Goal: Task Accomplishment & Management: Manage account settings

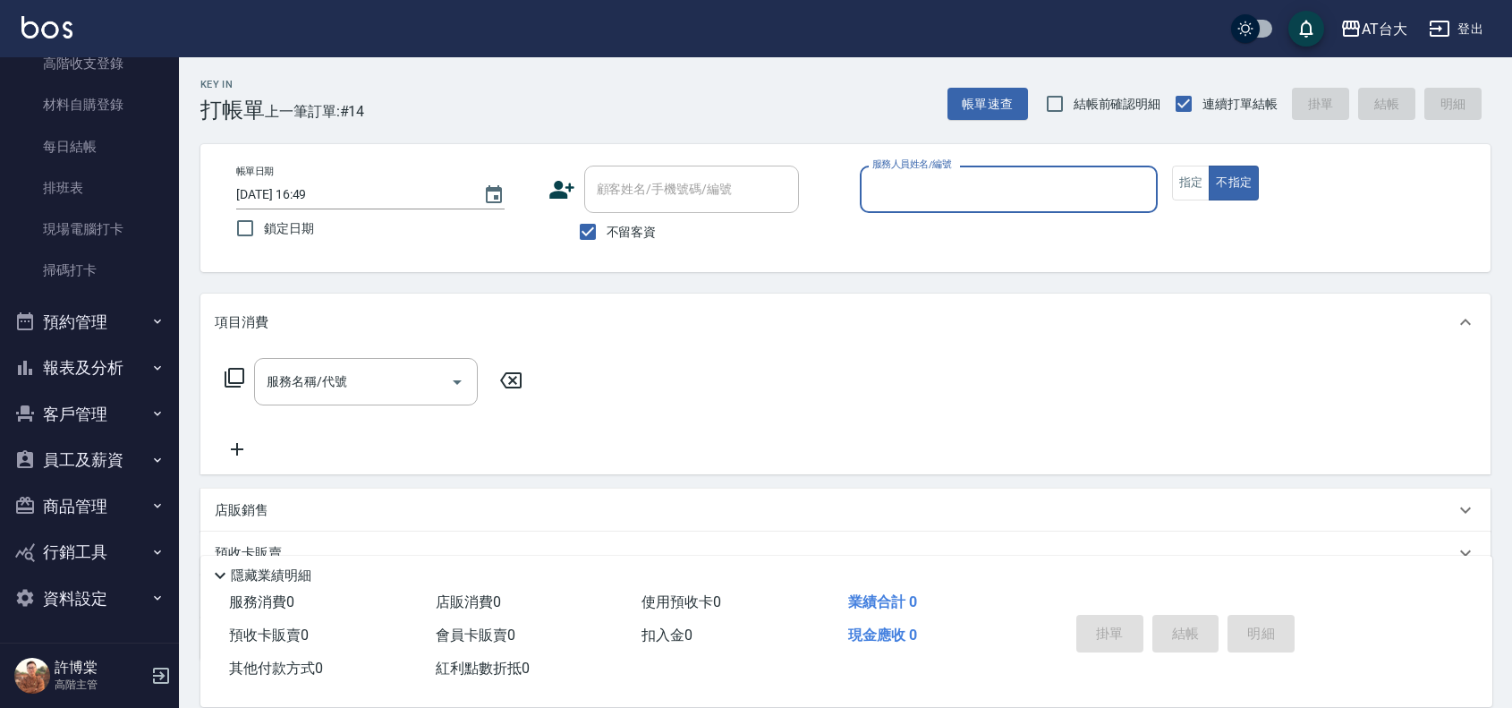
scroll to position [123, 0]
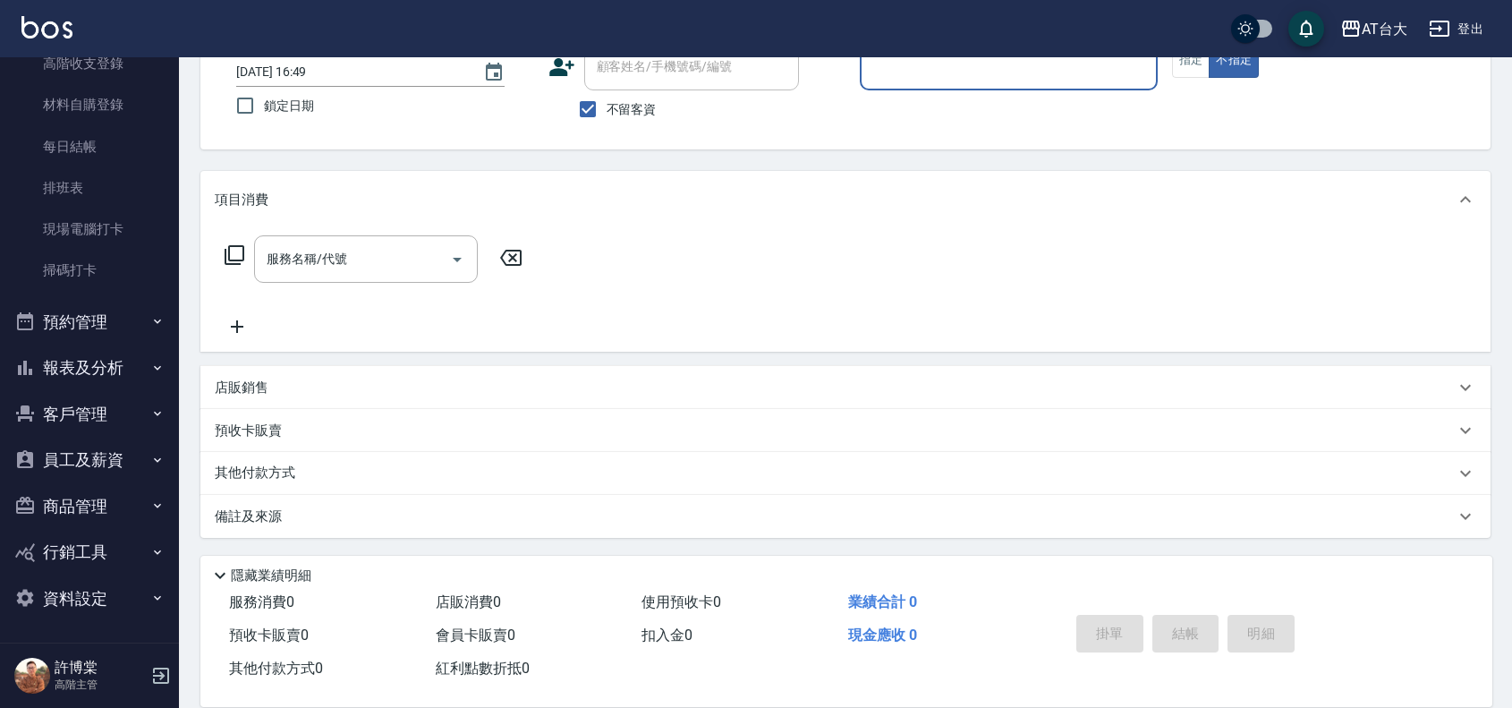
click at [94, 495] on button "商品管理" at bounding box center [89, 506] width 165 height 47
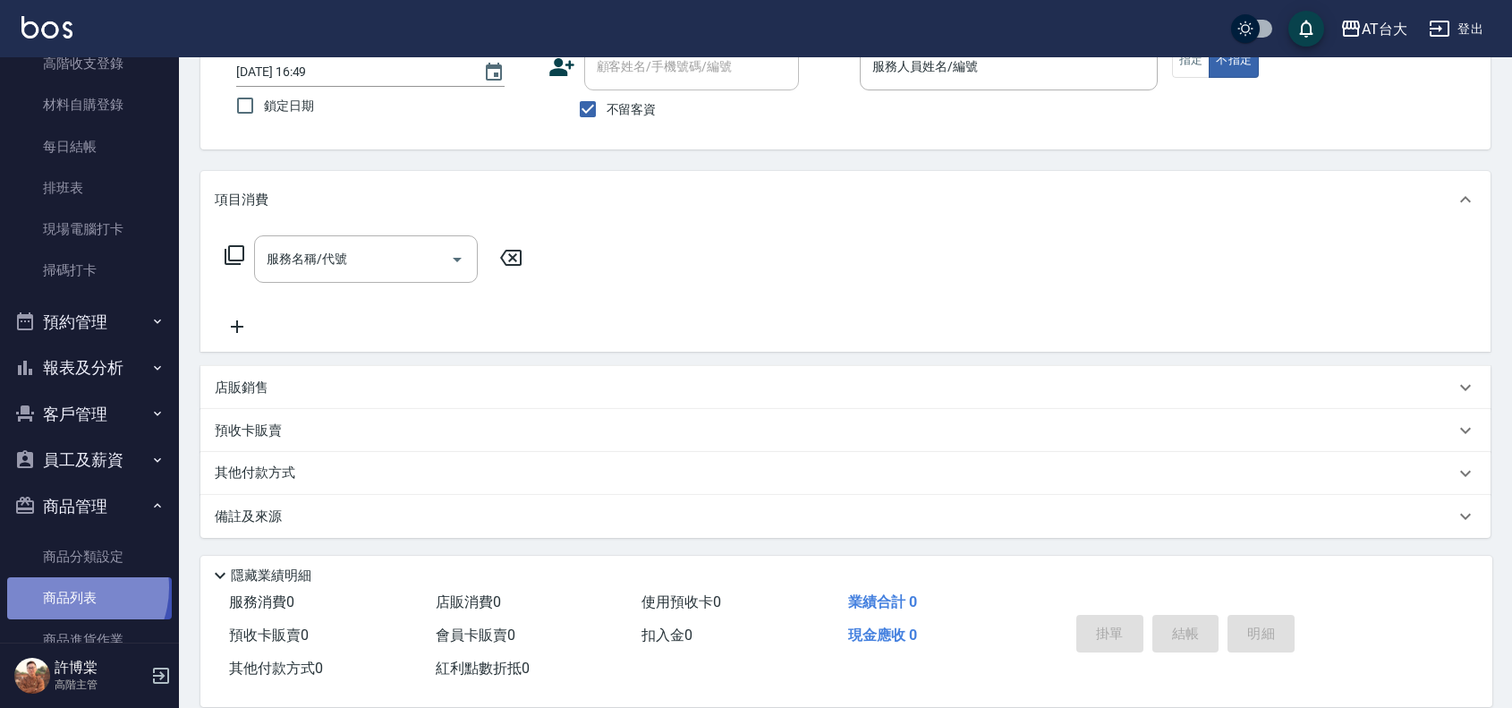
click at [65, 587] on link "商品列表" at bounding box center [89, 597] width 165 height 41
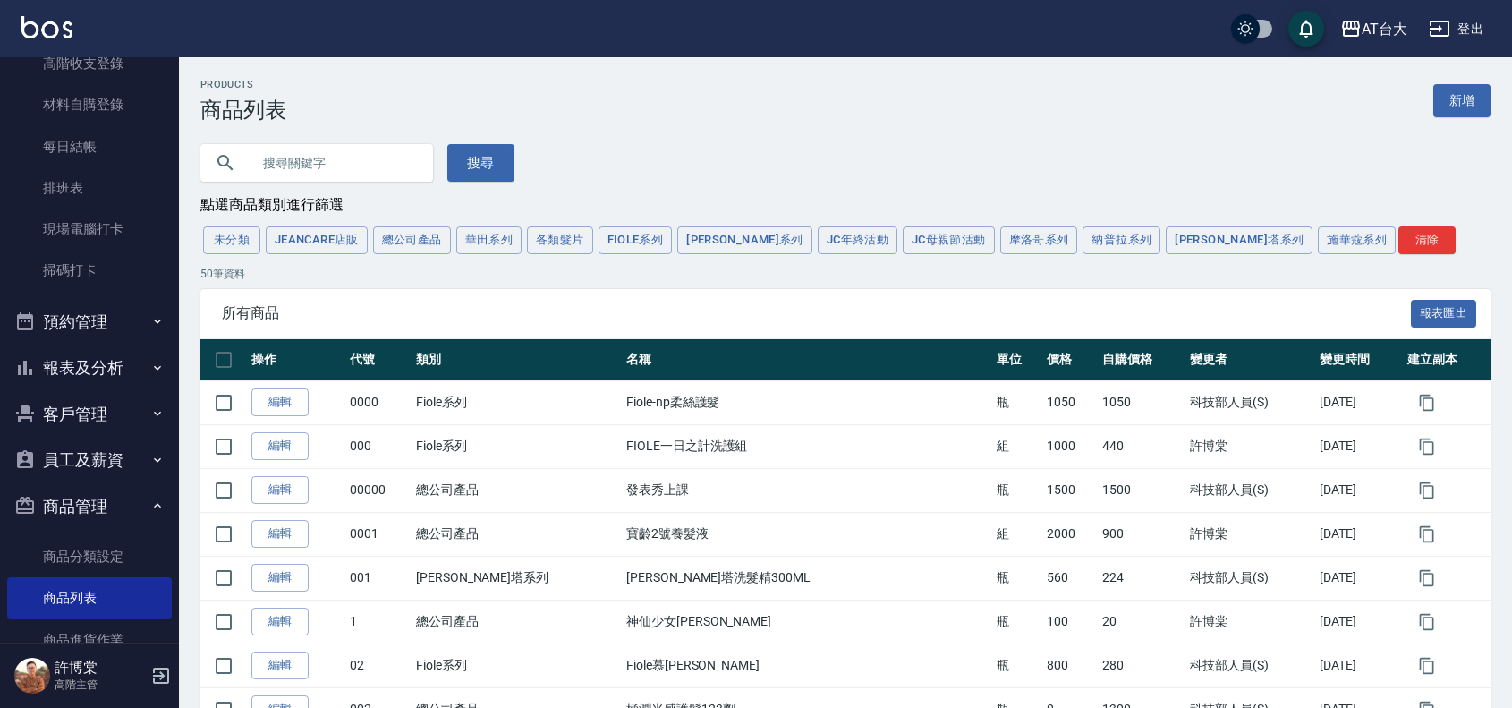
click at [369, 180] on input "text" at bounding box center [334, 163] width 168 height 48
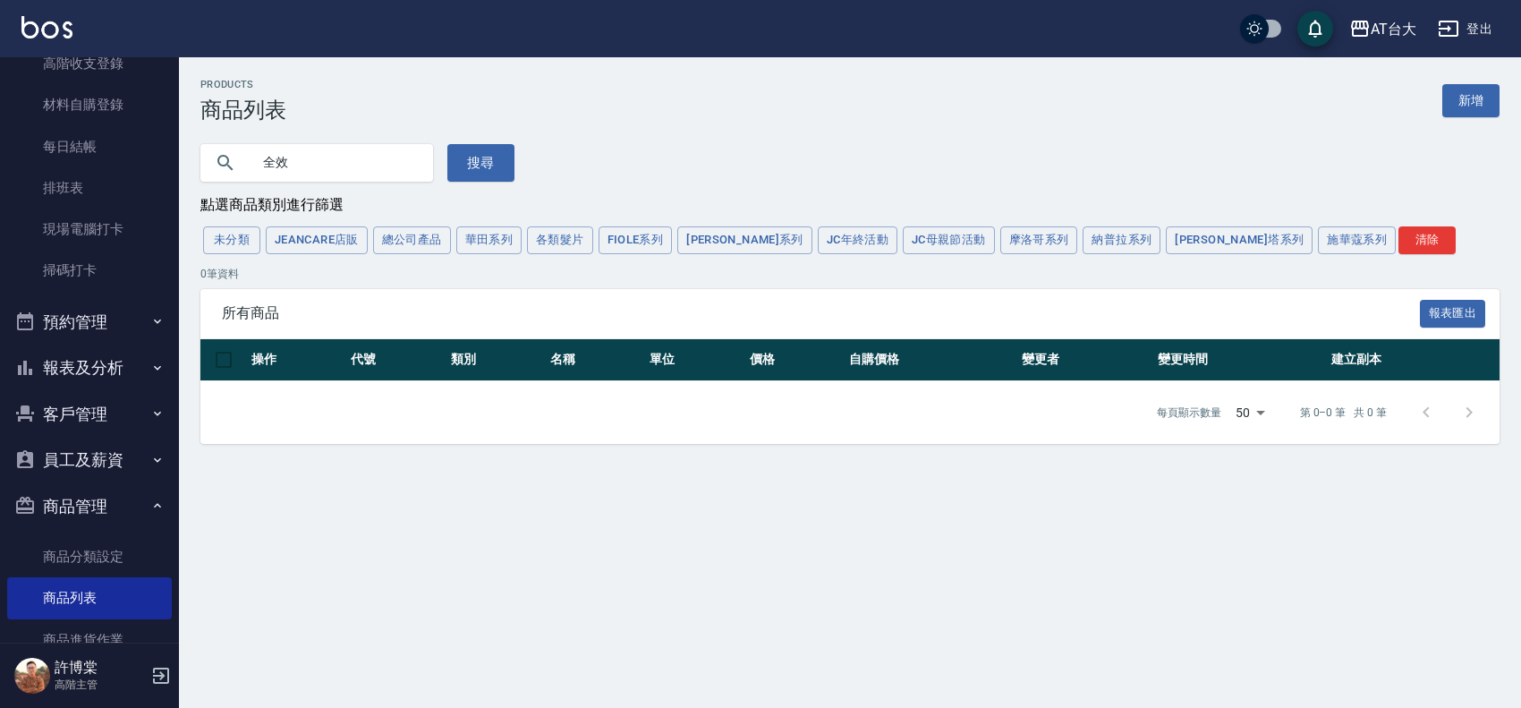
type input "全效"
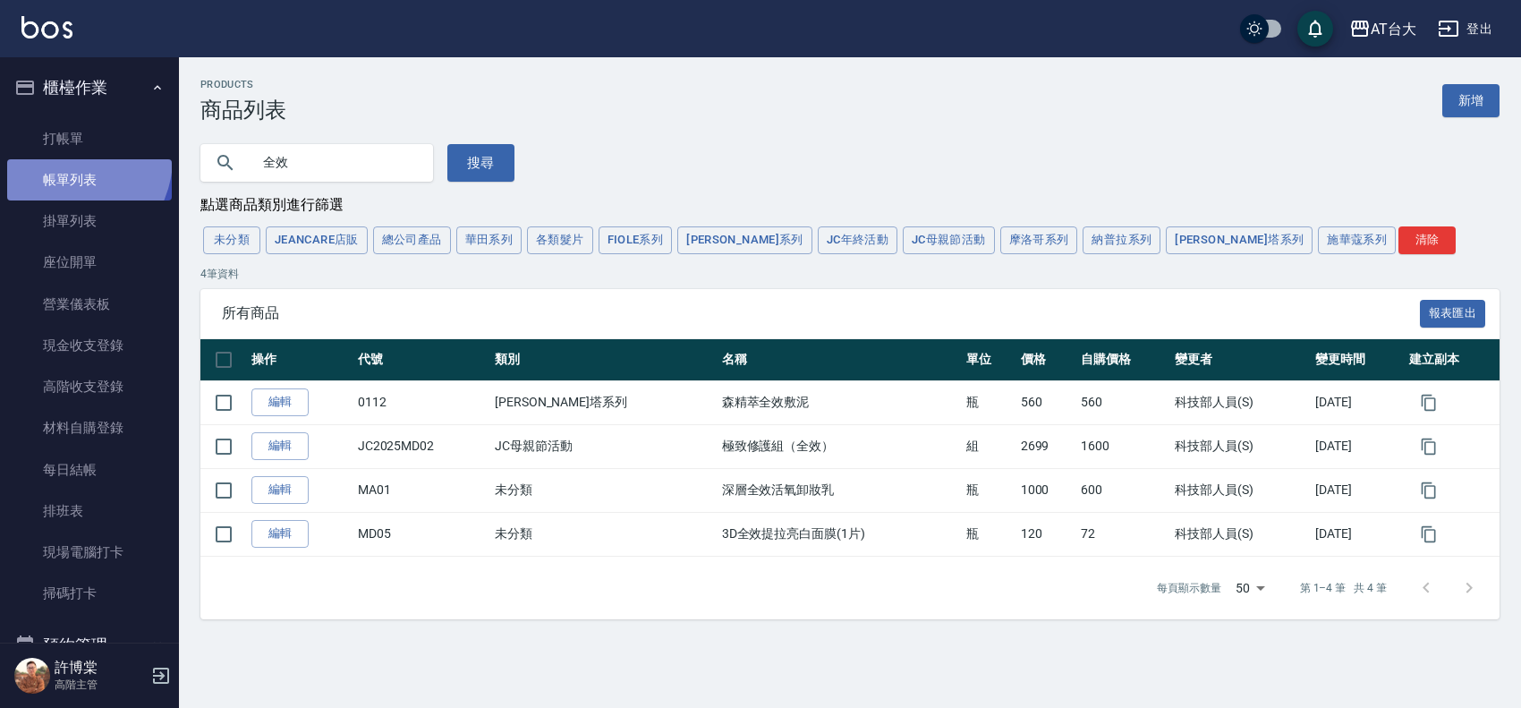
click at [67, 159] on link "帳單列表" at bounding box center [89, 179] width 165 height 41
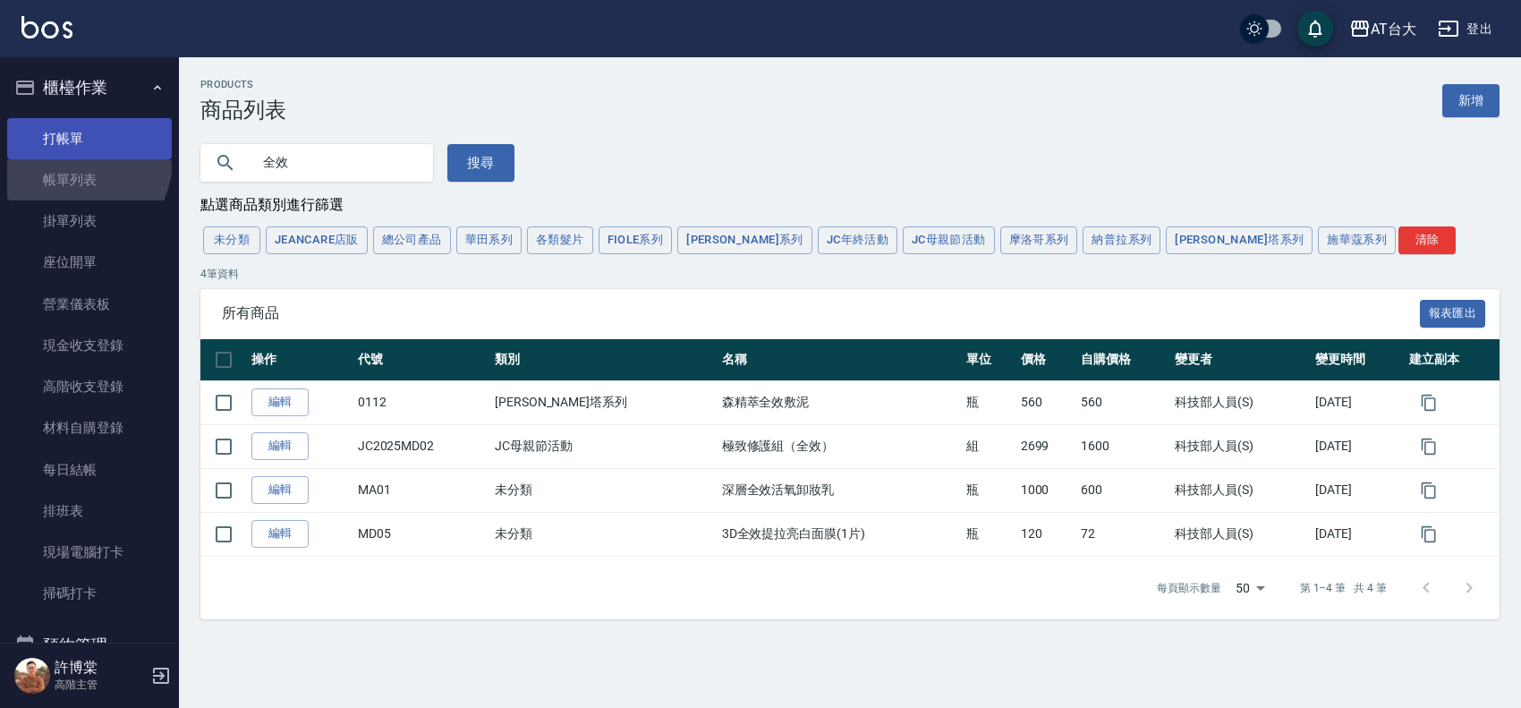
click at [76, 143] on link "打帳單" at bounding box center [89, 138] width 165 height 41
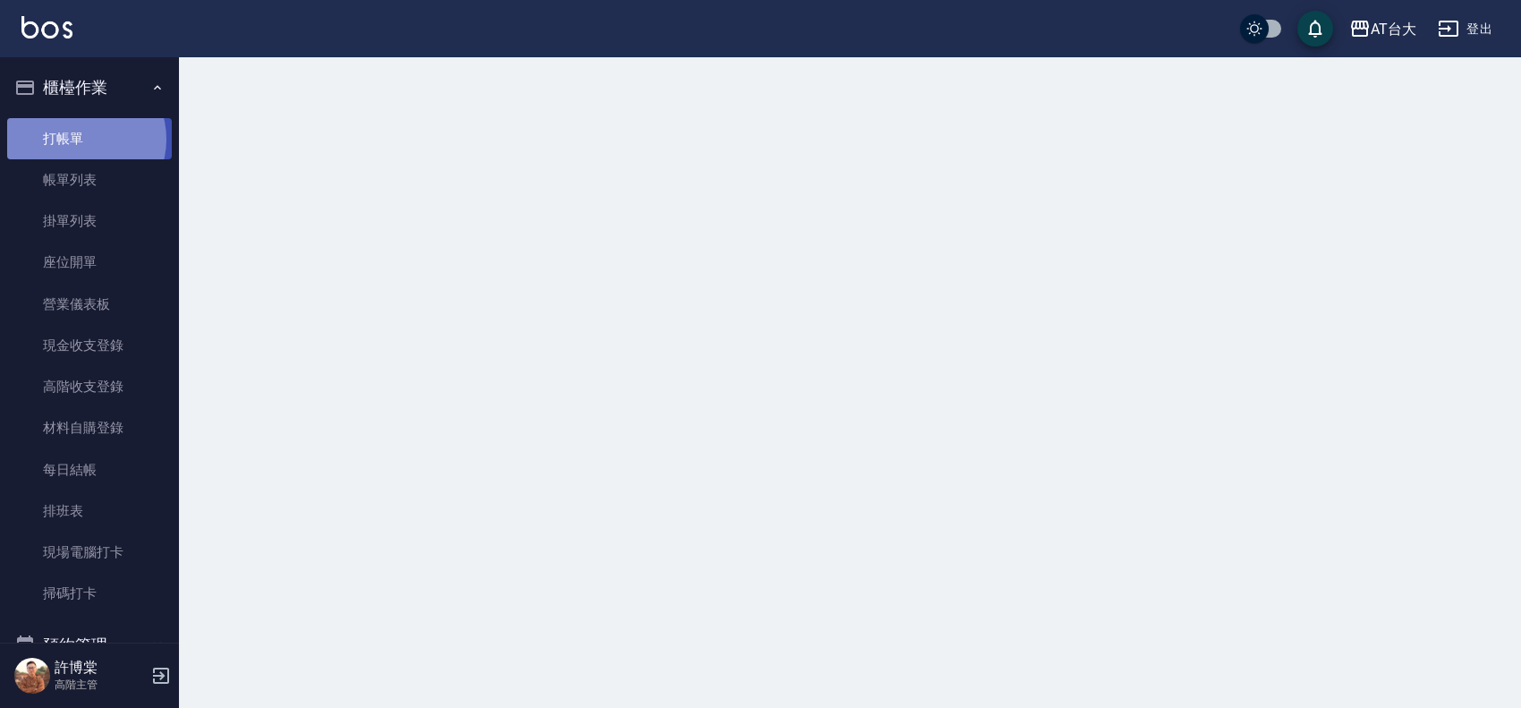
click at [82, 139] on link "打帳單" at bounding box center [89, 138] width 165 height 41
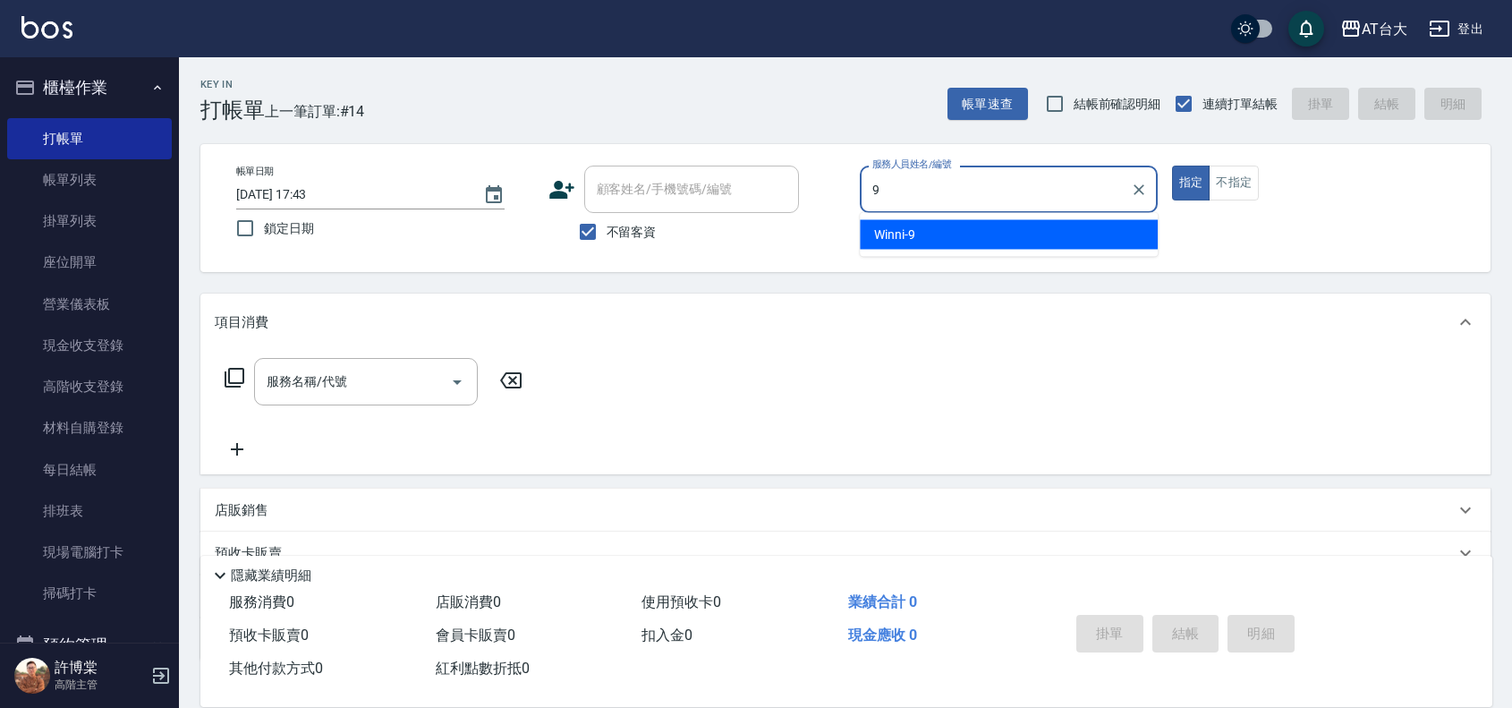
type input "Winni-9"
type button "true"
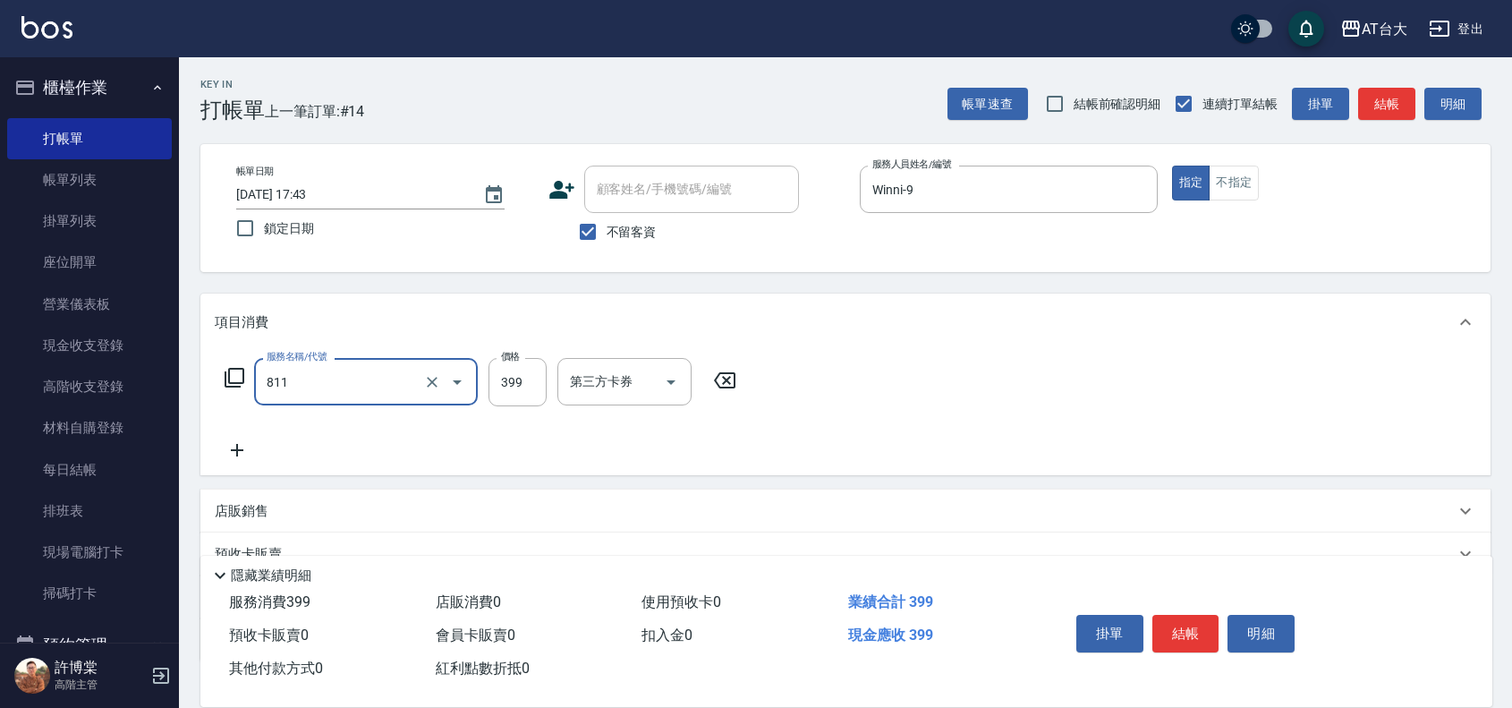
type input "洗+剪(811)"
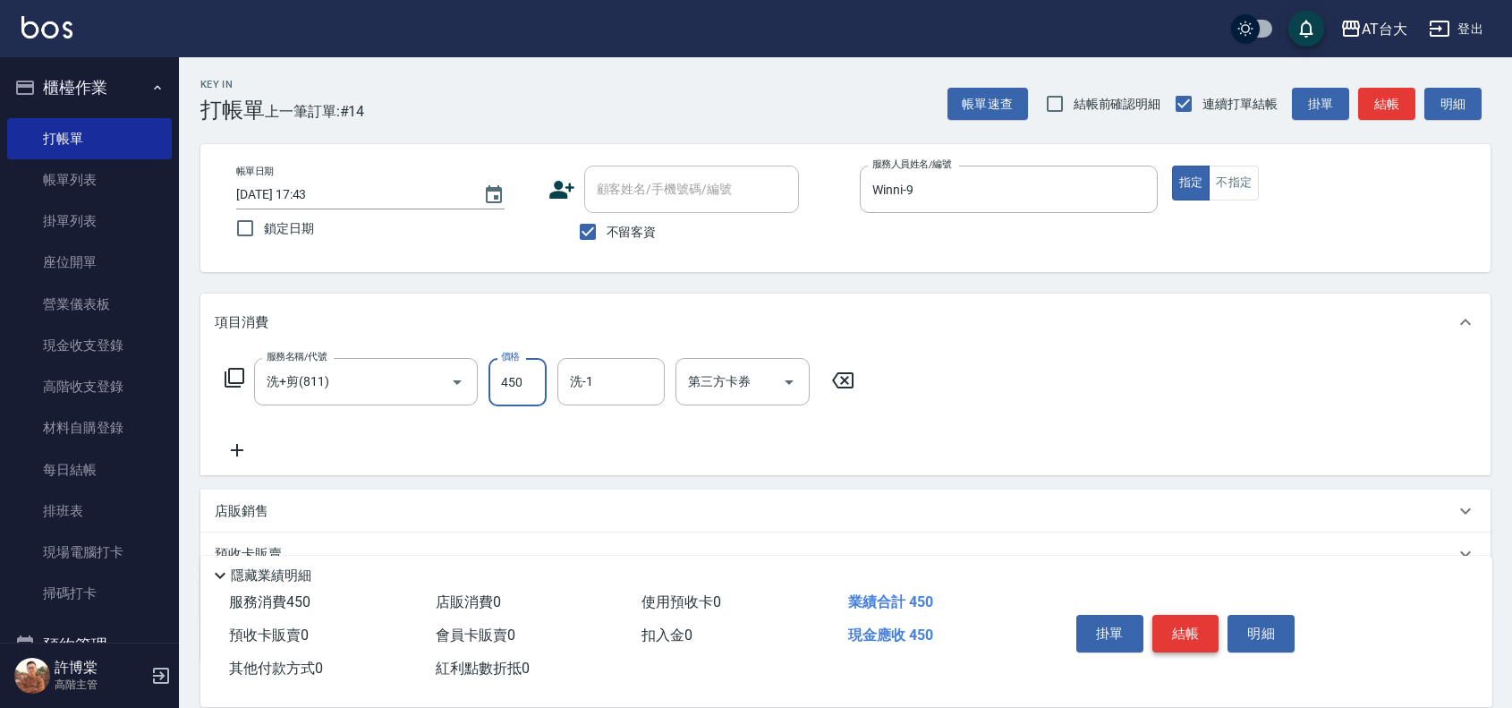
type input "450"
click at [1210, 628] on button "結帳" at bounding box center [1185, 634] width 67 height 38
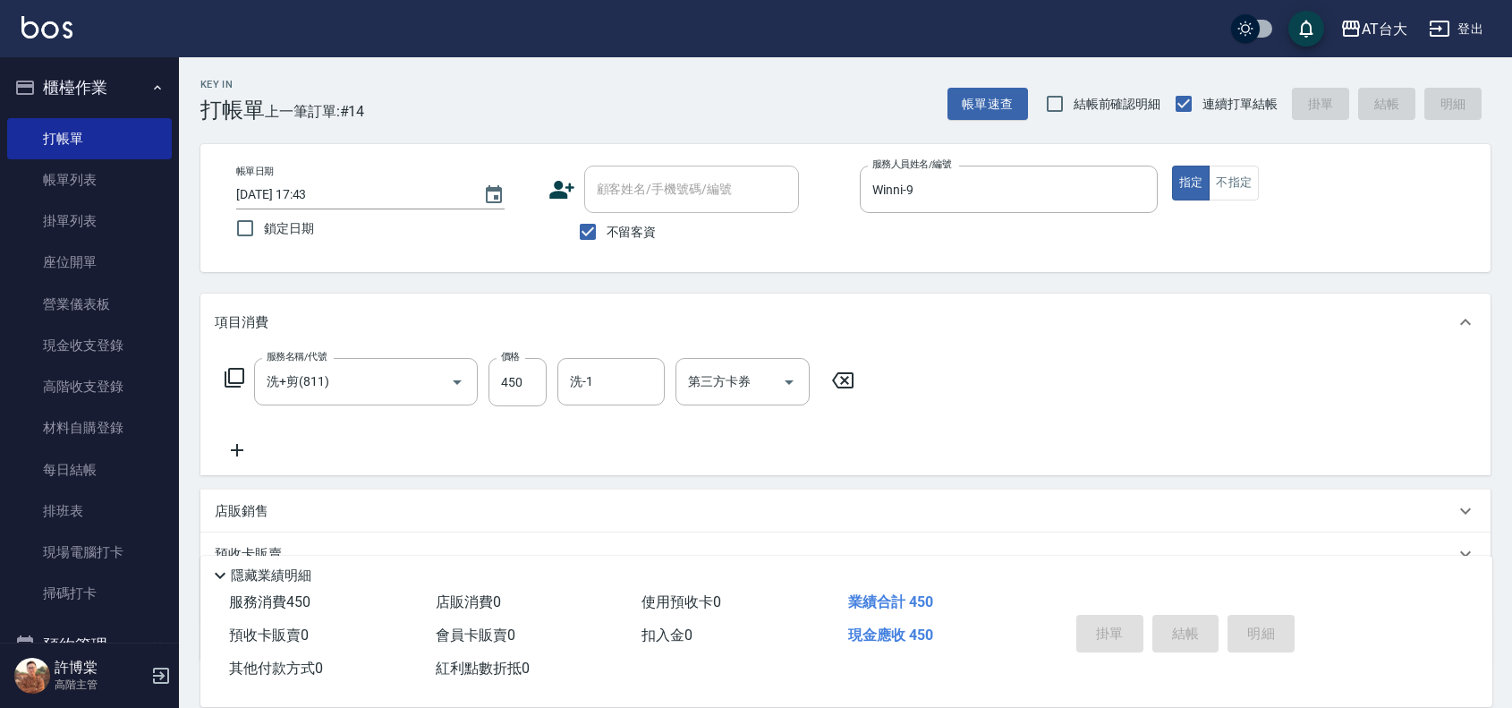
type input "[DATE] 17:51"
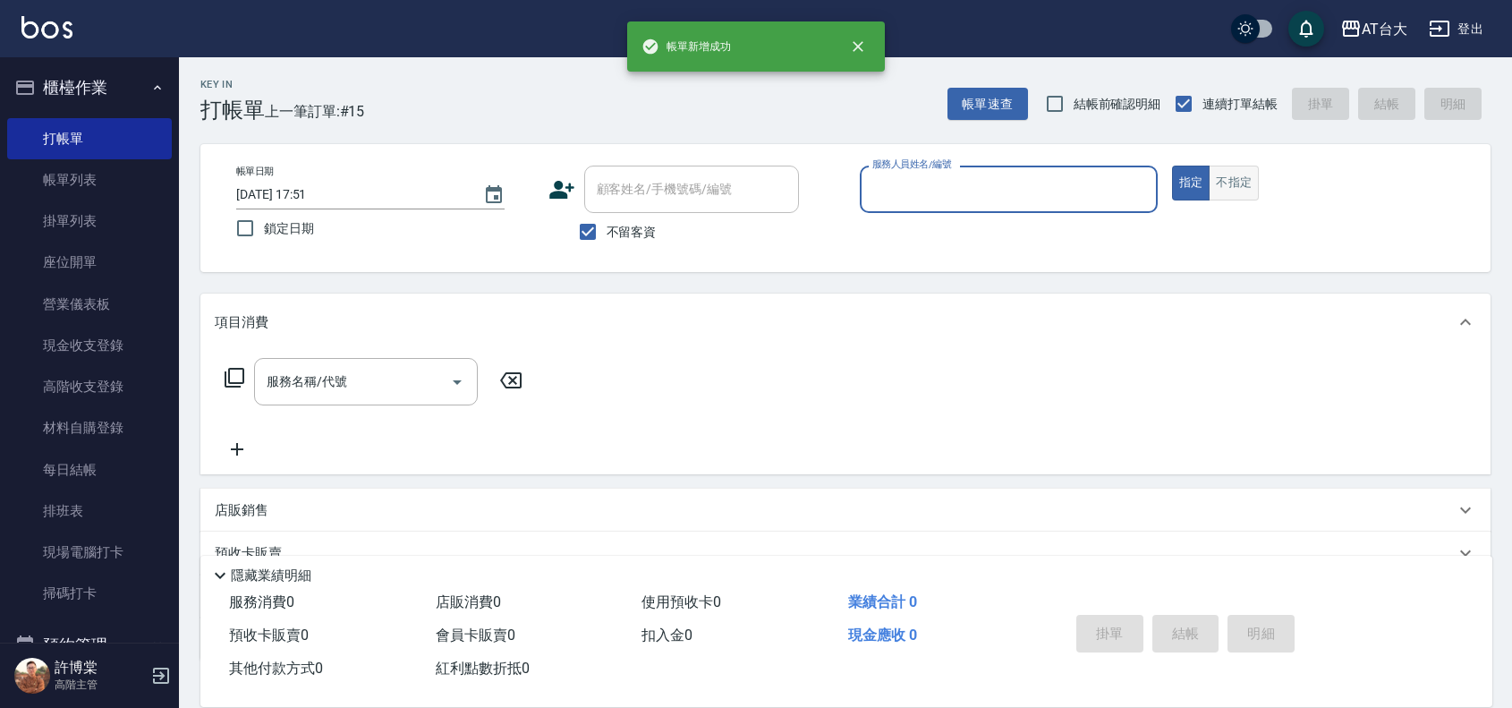
click at [1237, 185] on button "不指定" at bounding box center [1234, 183] width 50 height 35
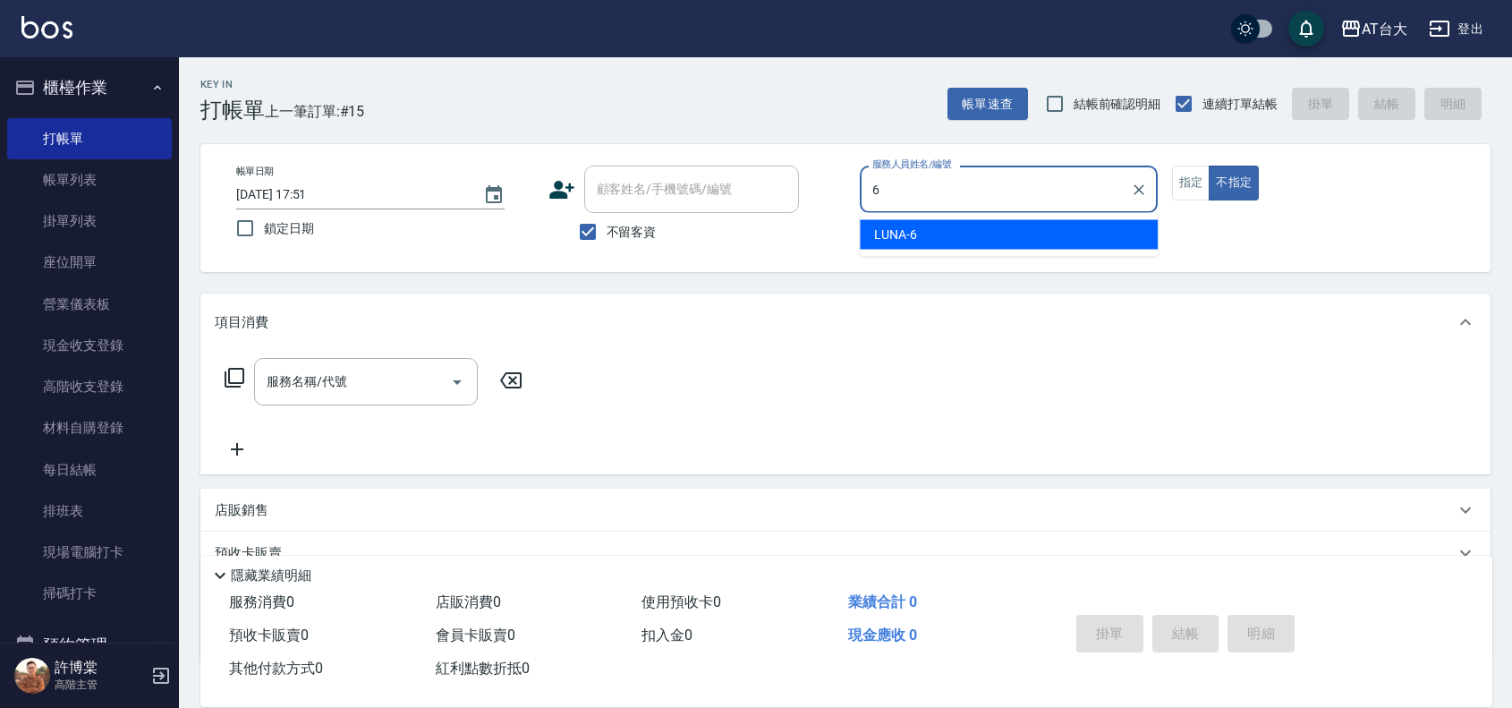
type input "LUNA-6"
type button "false"
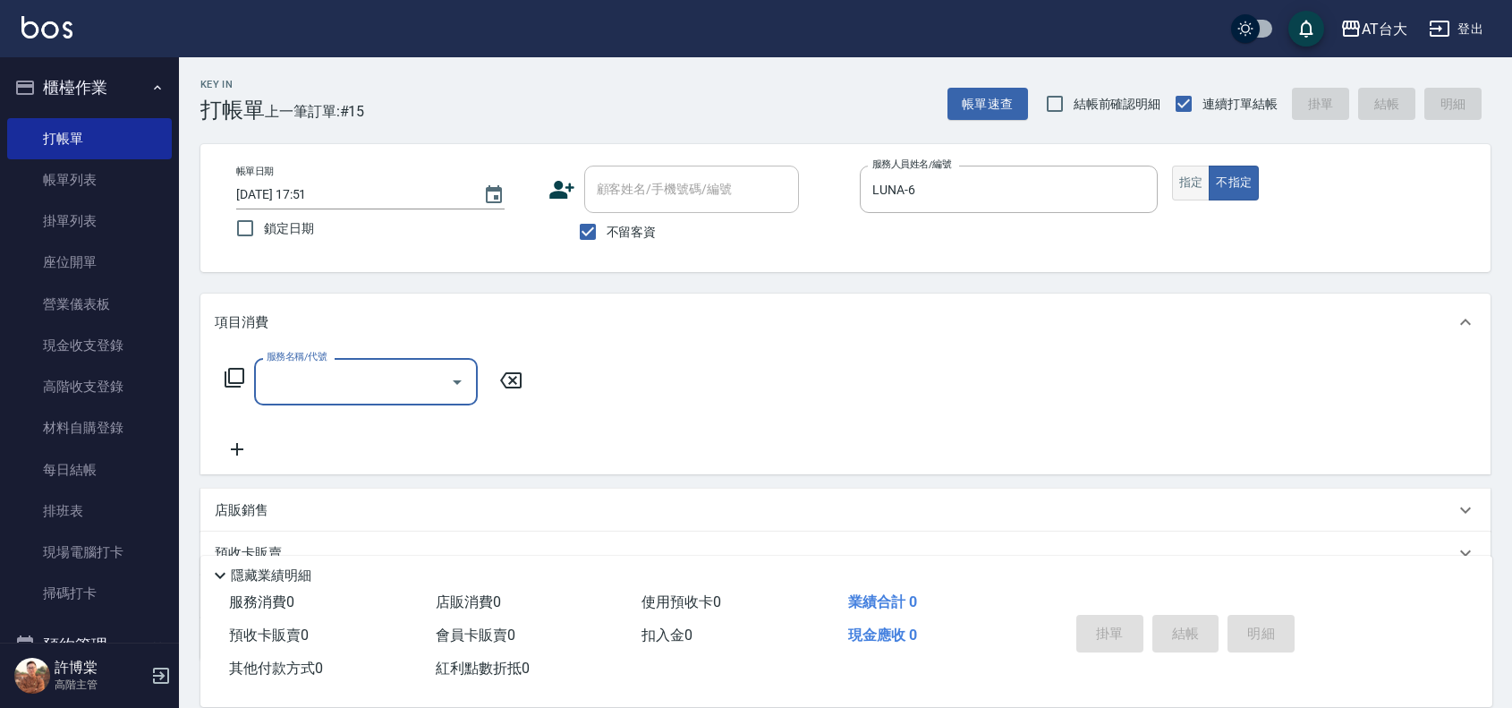
click at [1187, 189] on button "指定" at bounding box center [1191, 183] width 38 height 35
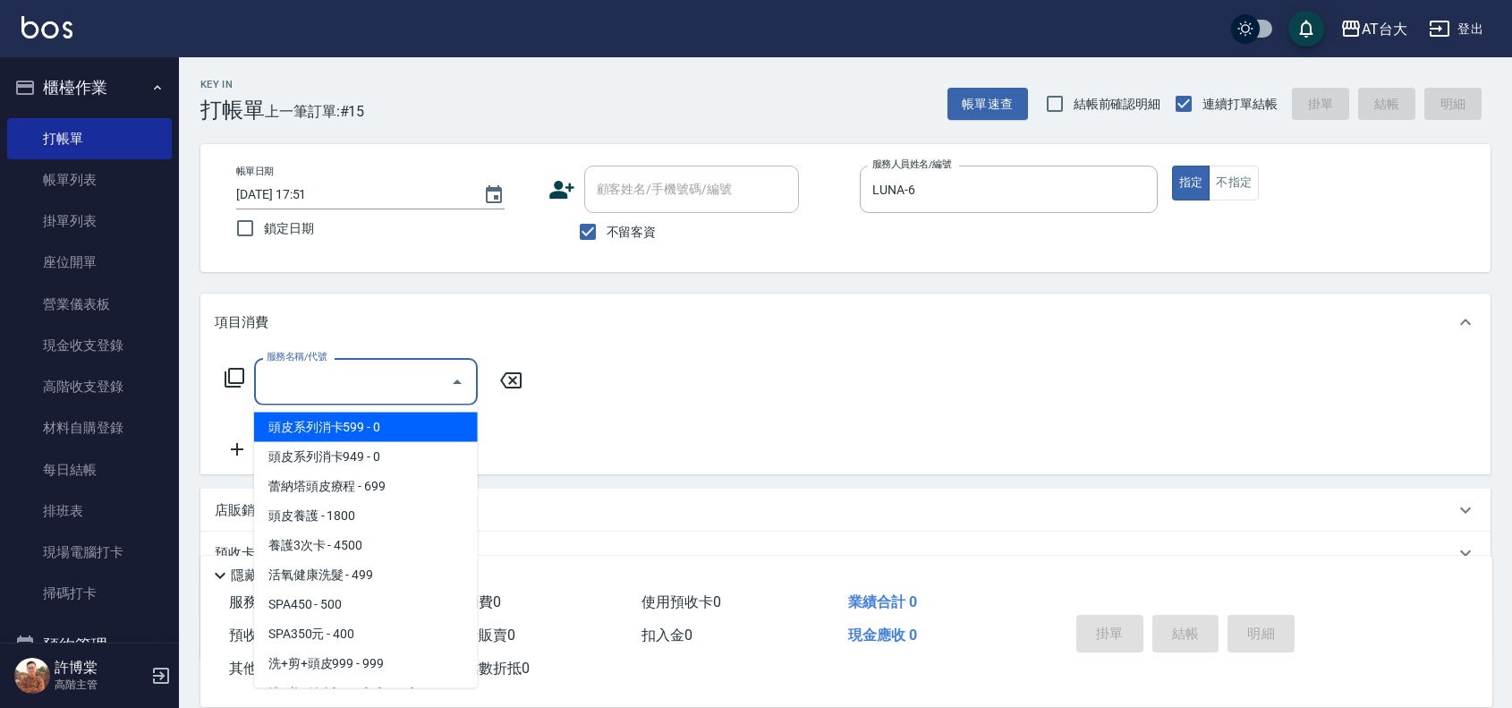
click at [362, 381] on input "服務名稱/代號" at bounding box center [352, 381] width 181 height 31
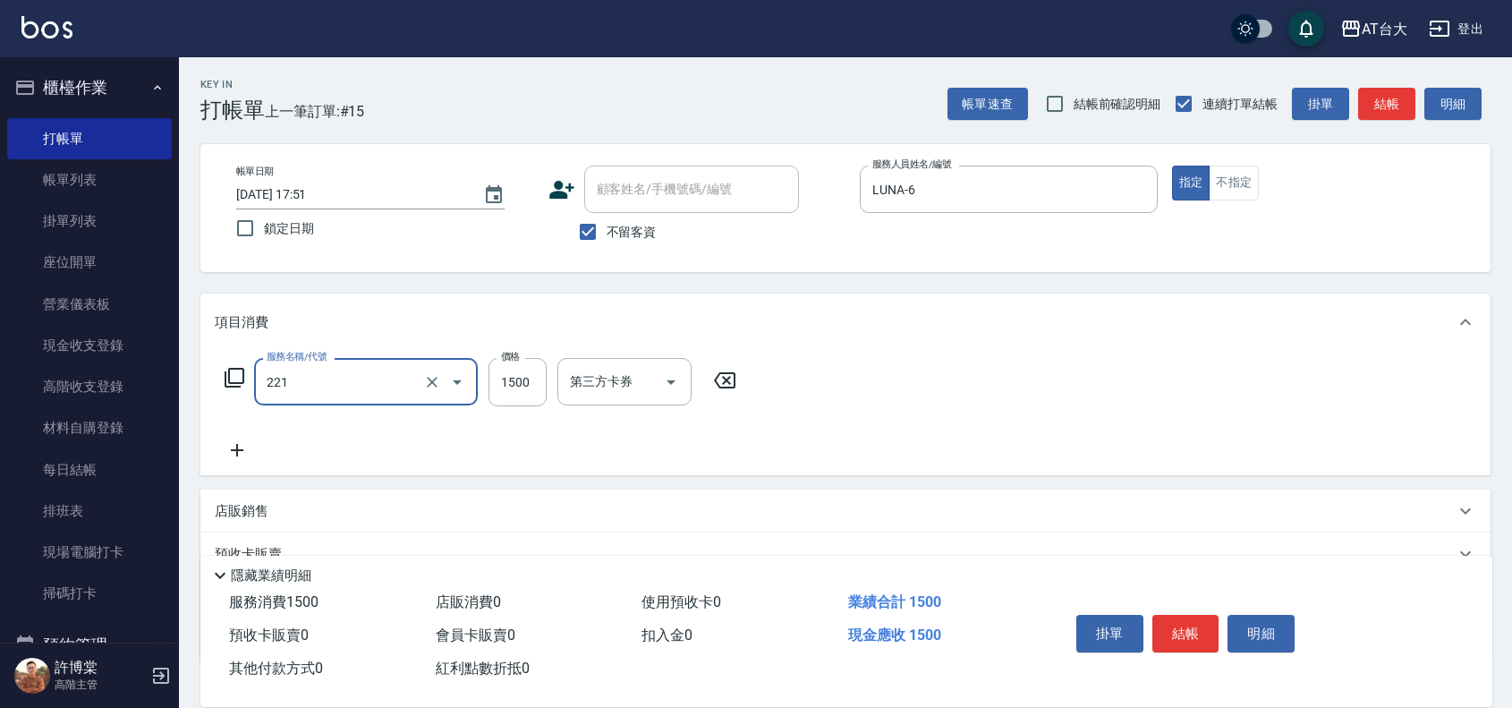
type input "燙髮自備 1500 以 下(221)"
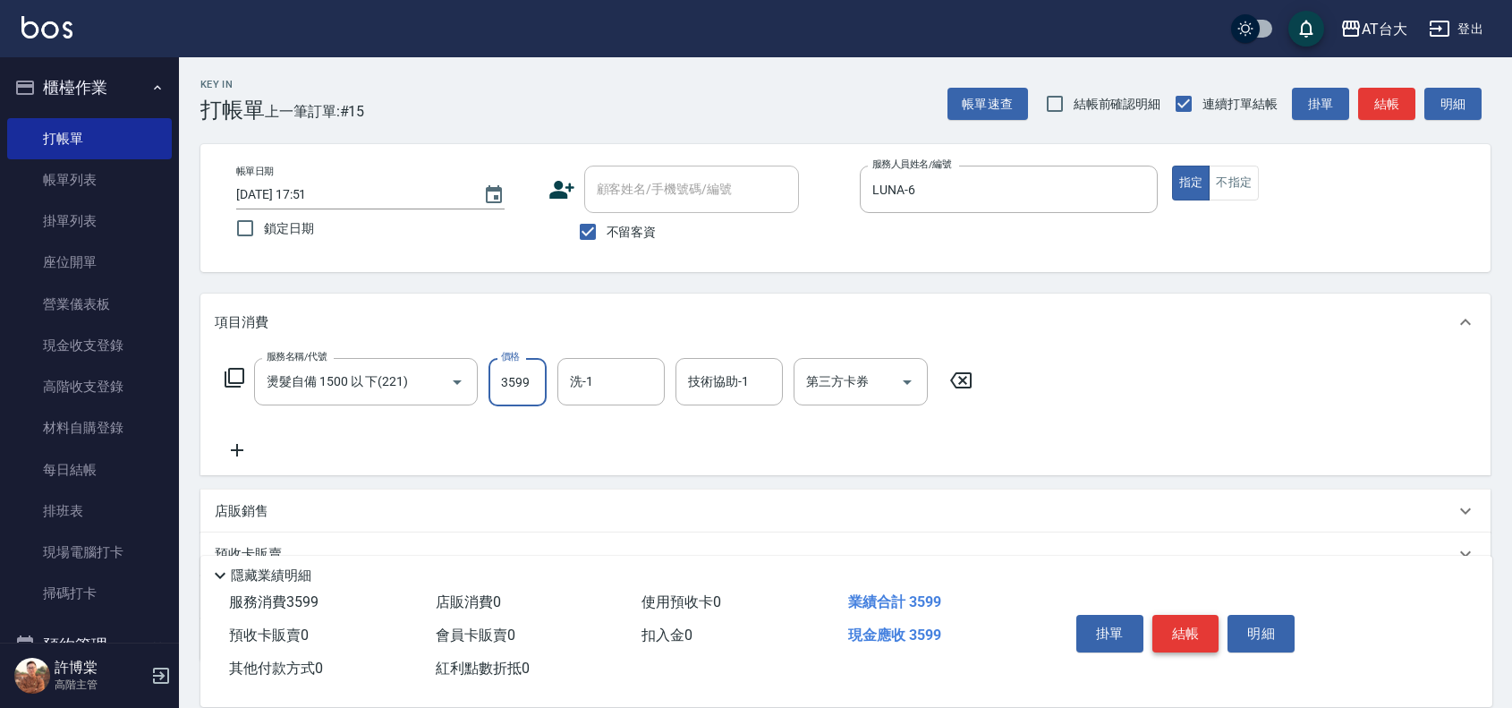
type input "3599"
click at [1214, 623] on button "結帳" at bounding box center [1185, 634] width 67 height 38
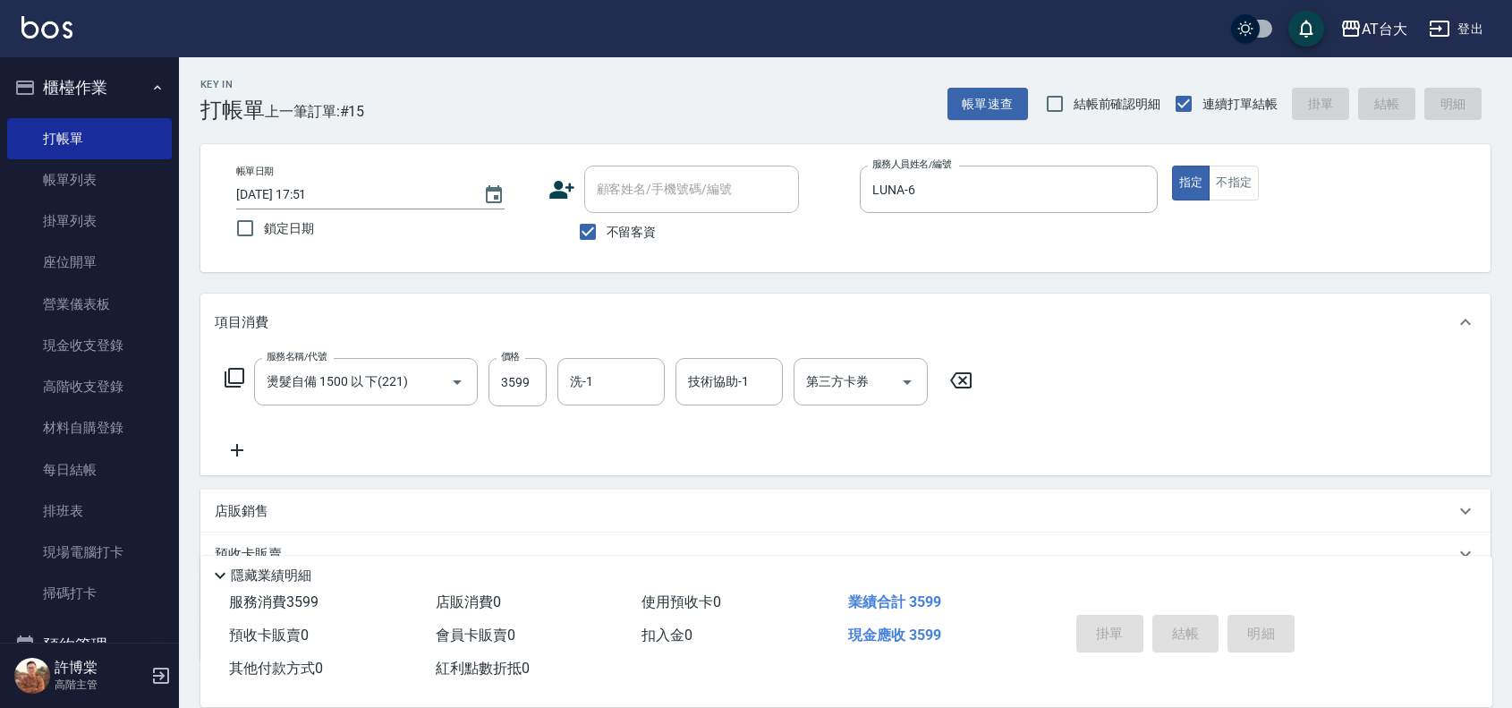
type input "[DATE] 17:57"
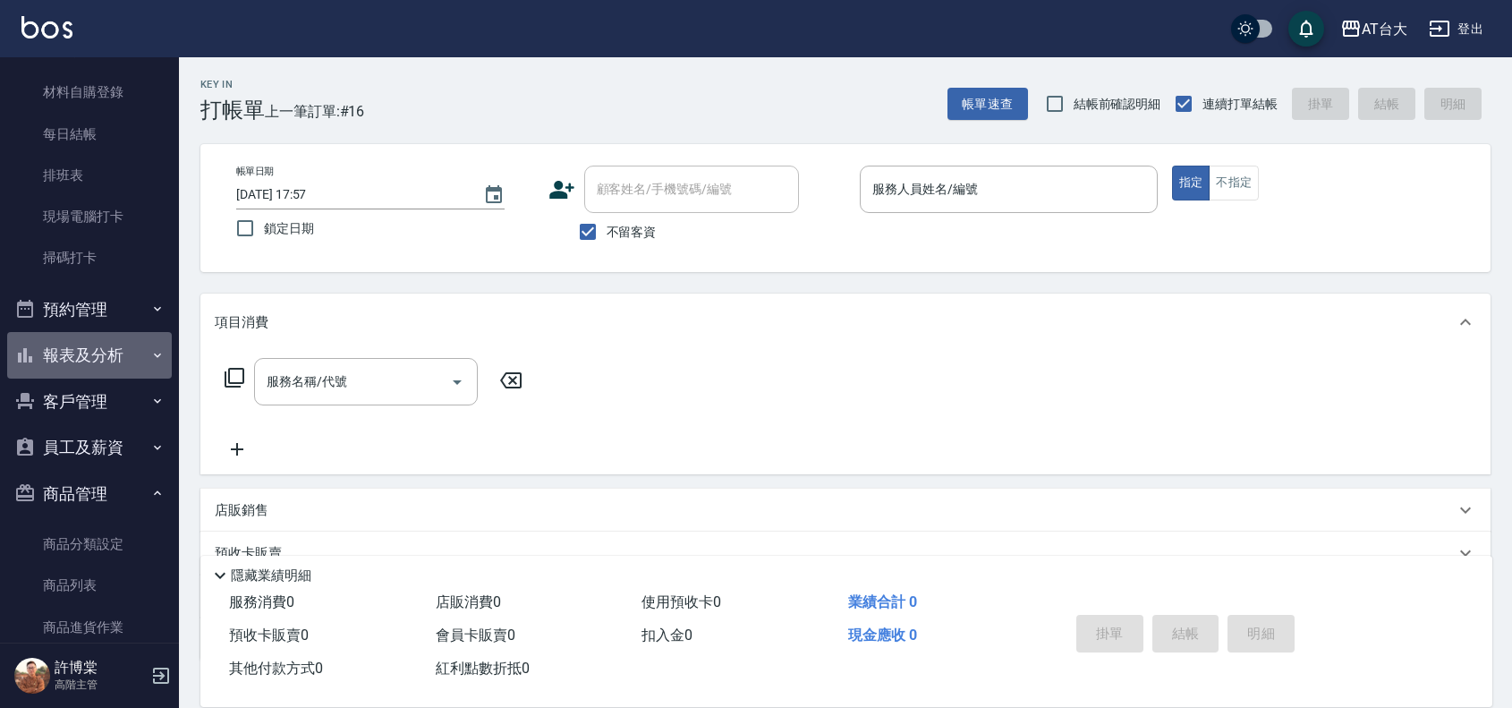
click at [121, 354] on button "報表及分析" at bounding box center [89, 355] width 165 height 47
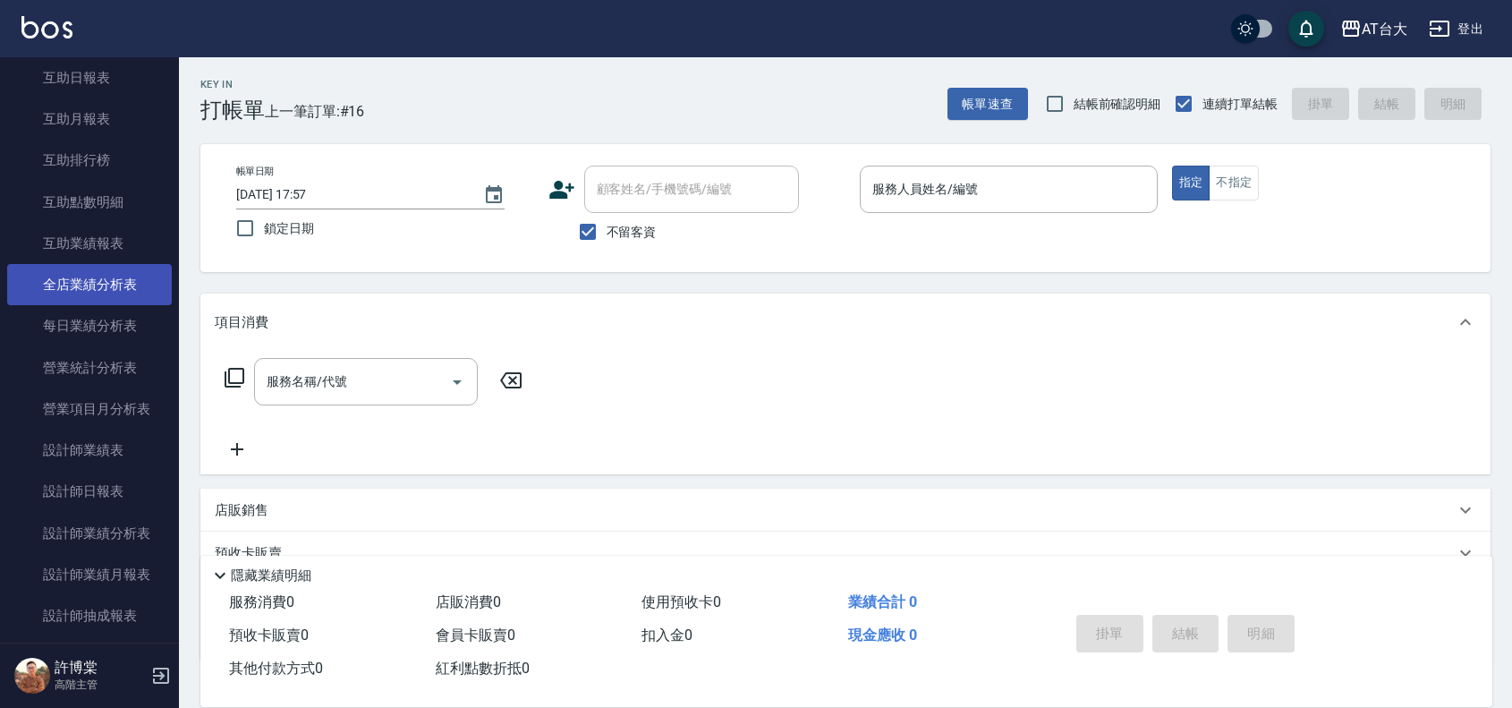
scroll to position [895, 0]
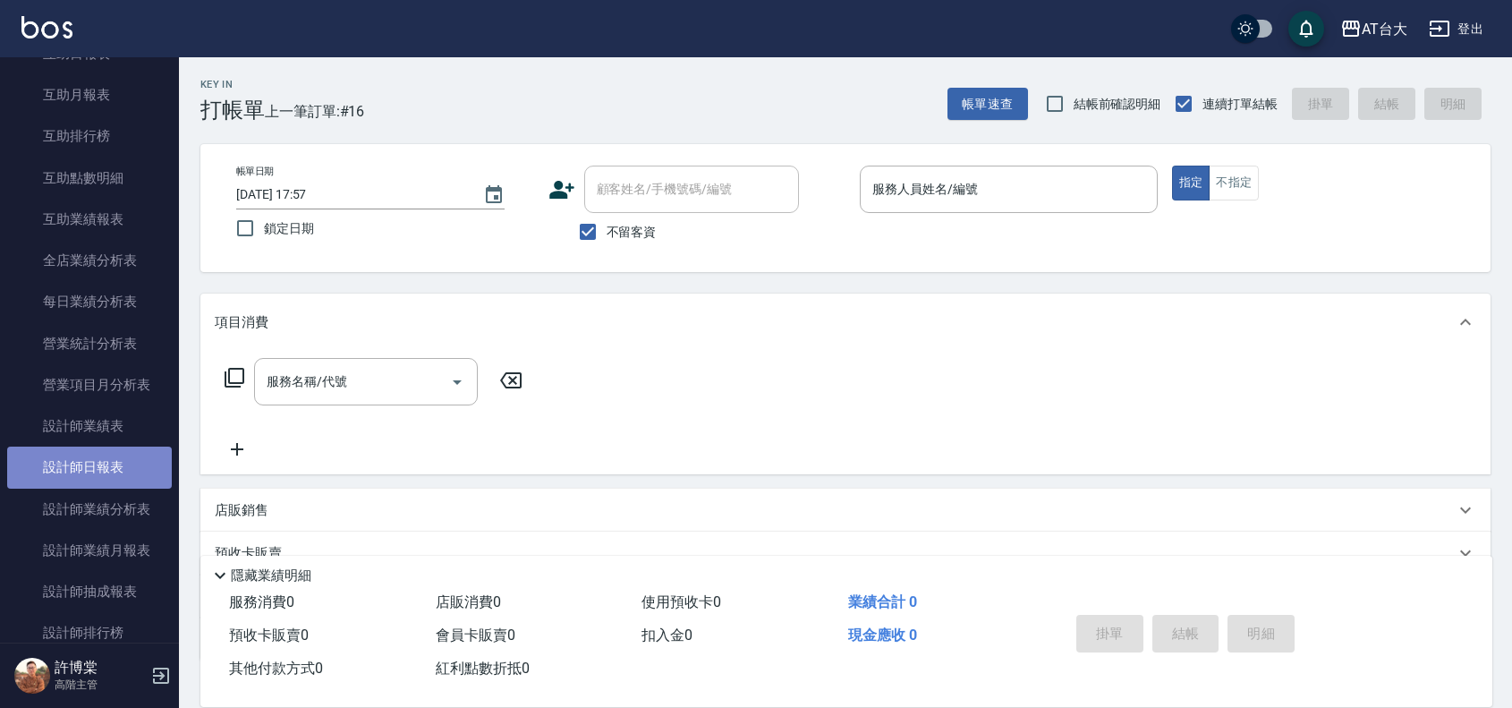
click at [123, 457] on link "設計師日報表" at bounding box center [89, 466] width 165 height 41
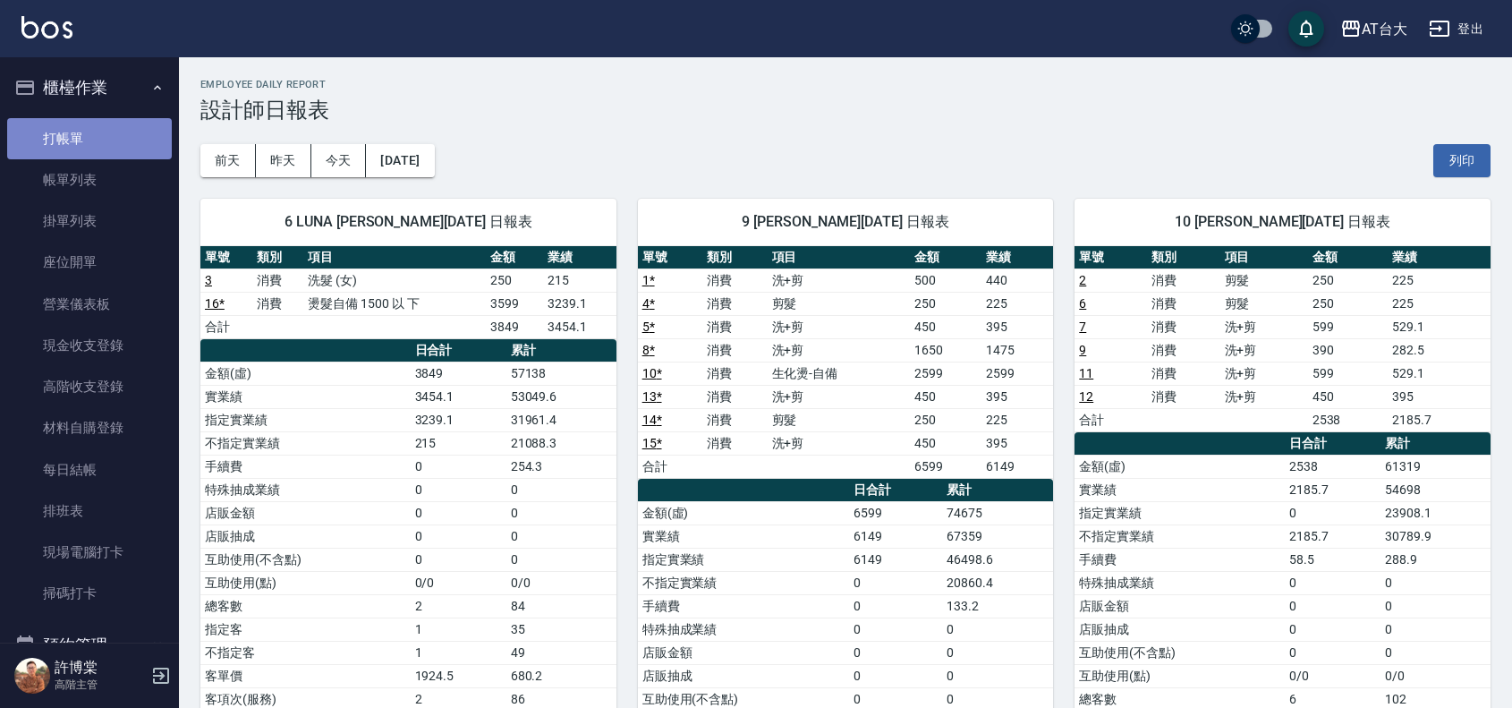
click at [98, 136] on link "打帳單" at bounding box center [89, 138] width 165 height 41
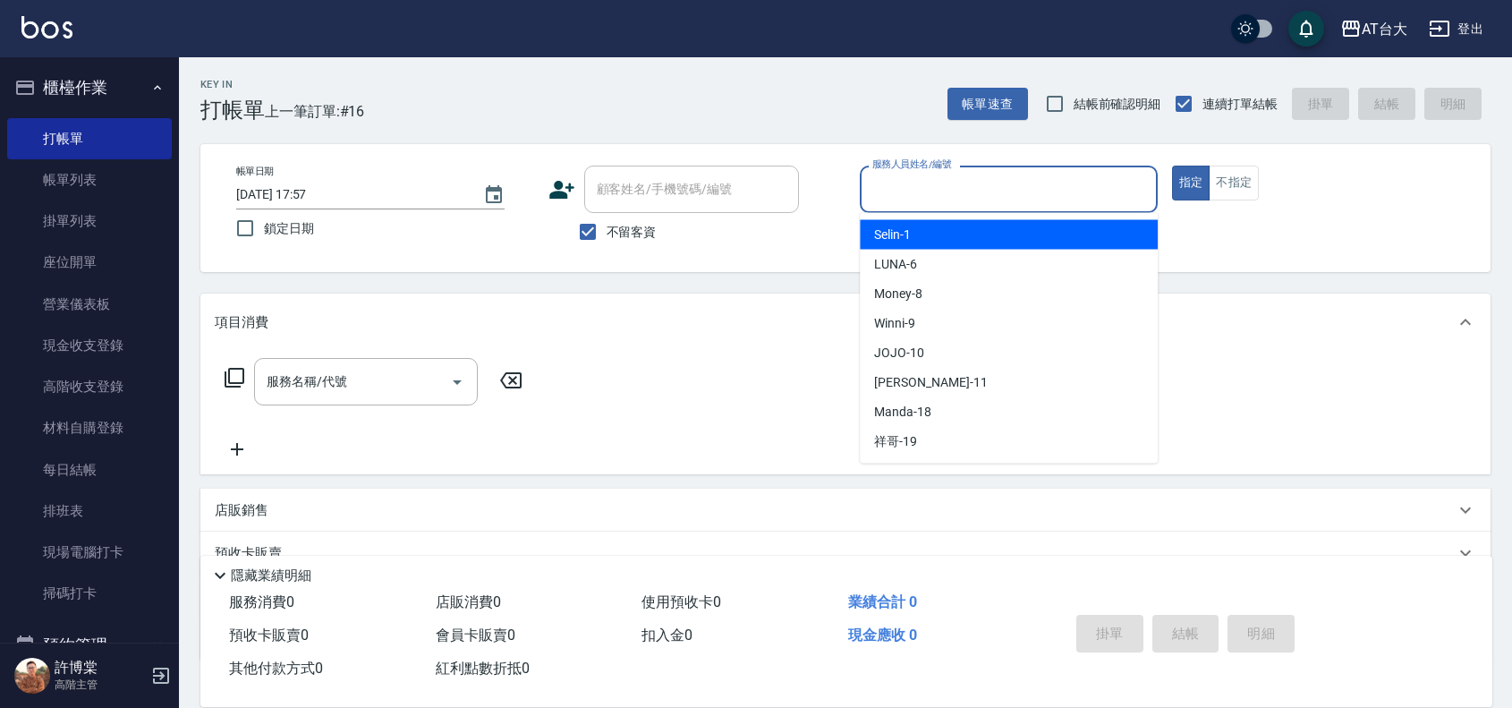
click at [946, 201] on input "服務人員姓名/編號" at bounding box center [1009, 189] width 282 height 31
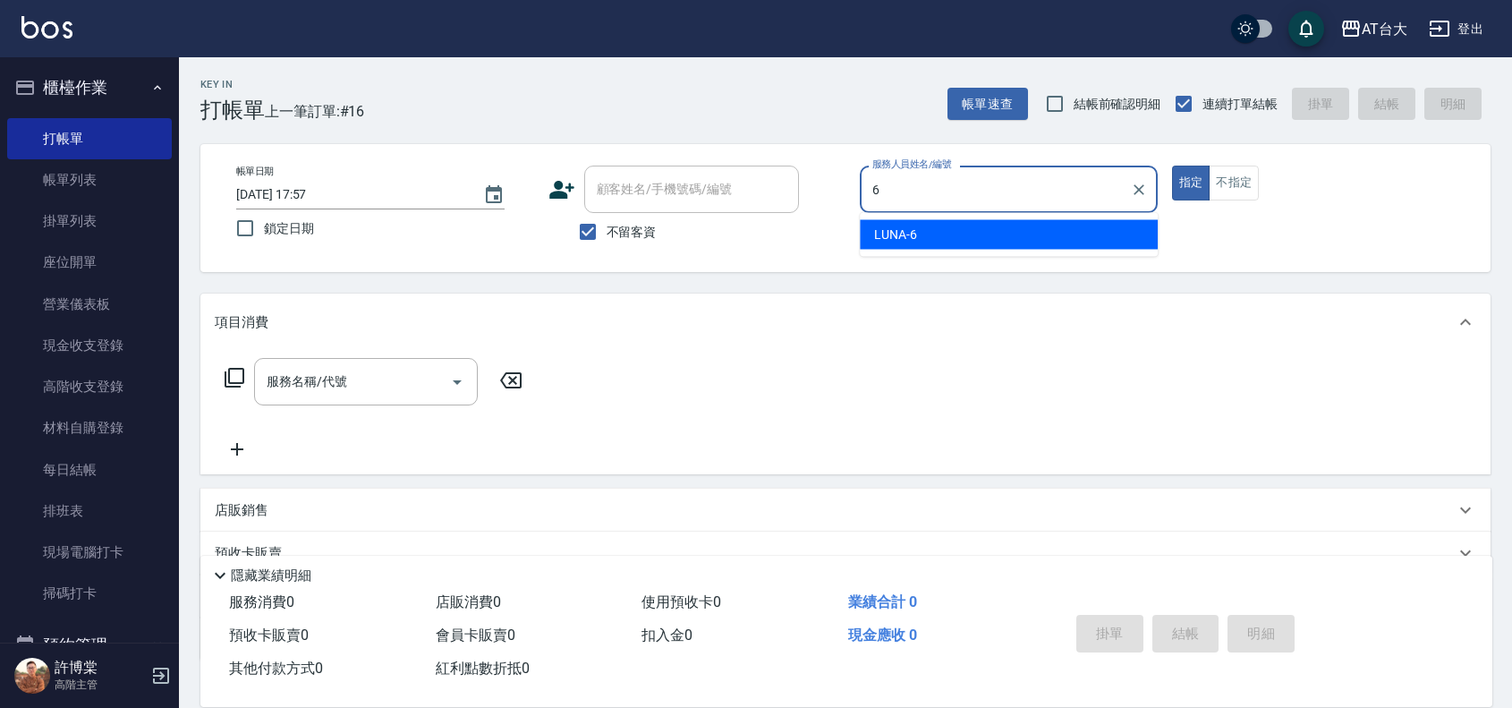
type input "LUNA-6"
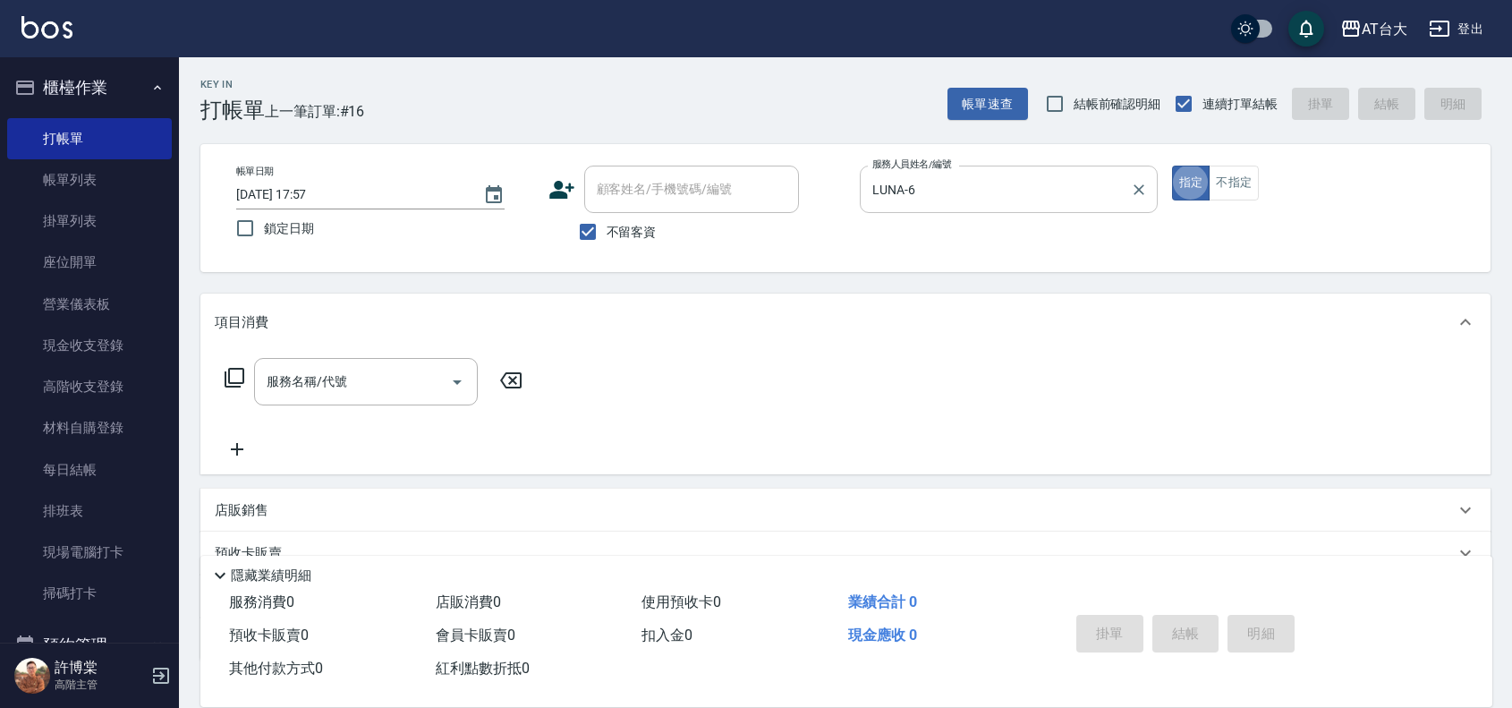
type button "true"
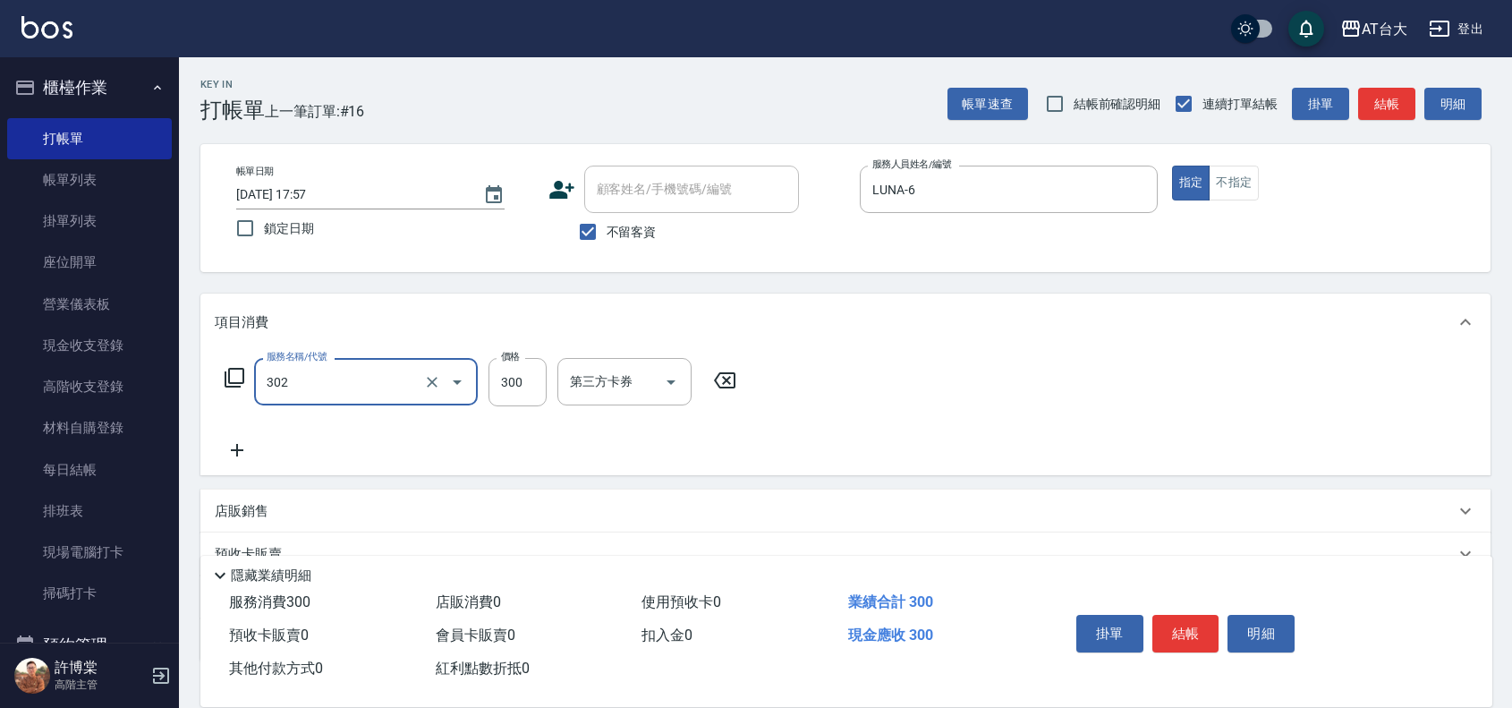
type input "剪髮(302)"
type input "400"
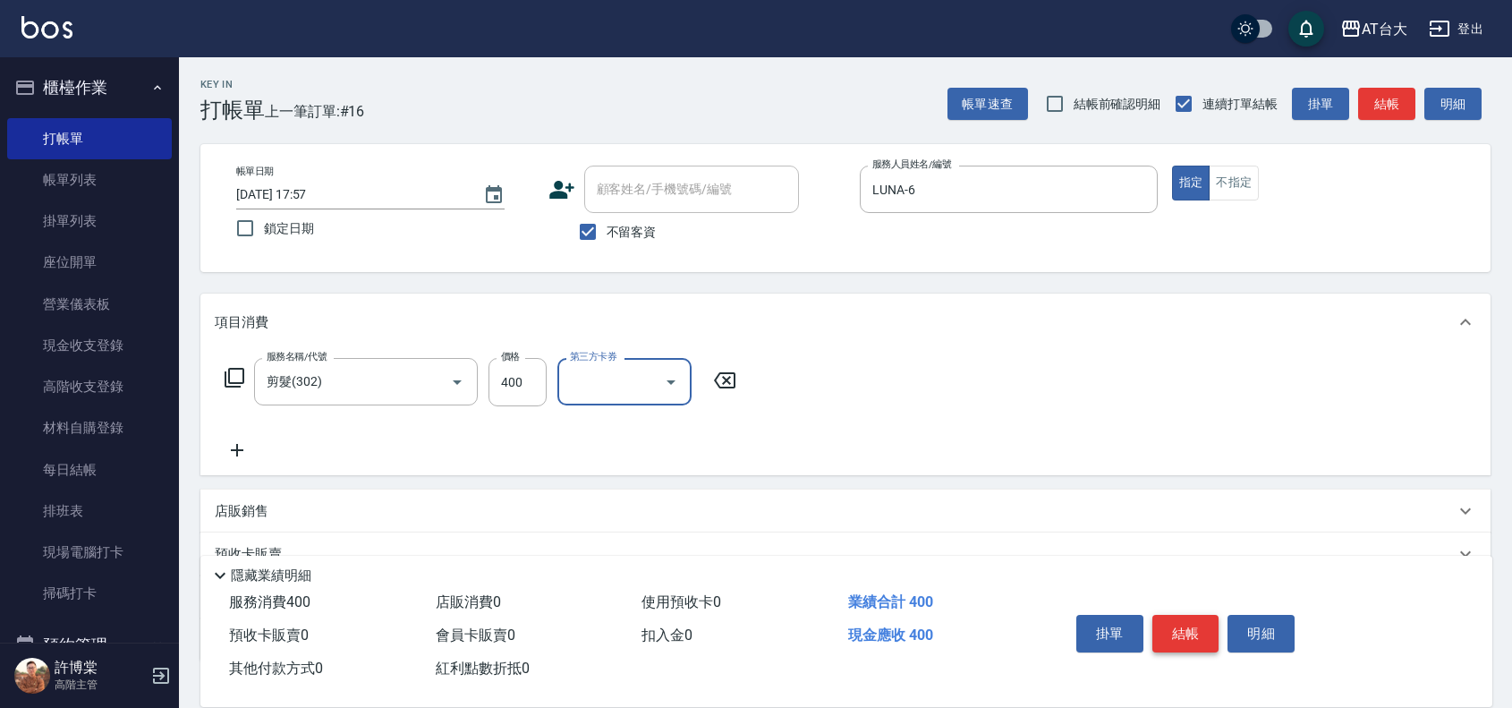
click at [1183, 615] on button "結帳" at bounding box center [1185, 634] width 67 height 38
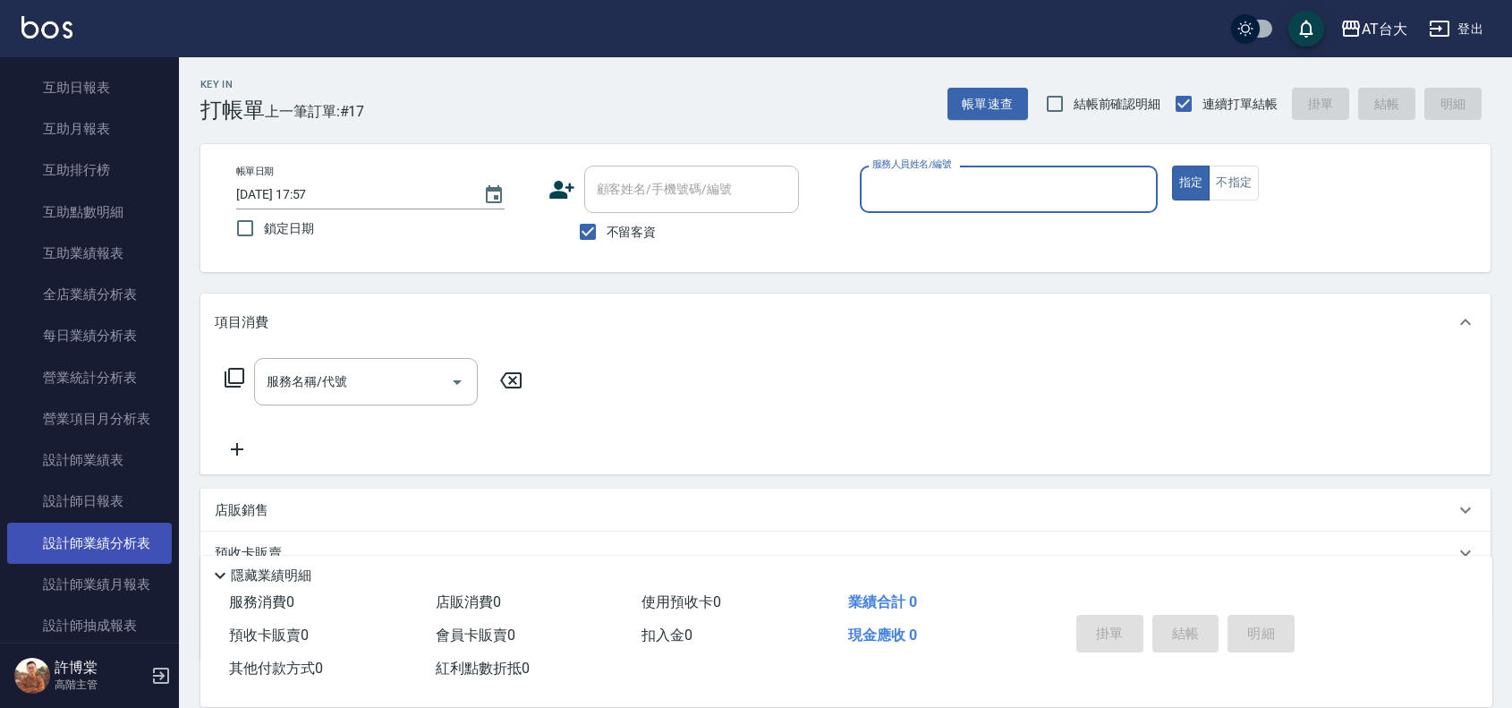
scroll to position [895, 0]
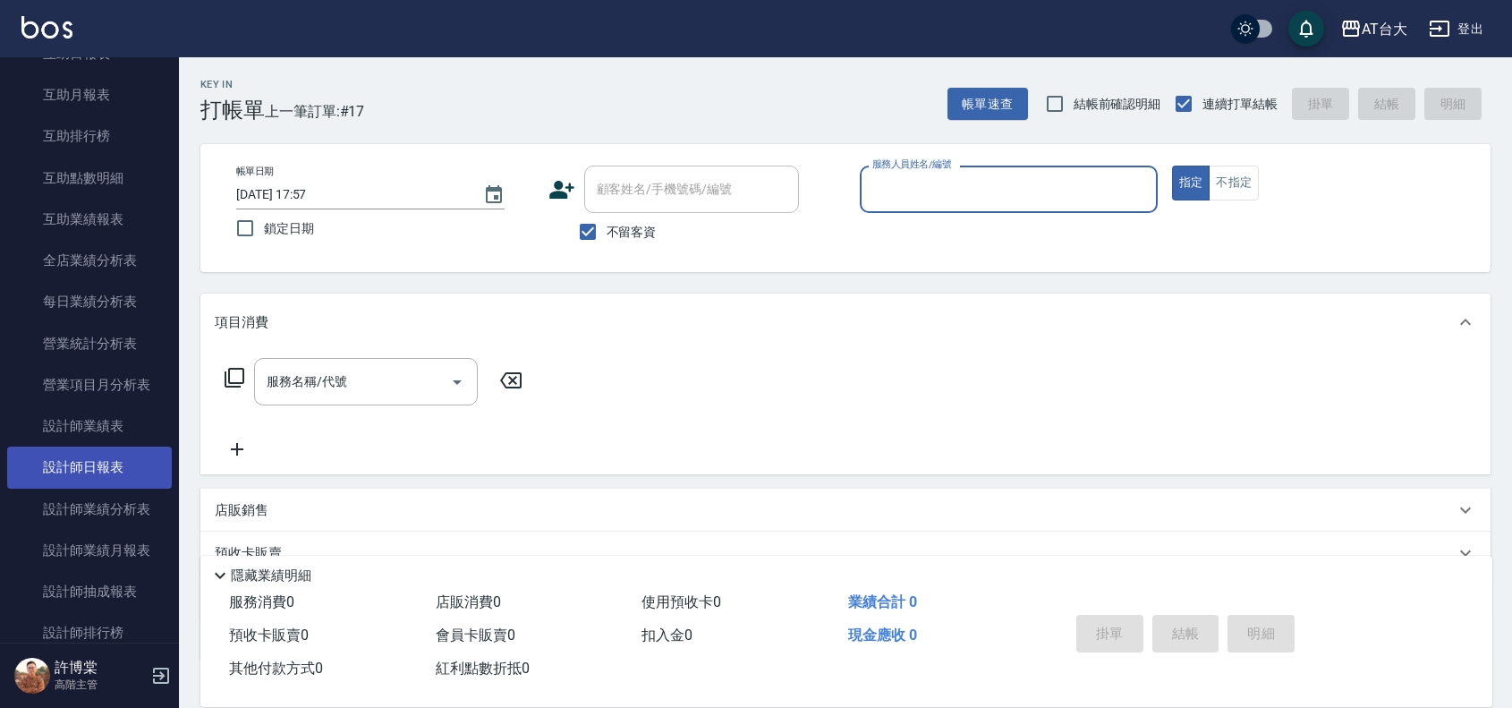
click at [113, 475] on link "設計師日報表" at bounding box center [89, 466] width 165 height 41
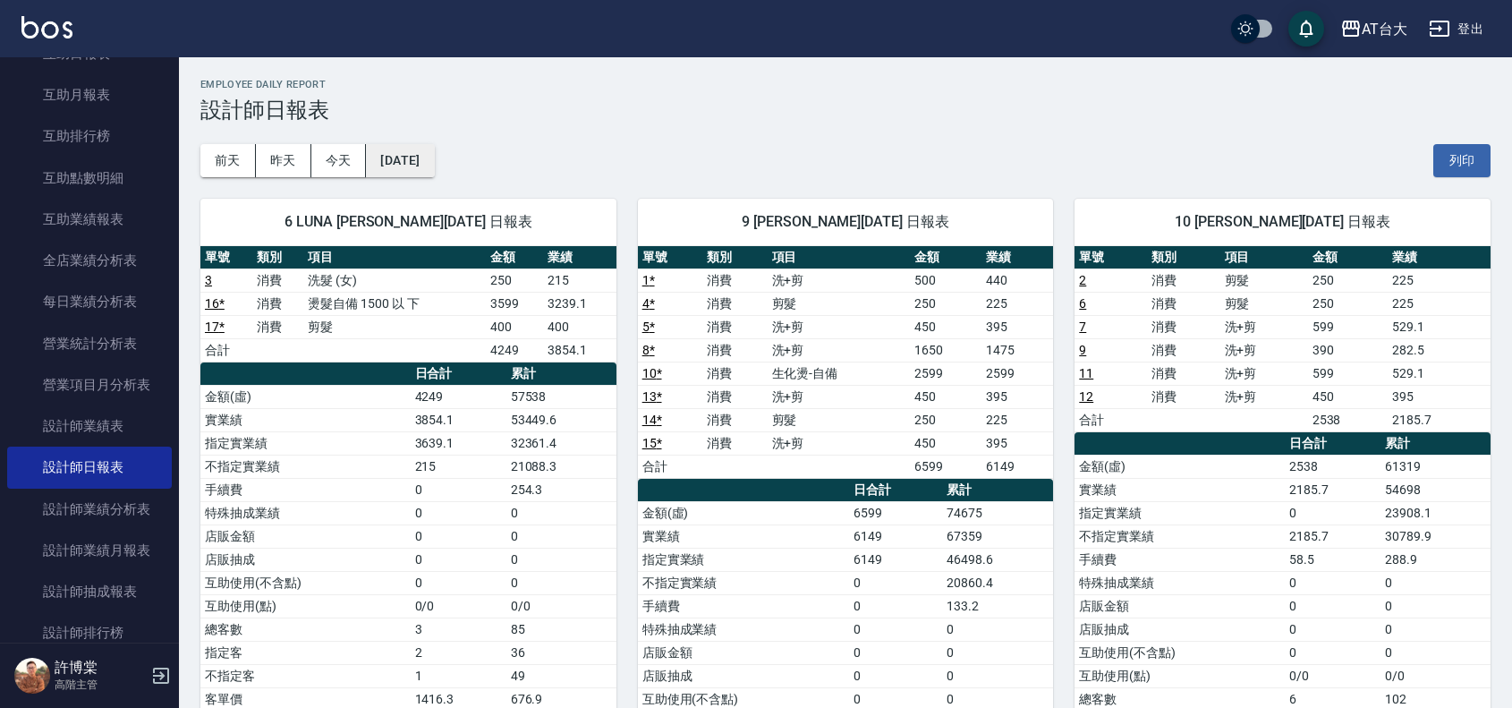
click at [386, 157] on button "[DATE]" at bounding box center [400, 160] width 68 height 33
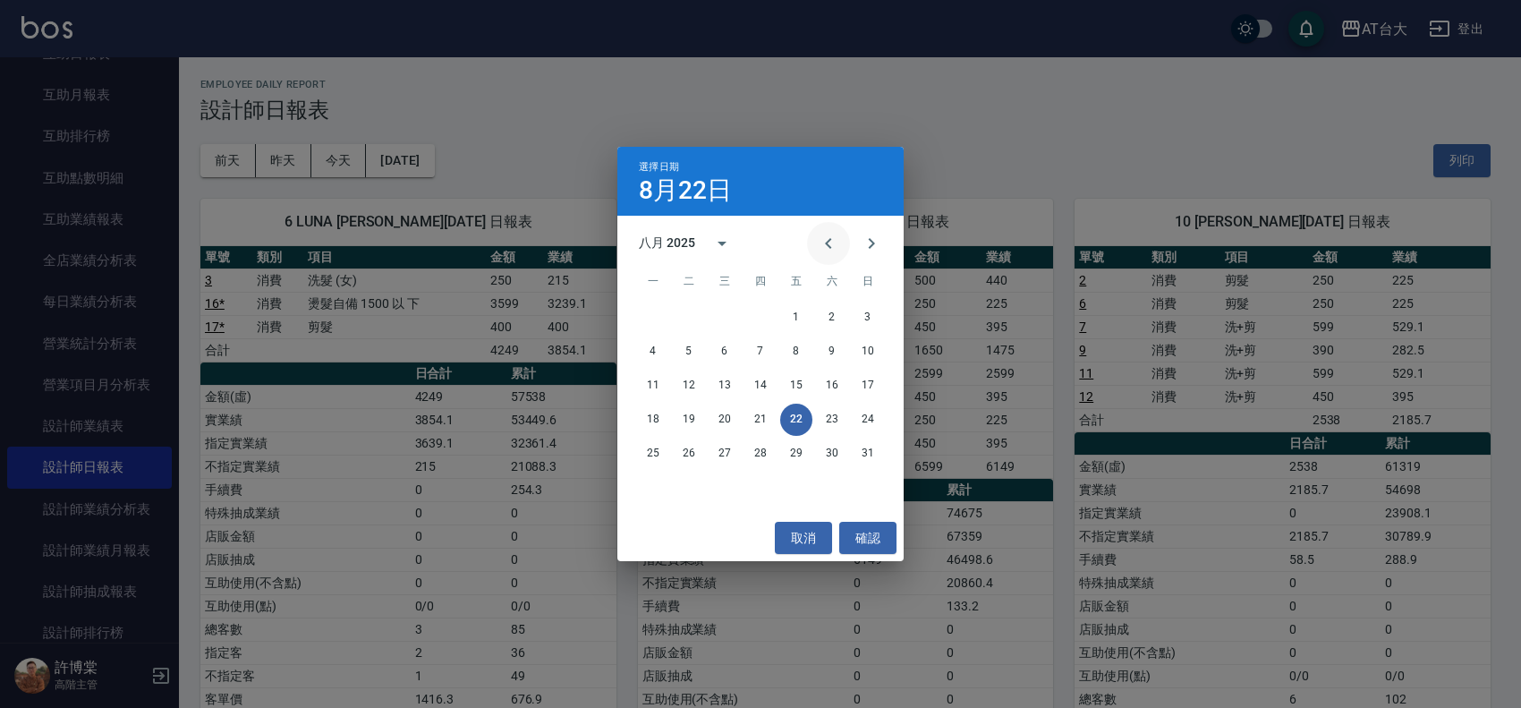
click at [828, 243] on icon "Previous month" at bounding box center [828, 243] width 6 height 11
click at [683, 412] on button "22" at bounding box center [689, 419] width 32 height 32
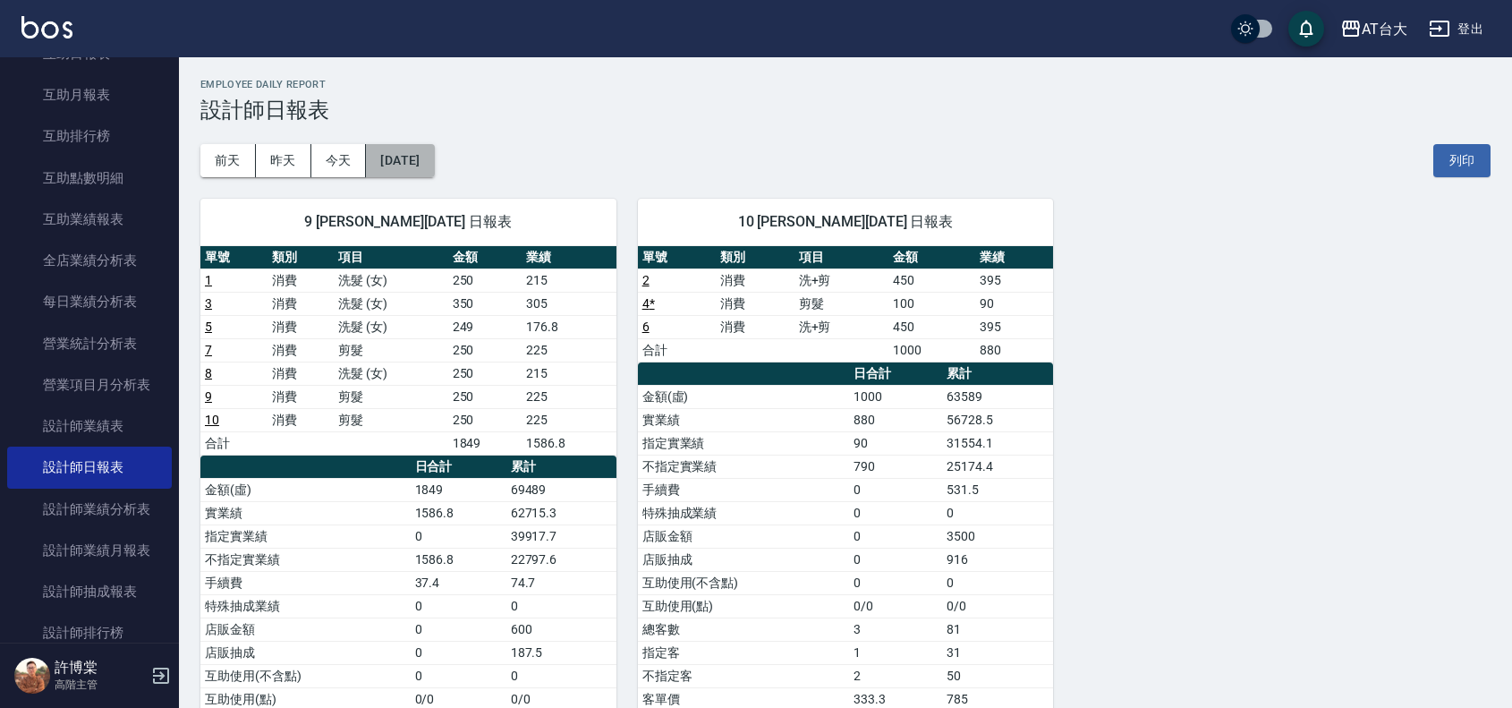
click at [428, 163] on button "[DATE]" at bounding box center [400, 160] width 68 height 33
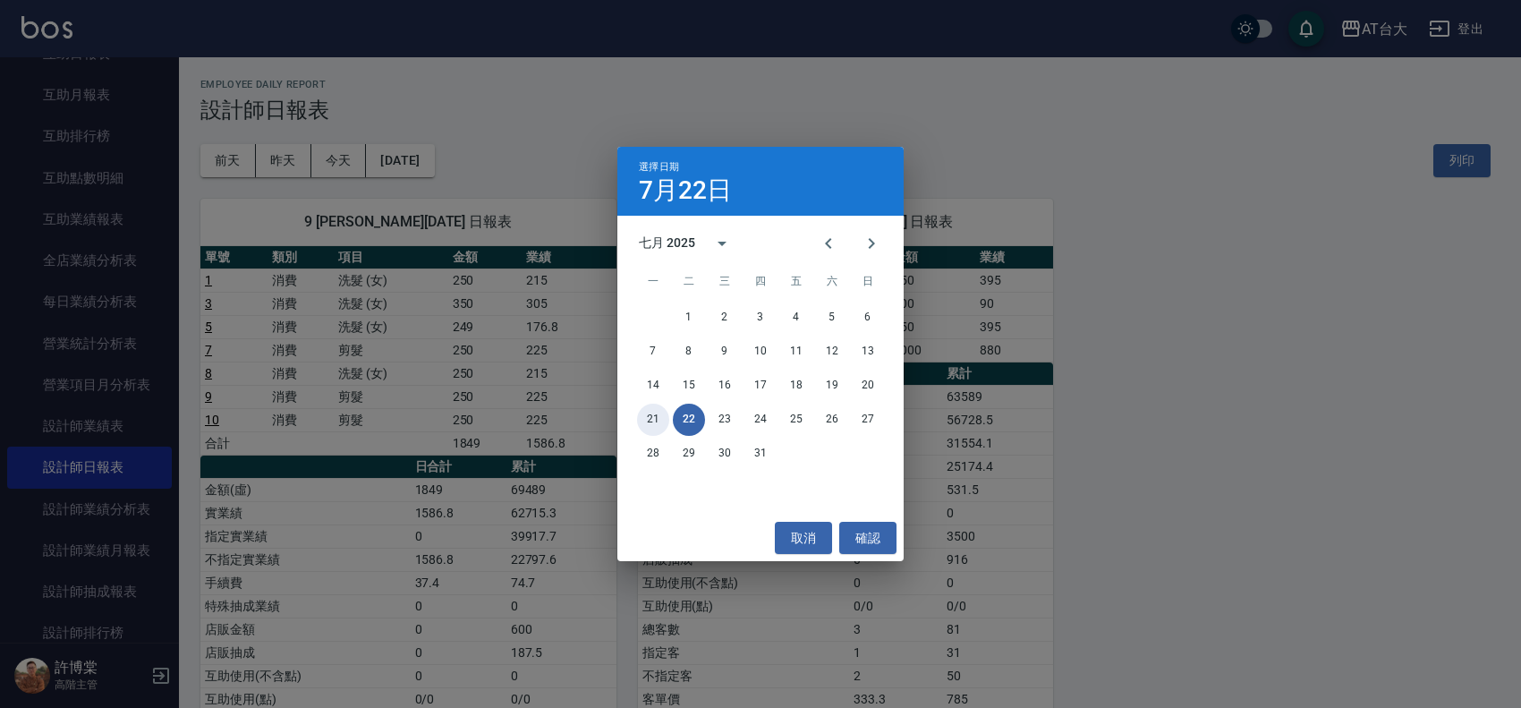
click at [658, 412] on button "21" at bounding box center [653, 419] width 32 height 32
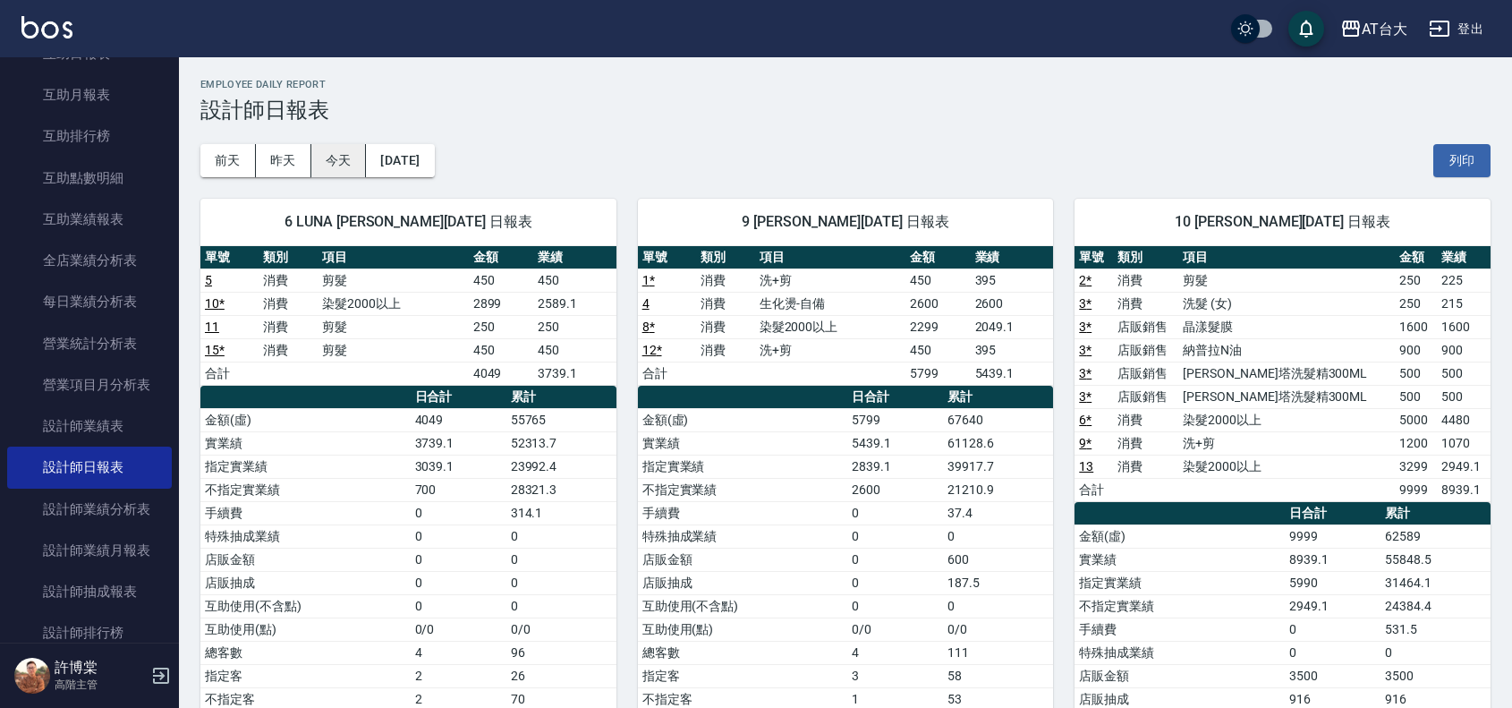
click at [356, 172] on button "今天" at bounding box center [338, 160] width 55 height 33
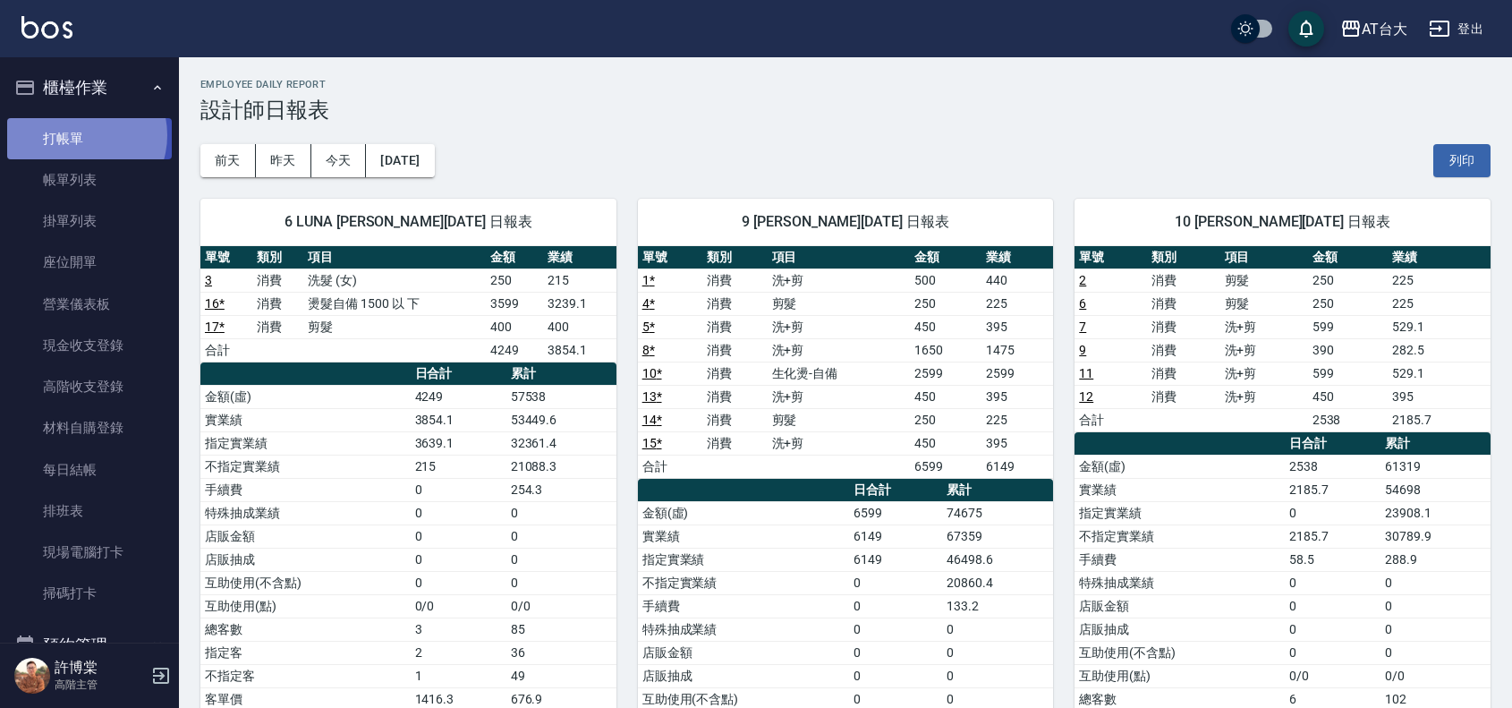
click at [78, 134] on link "打帳單" at bounding box center [89, 138] width 165 height 41
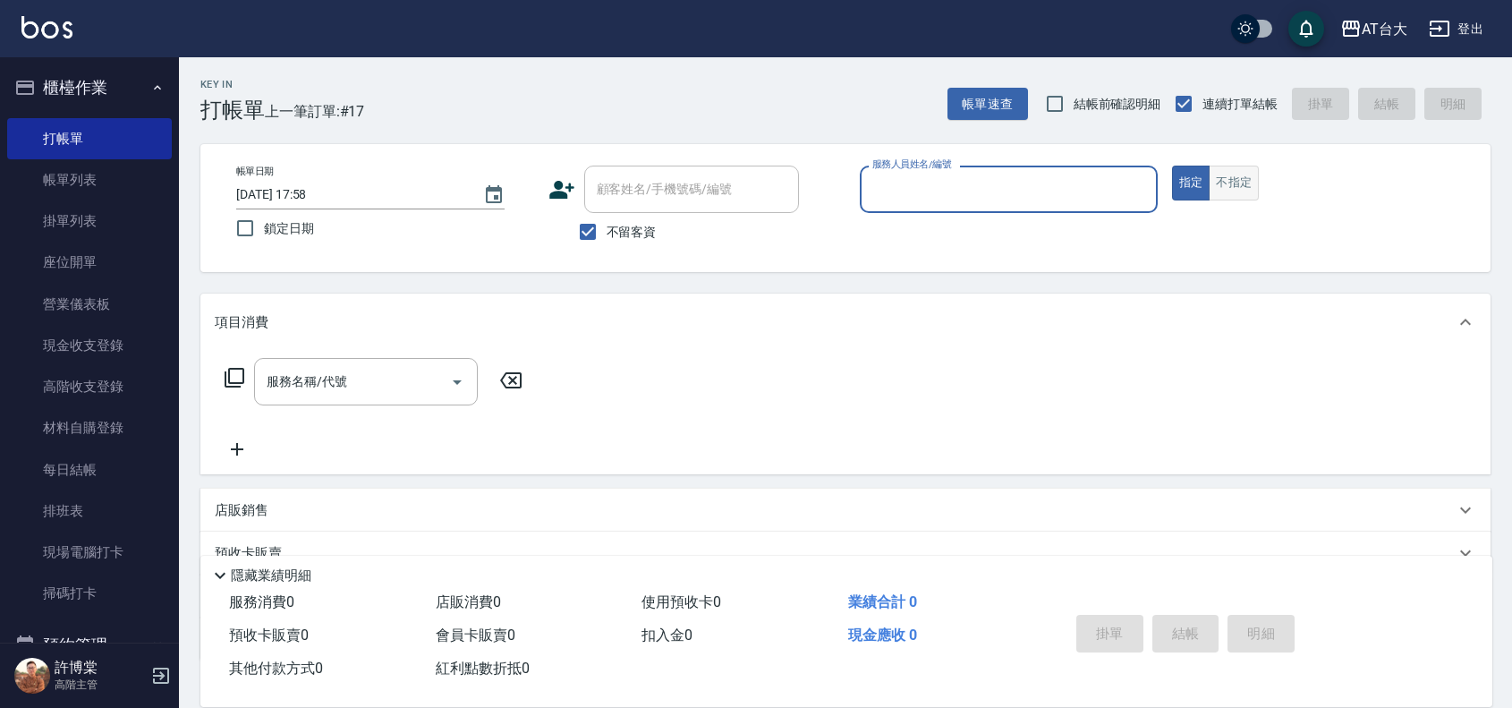
click at [1224, 174] on button "不指定" at bounding box center [1234, 183] width 50 height 35
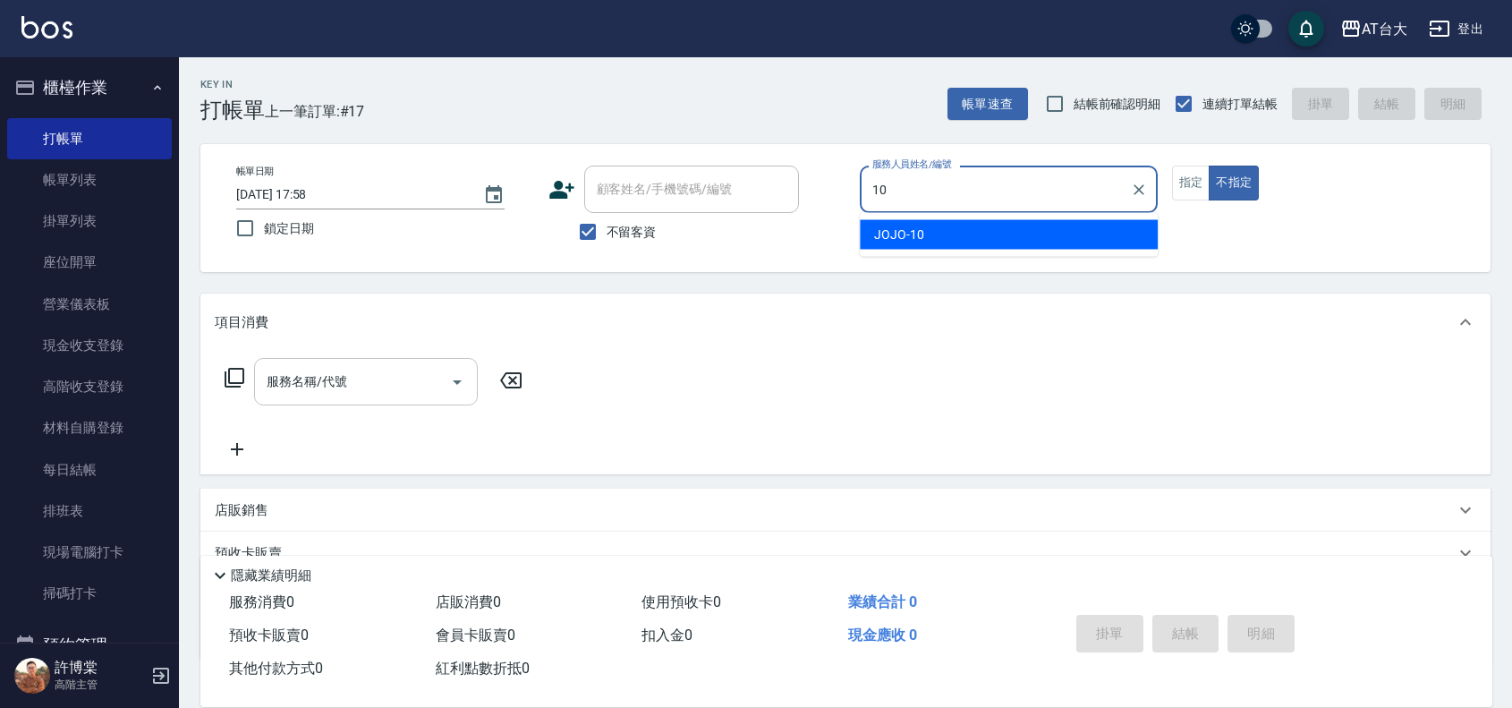
type input "10"
click at [412, 369] on input "服務名稱/代號" at bounding box center [352, 381] width 181 height 31
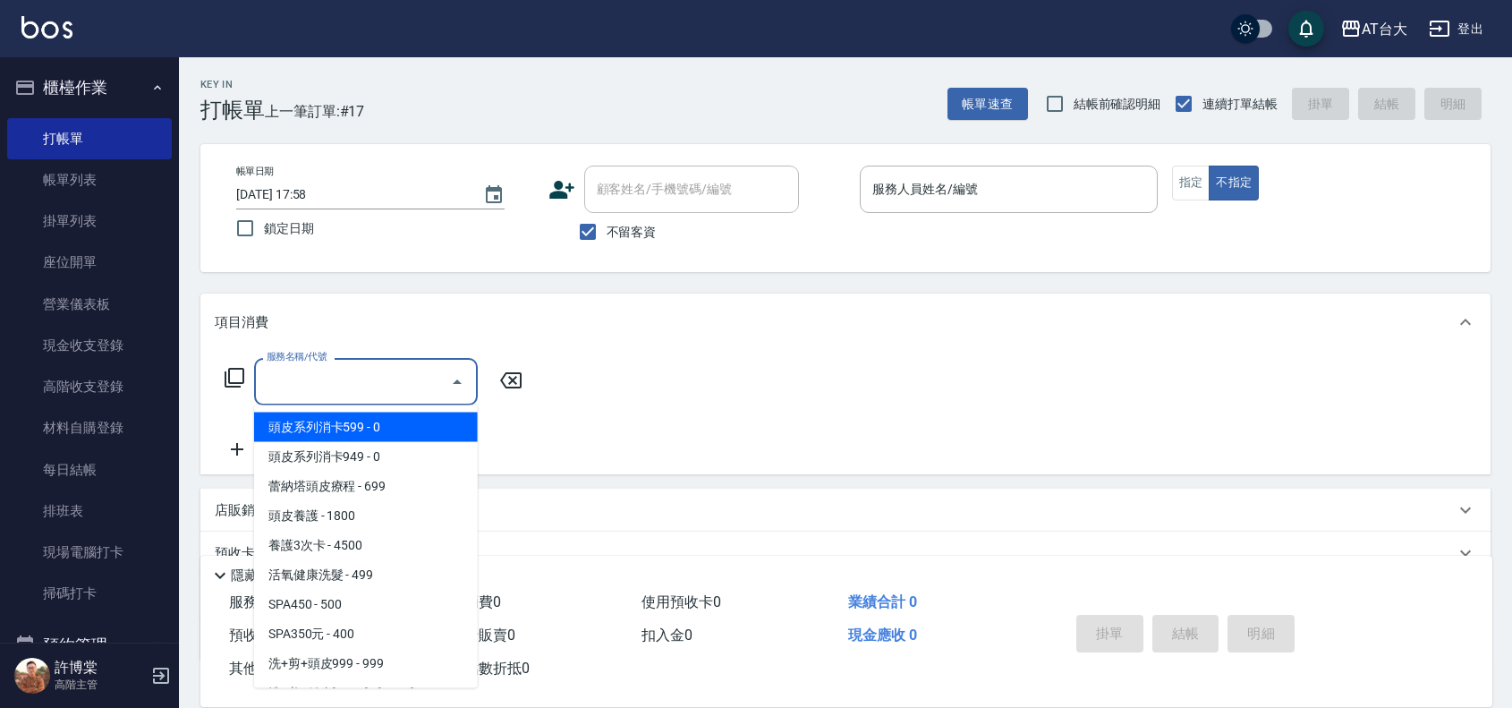
type input "6"
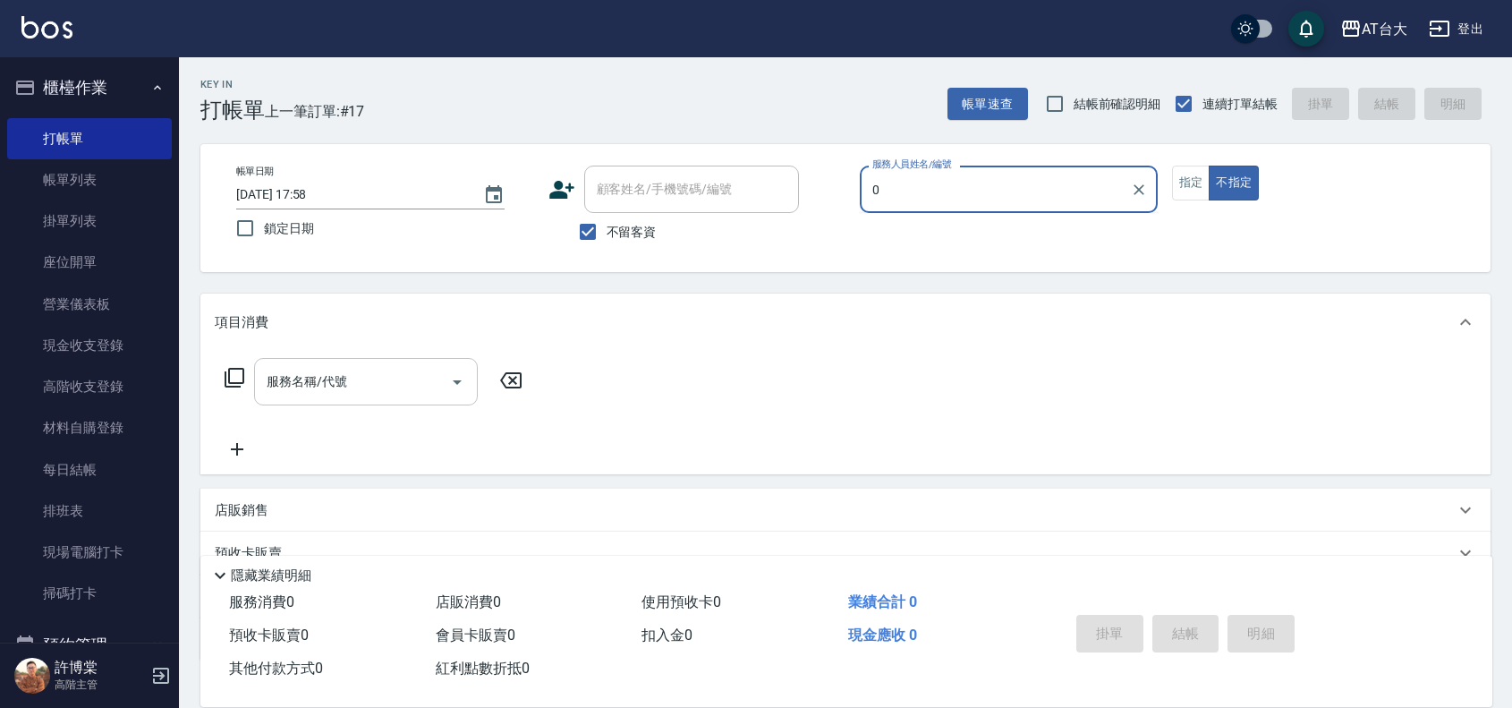
type input "0"
click at [407, 376] on input "服務名稱/代號" at bounding box center [352, 381] width 181 height 31
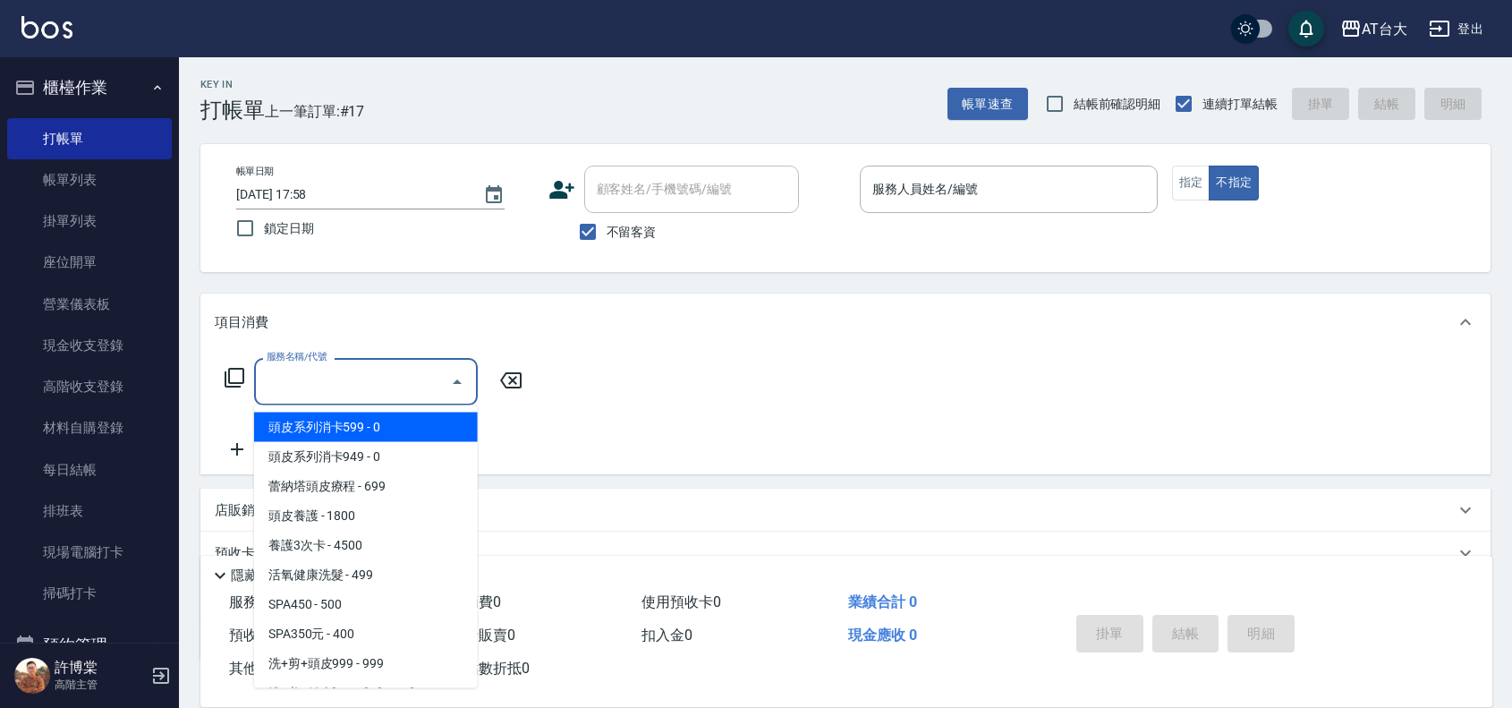
type input "6"
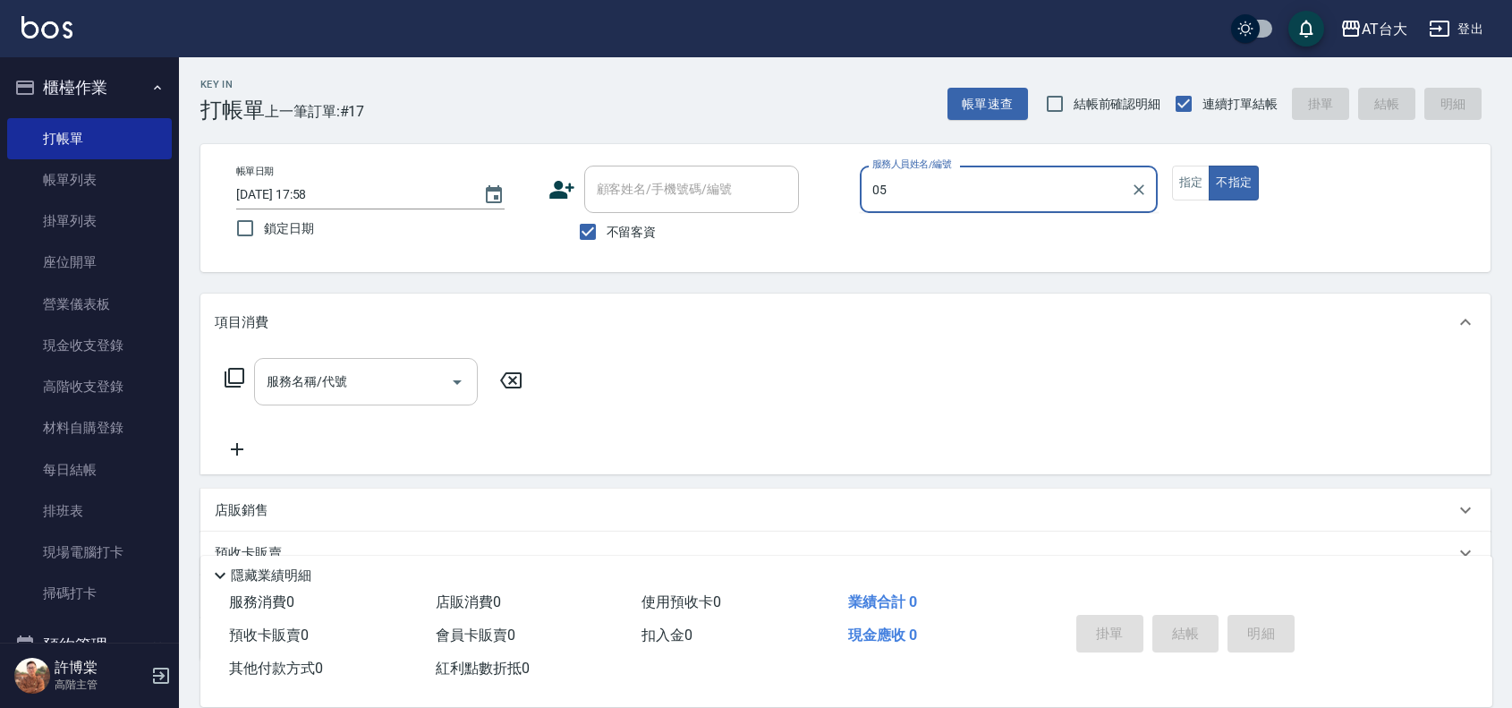
type input "05"
click at [1209, 166] on button "不指定" at bounding box center [1234, 183] width 50 height 35
type button "false"
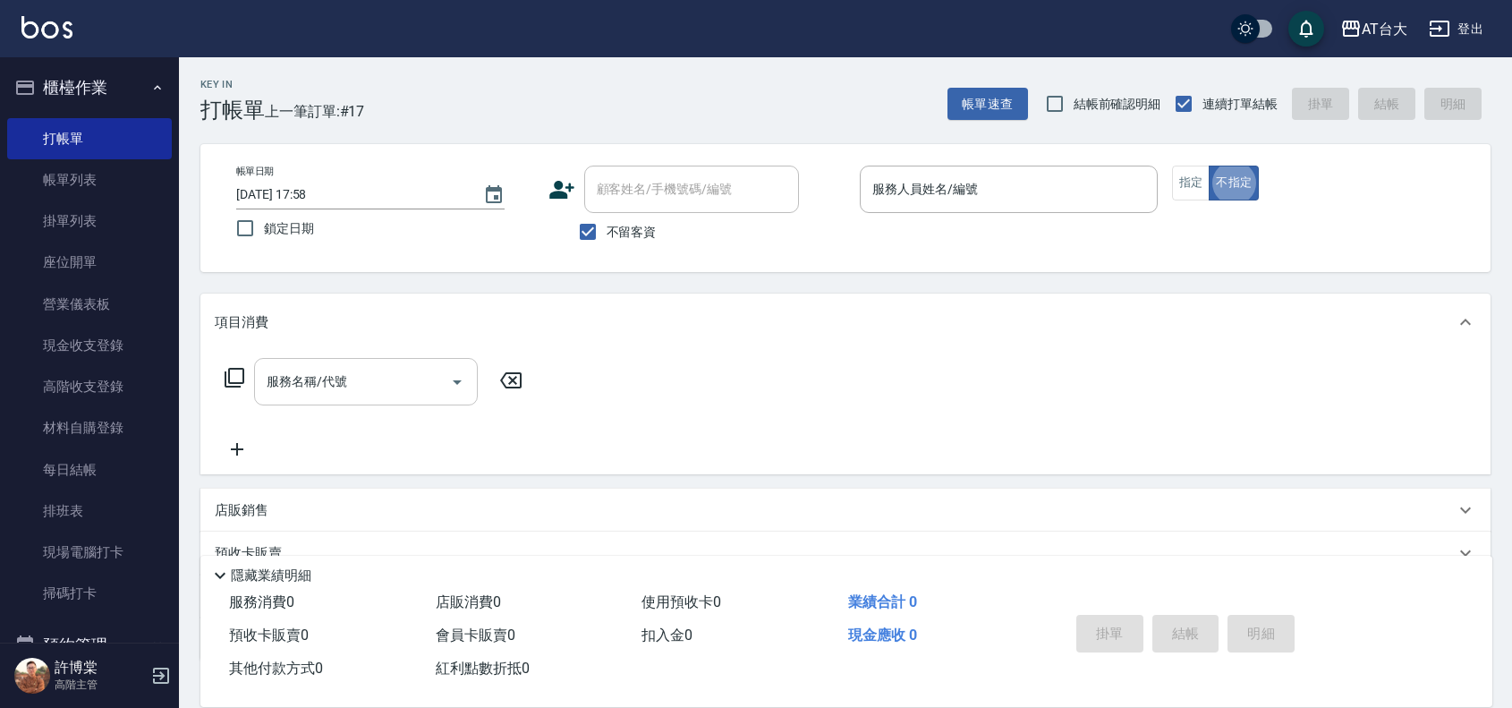
click at [407, 381] on input "服務名稱/代號" at bounding box center [352, 381] width 181 height 31
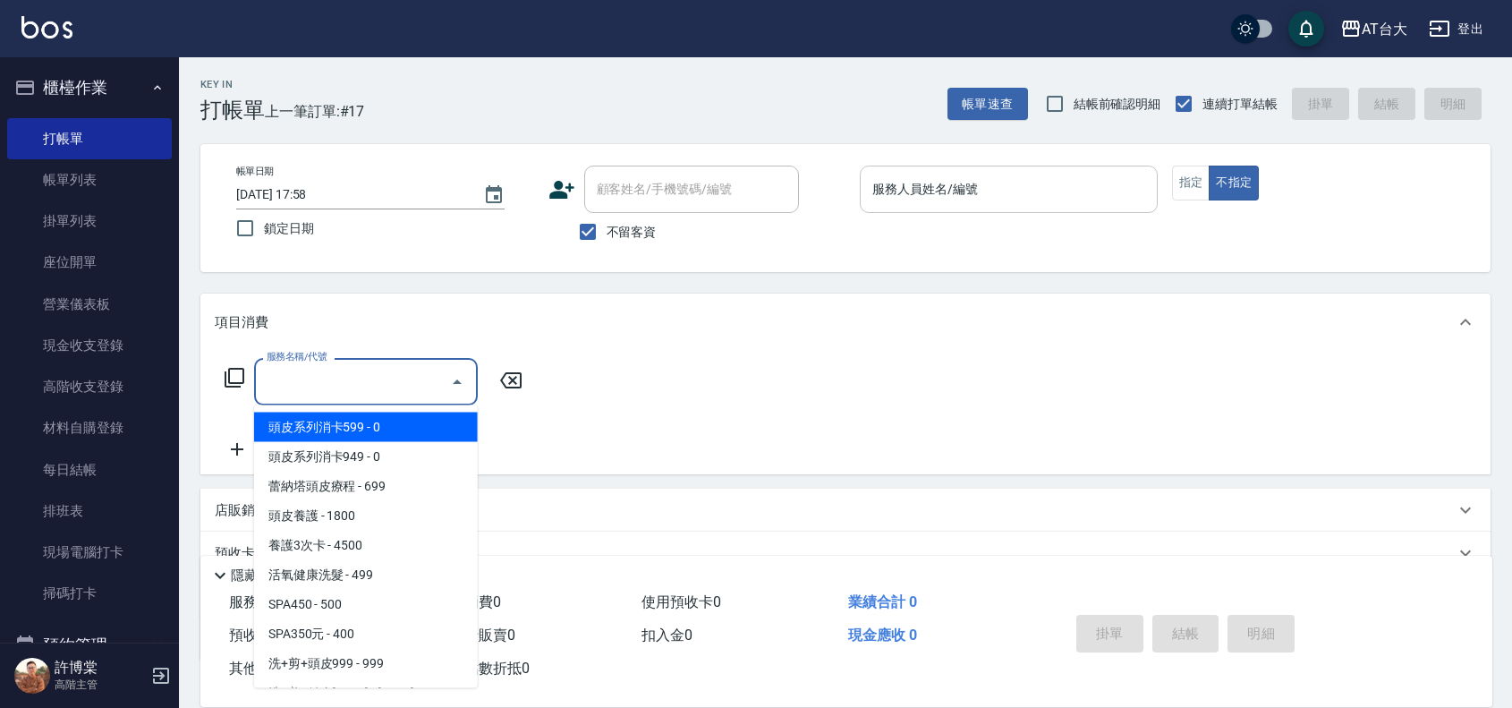
click at [887, 194] on input "服務人員姓名/編號" at bounding box center [1009, 189] width 282 height 31
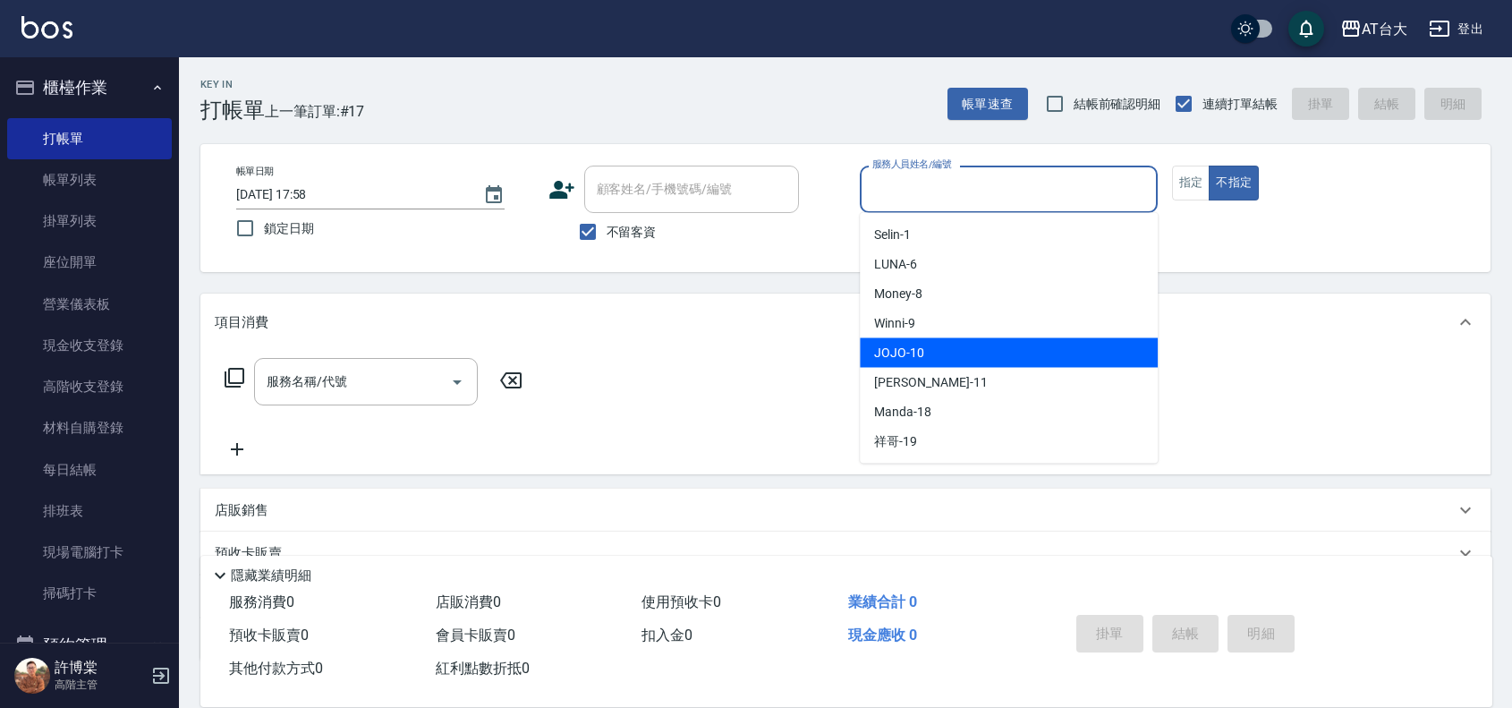
drag, startPoint x: 899, startPoint y: 352, endPoint x: 726, endPoint y: 360, distance: 173.7
click at [896, 351] on span "JOJO -10" at bounding box center [899, 353] width 50 height 19
type input "JOJO-10"
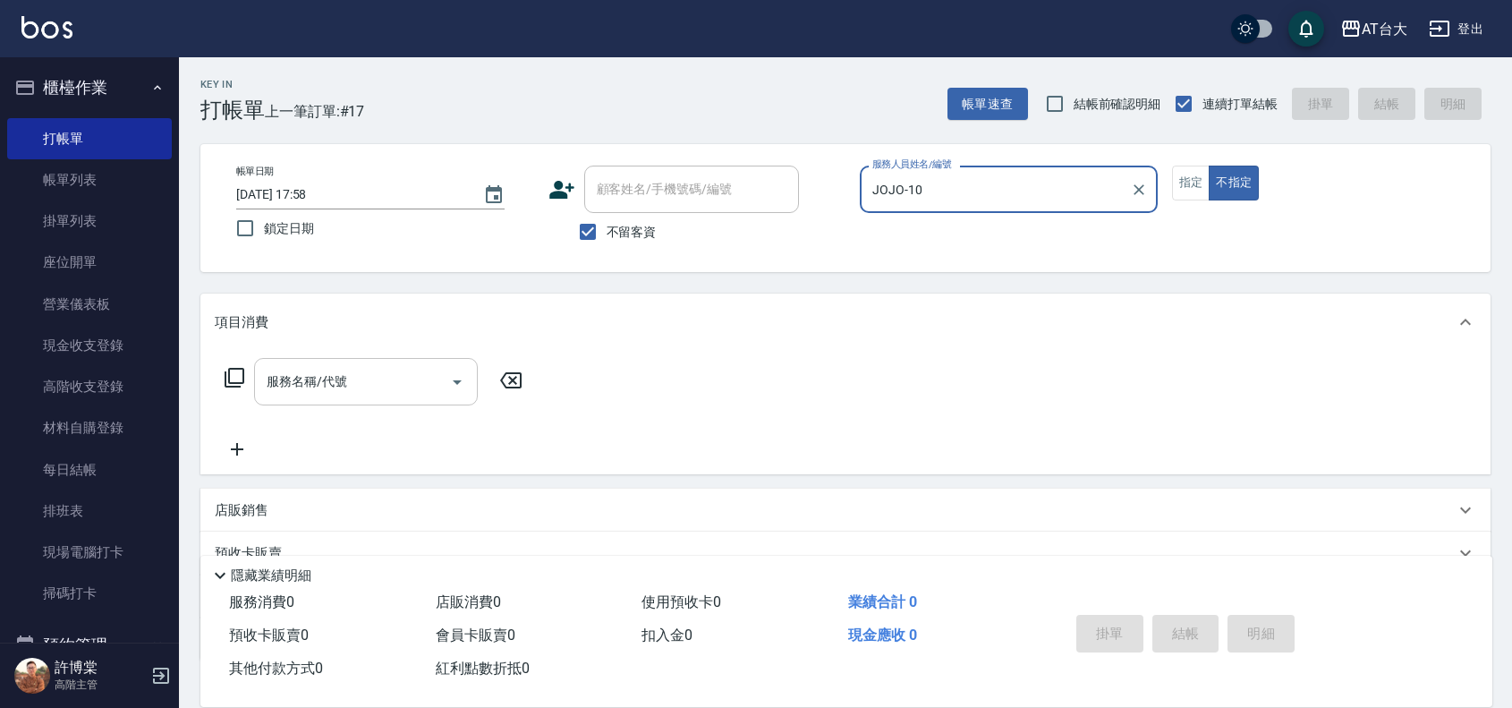
click at [418, 386] on input "服務名稱/代號" at bounding box center [352, 381] width 181 height 31
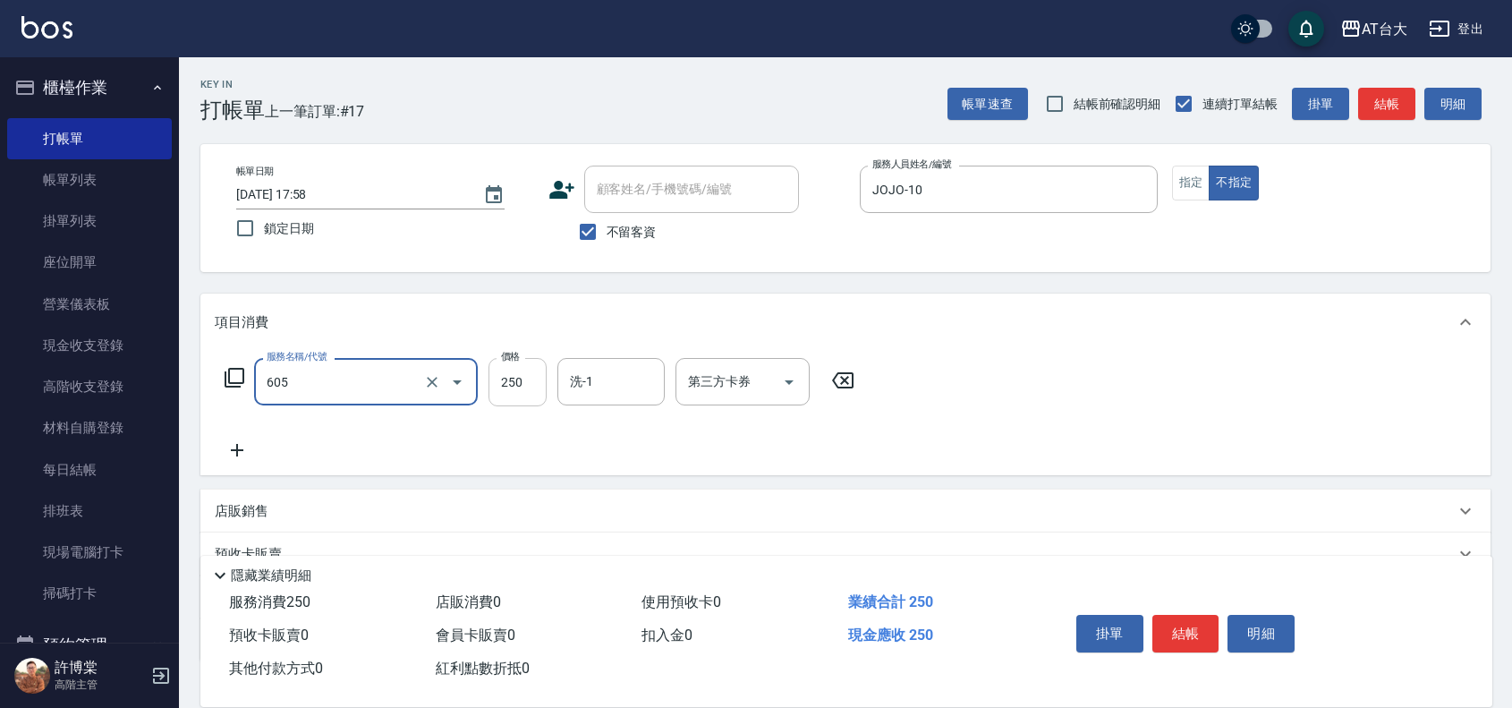
type input "洗髮 (女)(605)"
click at [523, 381] on input "250" at bounding box center [517, 382] width 58 height 48
type input "999"
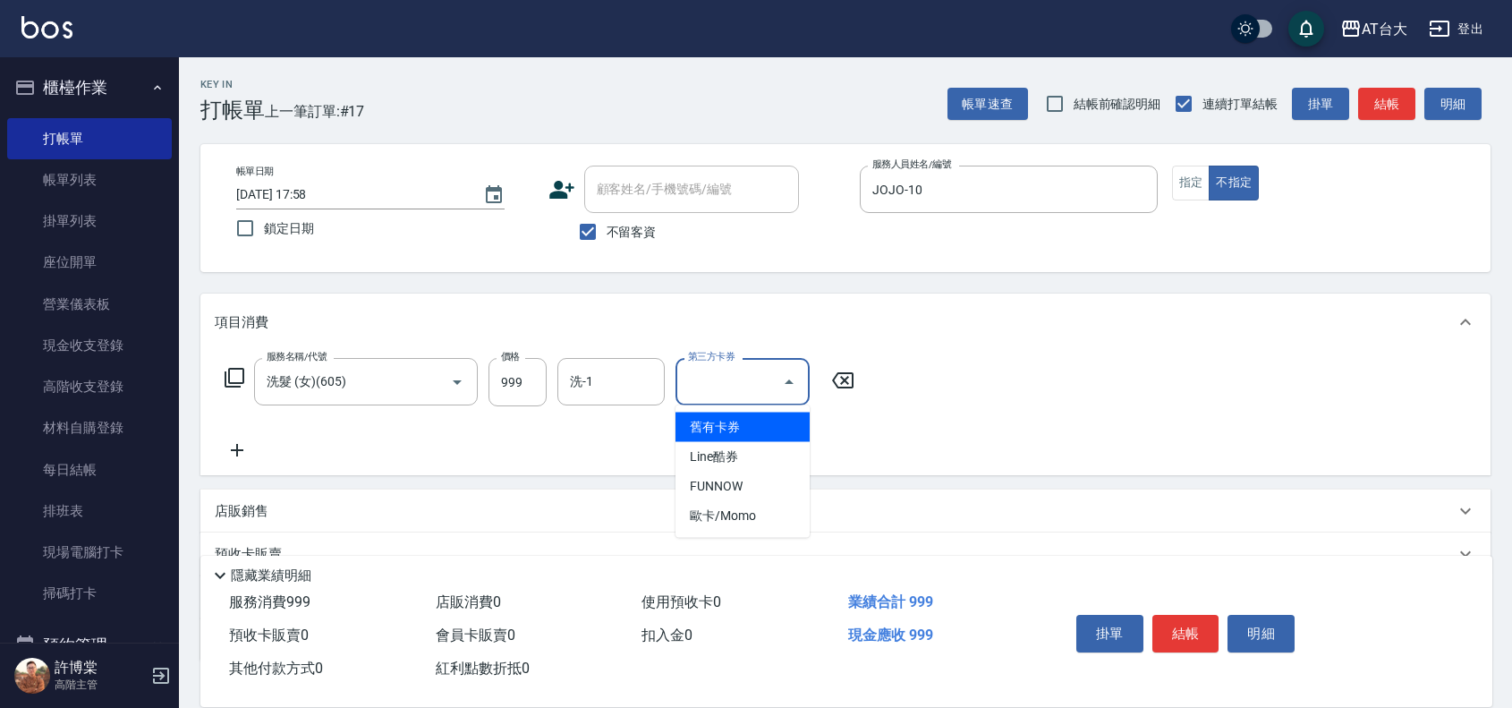
click at [726, 387] on input "第三方卡券" at bounding box center [728, 381] width 91 height 31
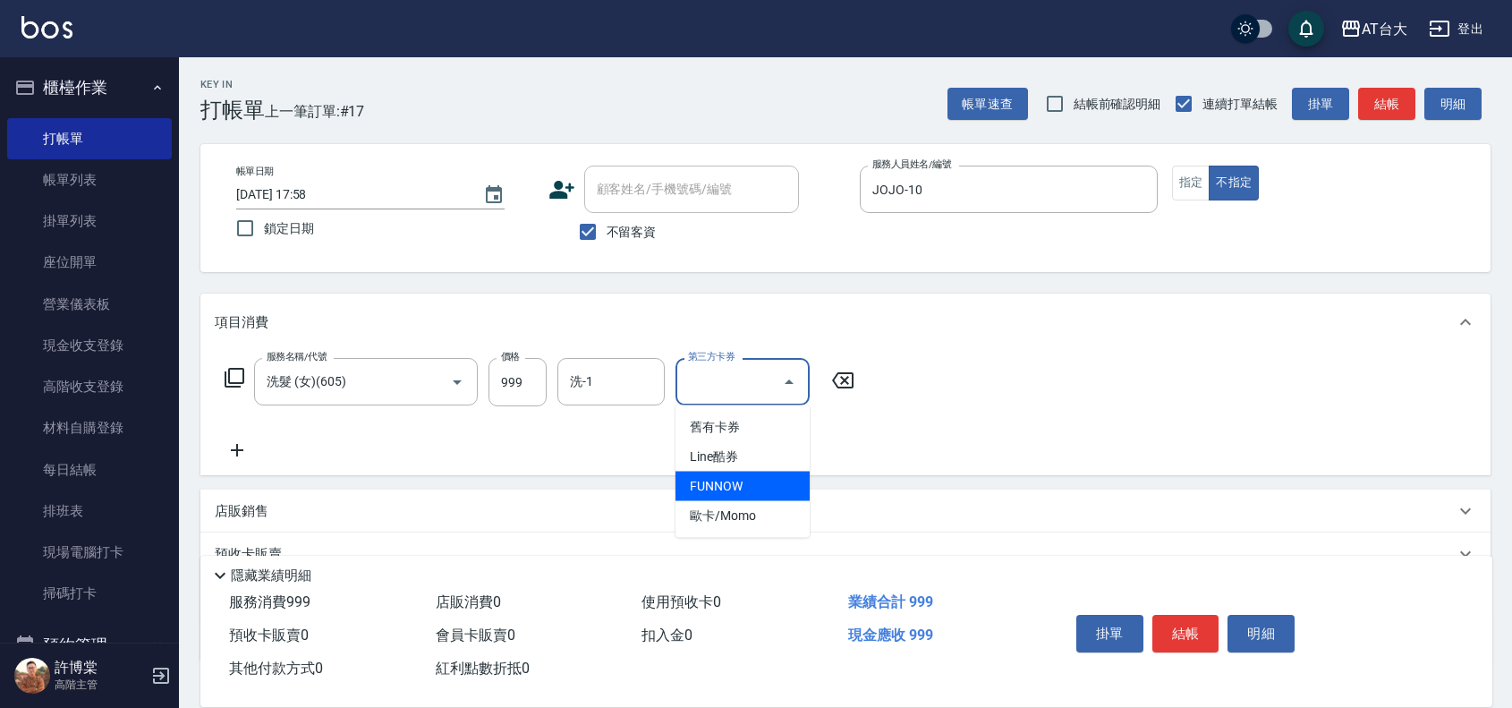
click at [708, 485] on span "FUNNOW" at bounding box center [742, 486] width 134 height 30
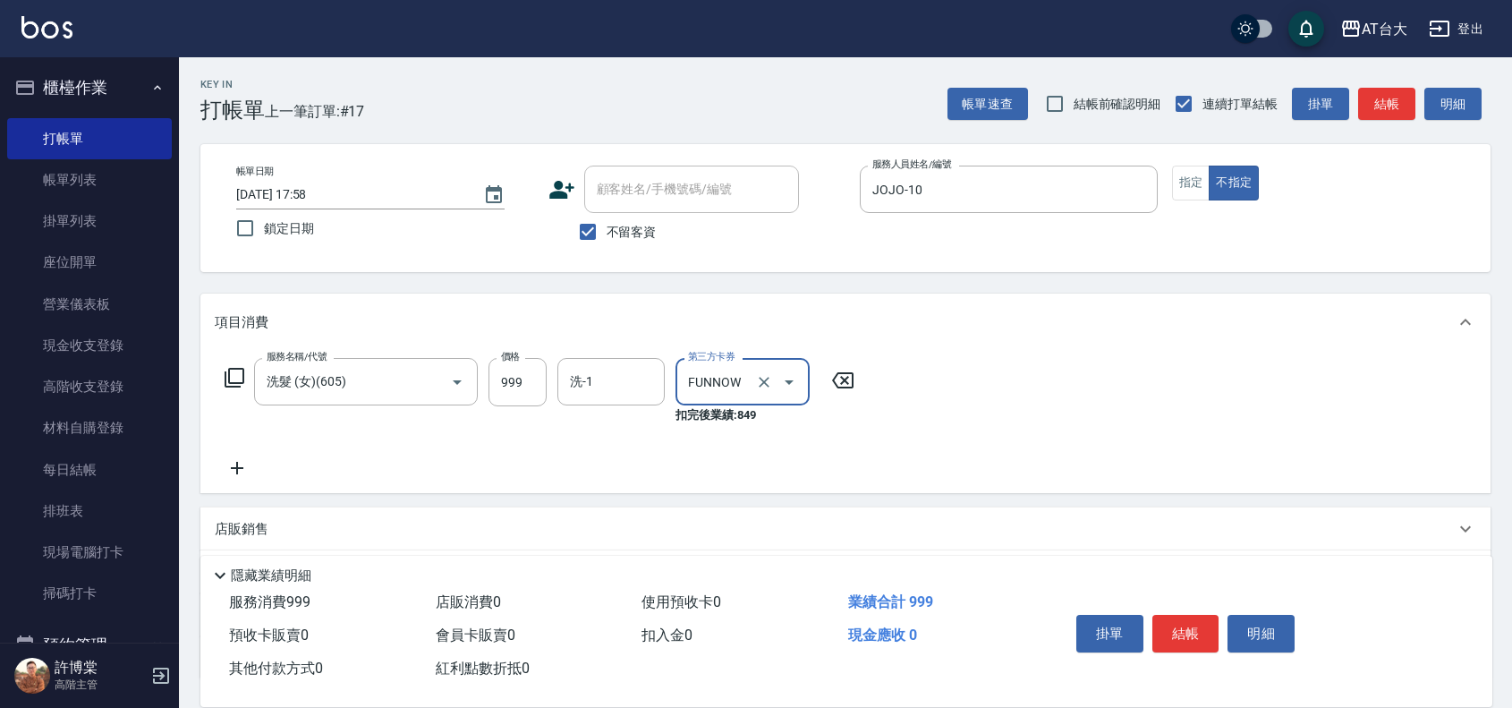
type input "FUNNOW"
click at [235, 471] on icon at bounding box center [237, 467] width 45 height 21
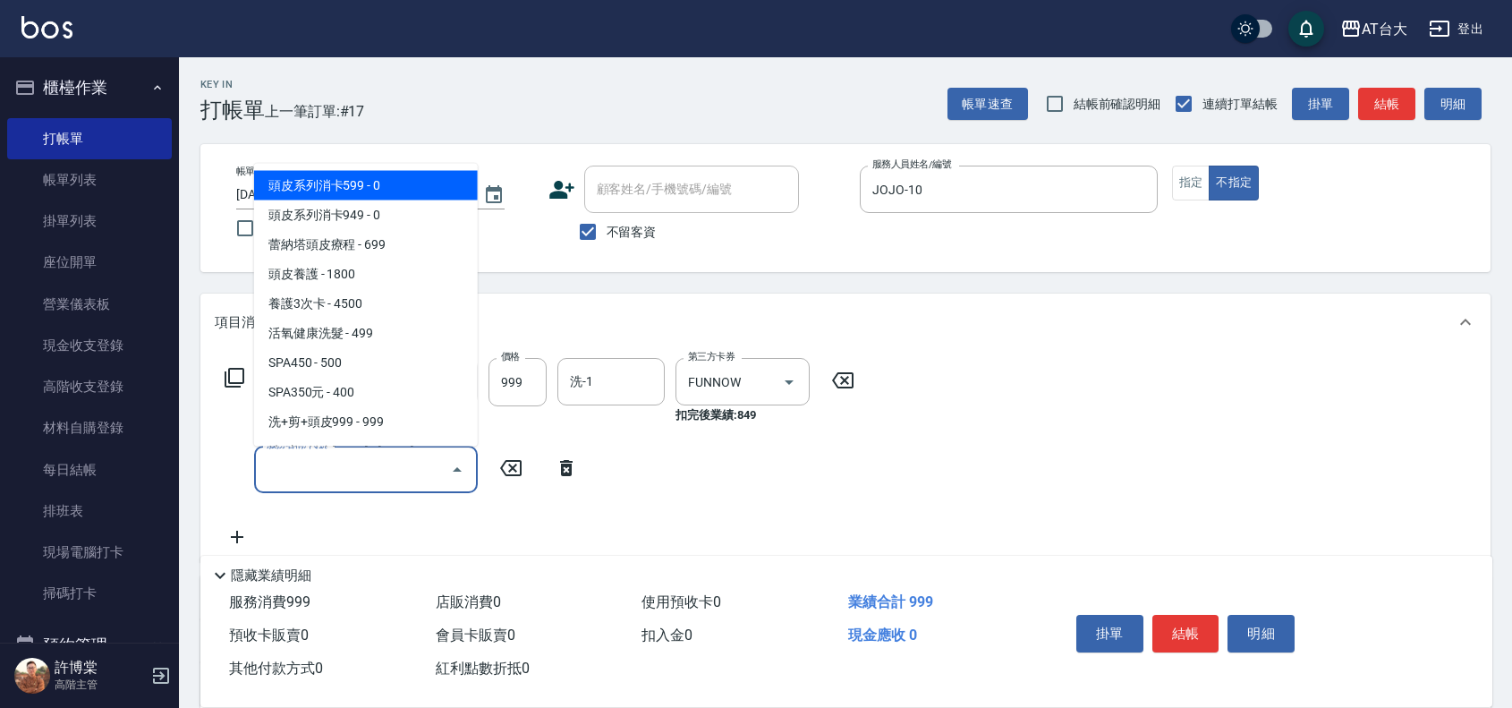
click at [274, 457] on input "服務名稱/代號" at bounding box center [352, 469] width 181 height 31
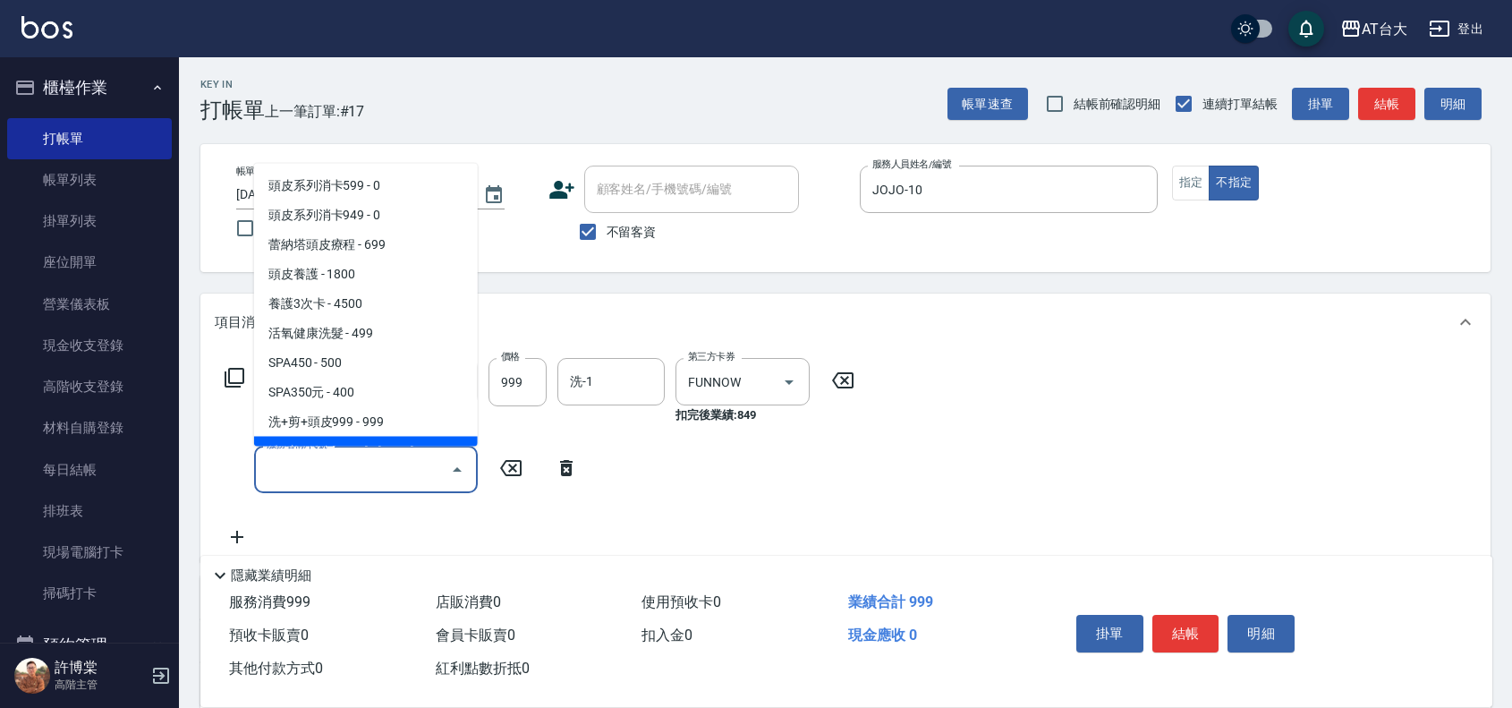
click at [322, 467] on input "服務名稱/代號" at bounding box center [352, 469] width 181 height 31
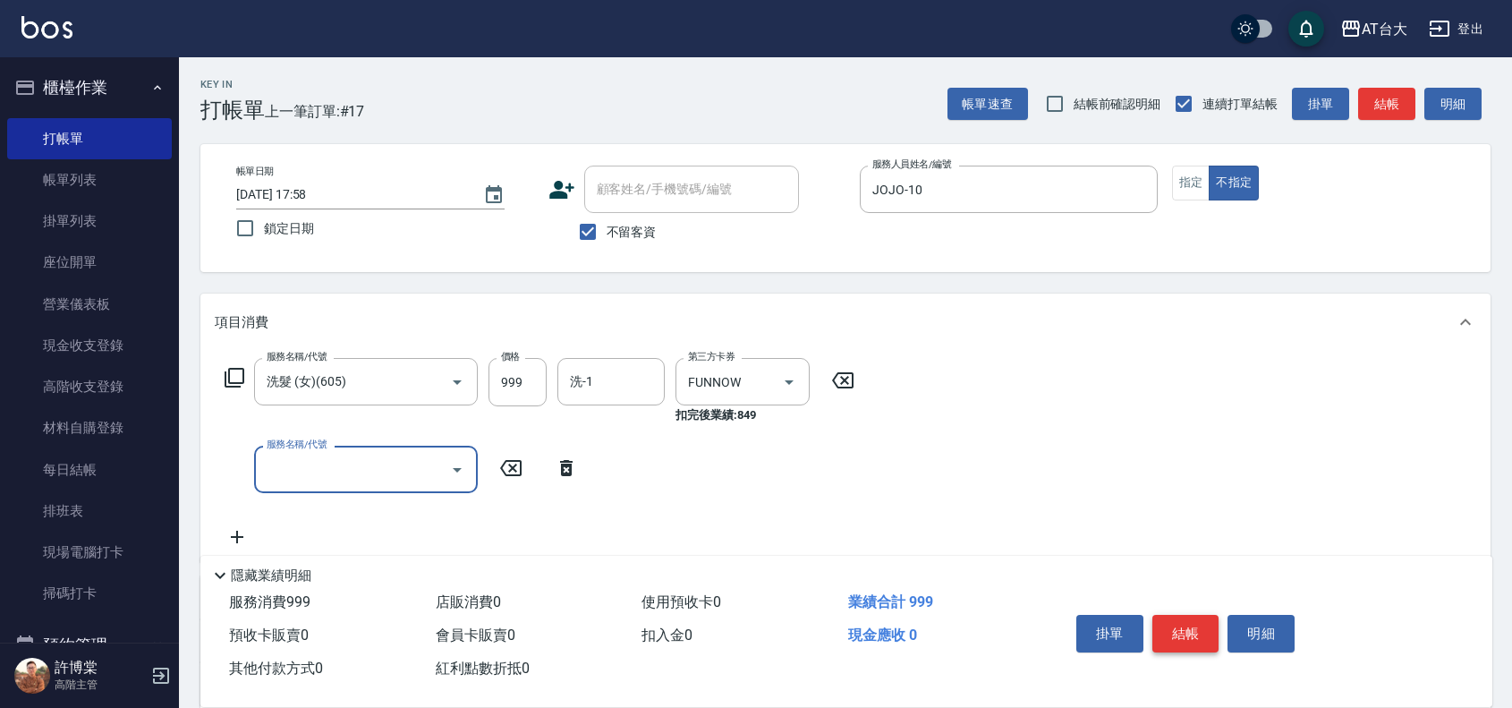
click at [1188, 641] on button "結帳" at bounding box center [1185, 634] width 67 height 38
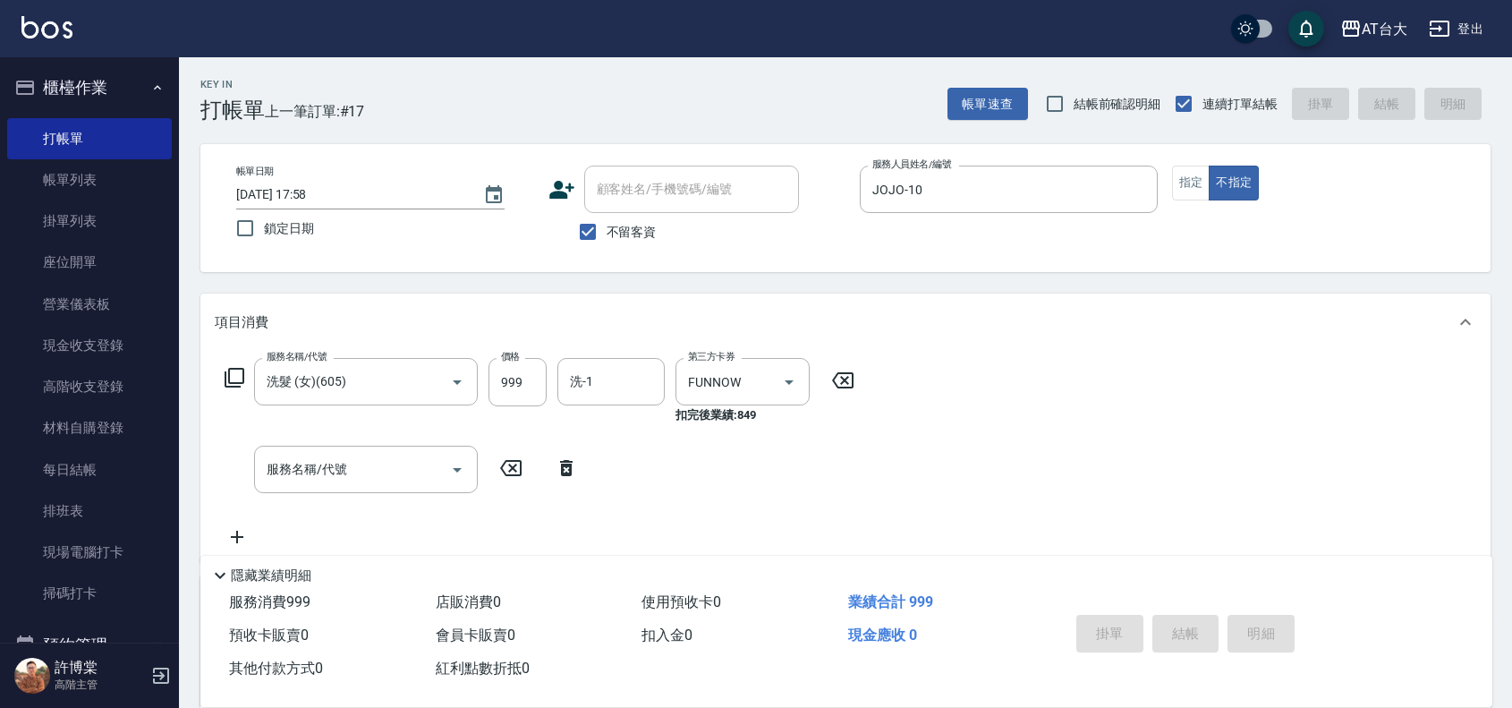
type input "[DATE] 18:04"
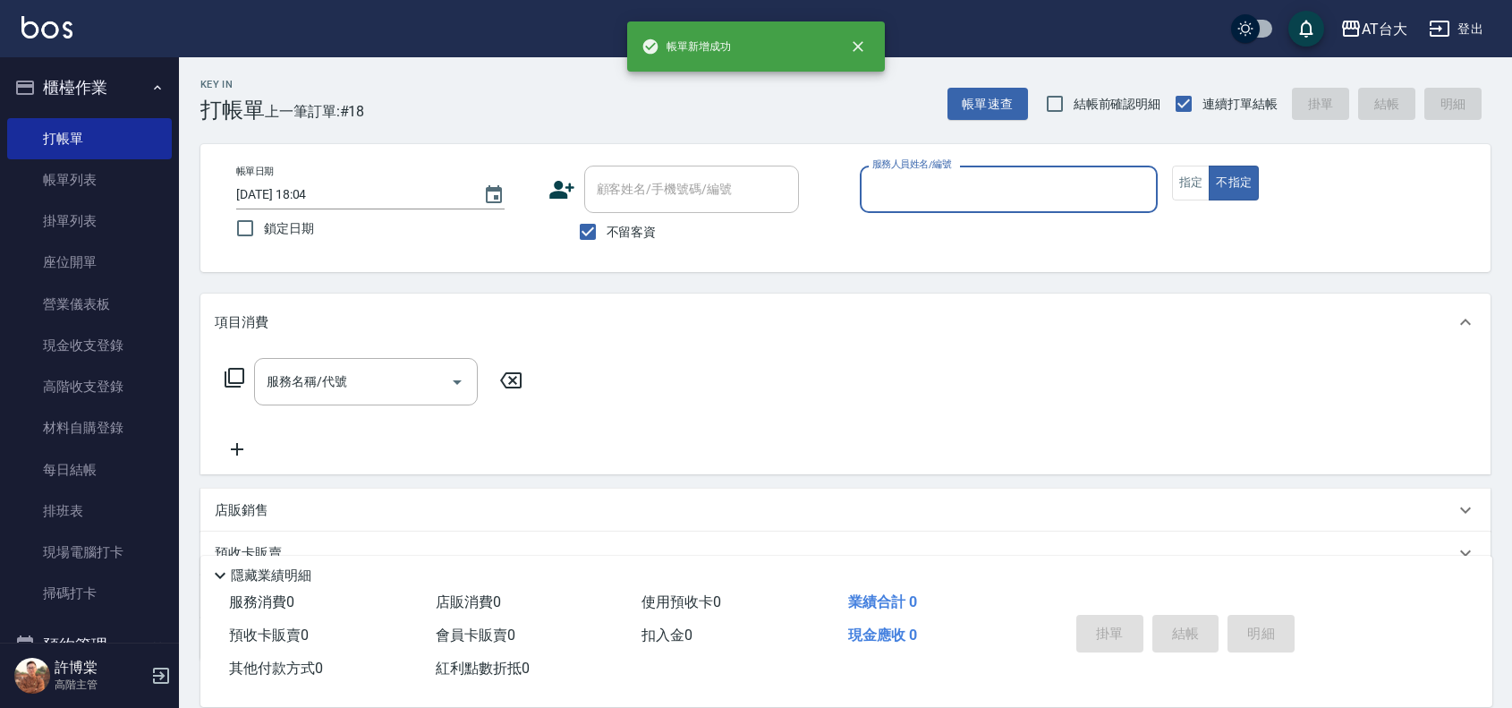
click at [960, 200] on input "服務人員姓名/編號" at bounding box center [1009, 189] width 282 height 31
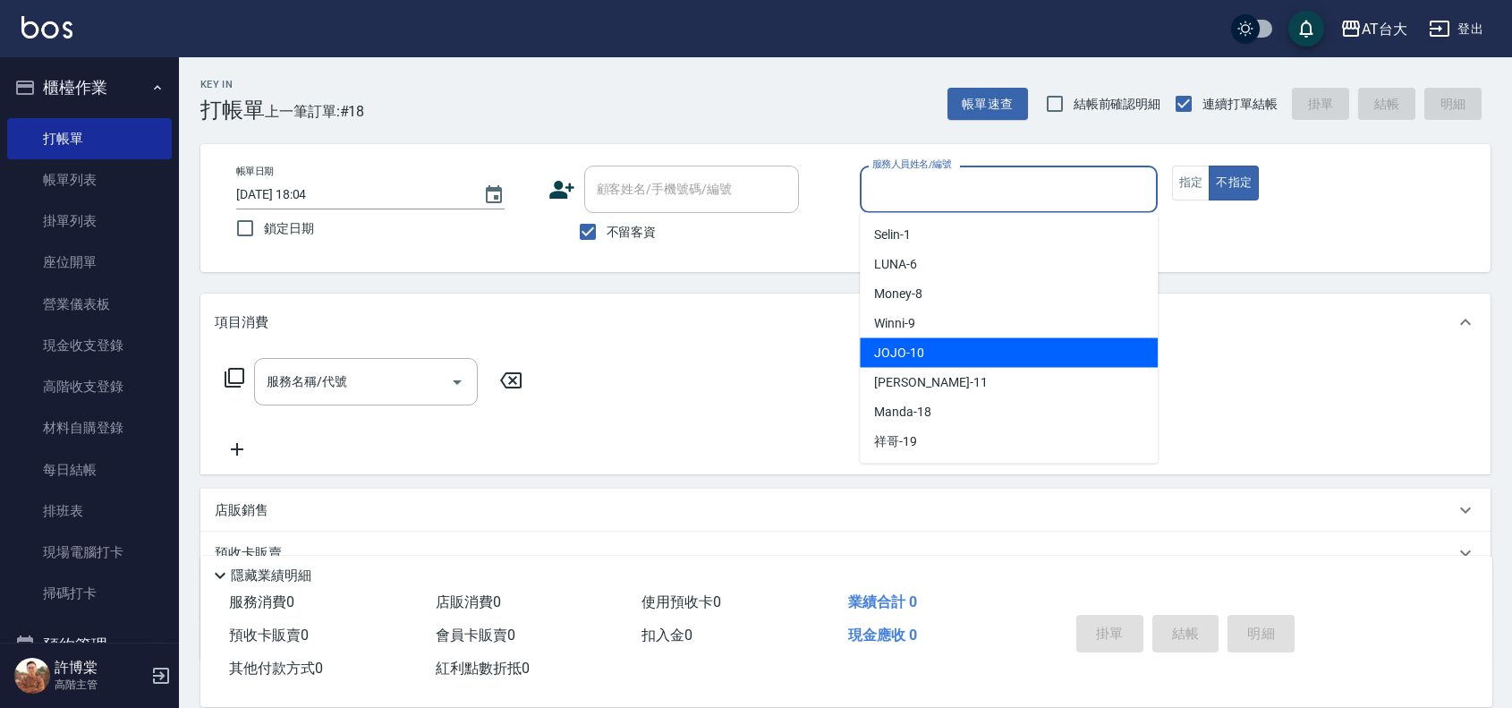
click at [955, 353] on div "JOJO -10" at bounding box center [1009, 353] width 298 height 30
type input "JOJO-10"
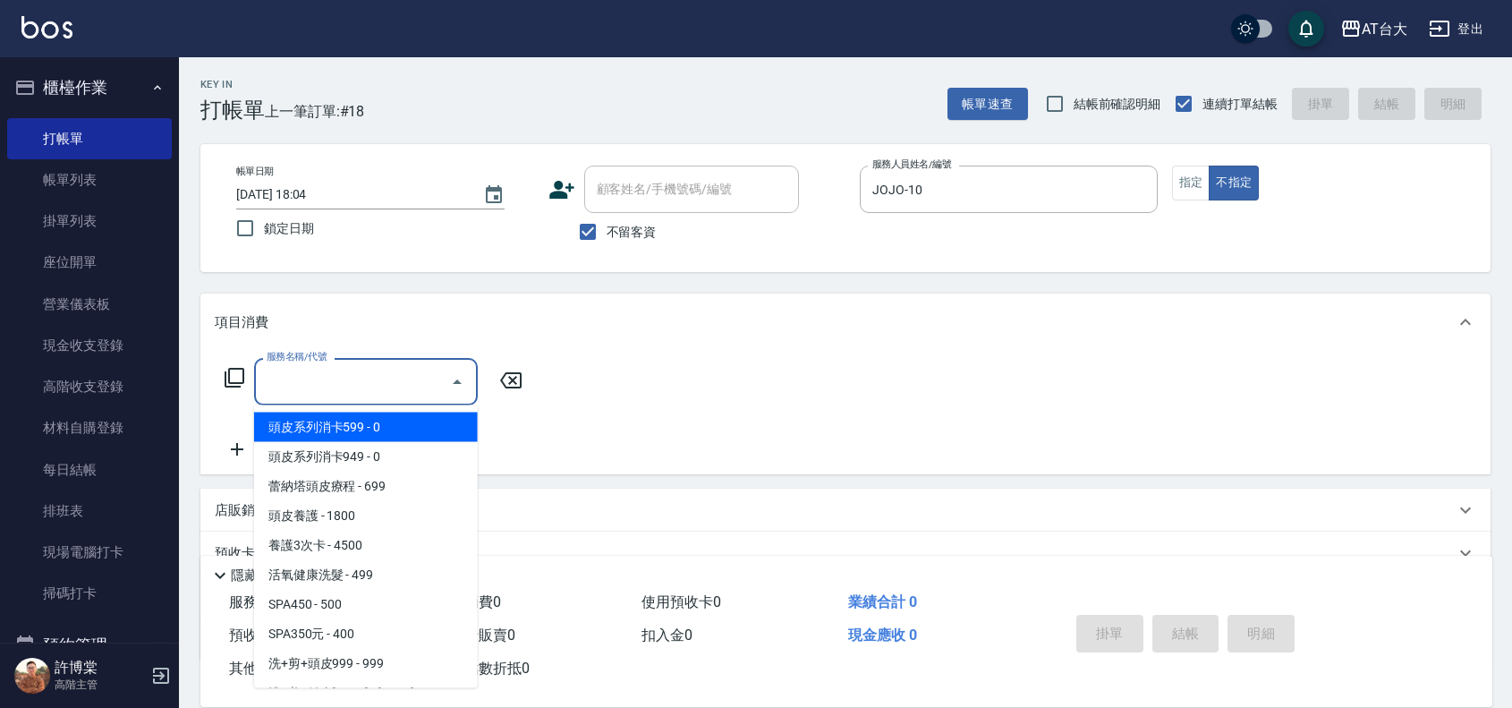
click at [416, 392] on input "服務名稱/代號" at bounding box center [352, 381] width 181 height 31
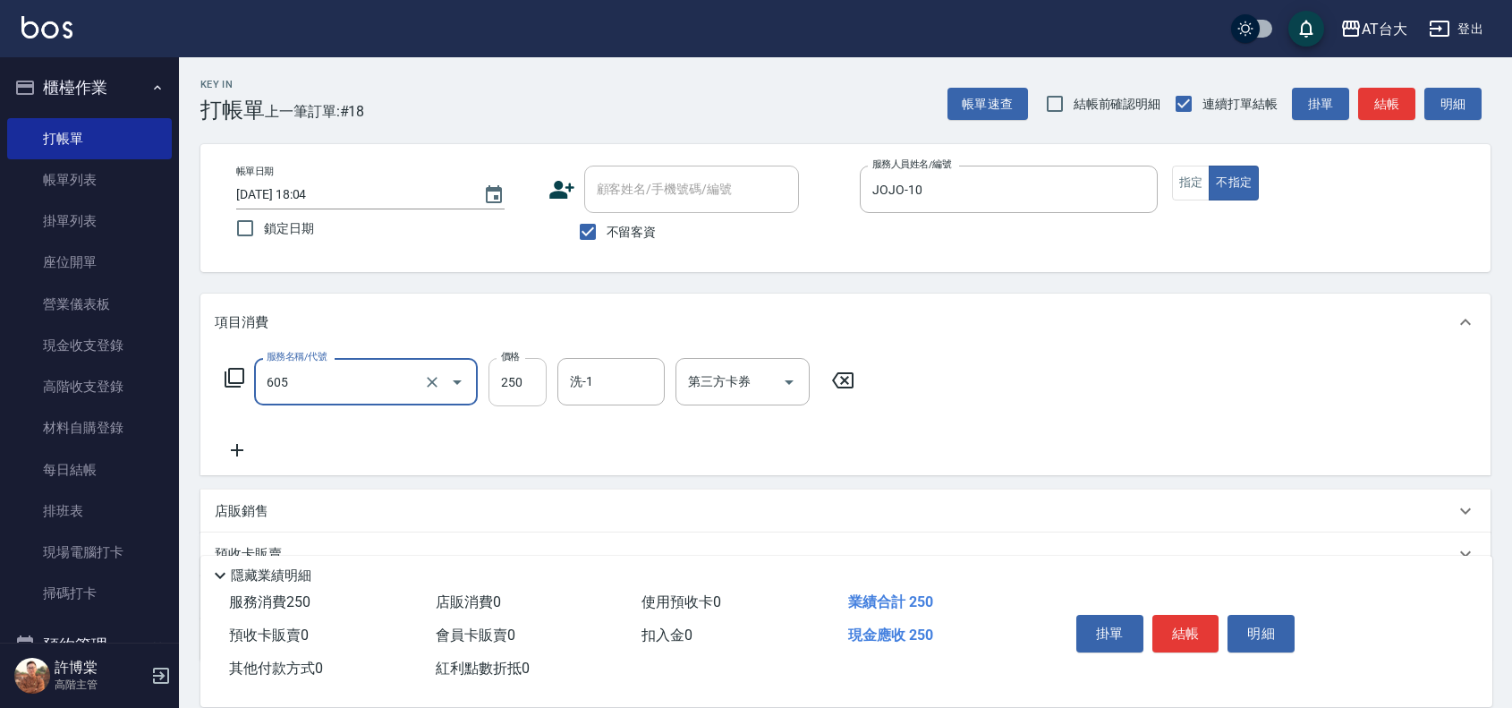
type input "洗髮 (女)(605)"
click at [531, 385] on input "250" at bounding box center [517, 382] width 58 height 48
type input "999"
click at [699, 387] on input "第三方卡券" at bounding box center [728, 381] width 91 height 31
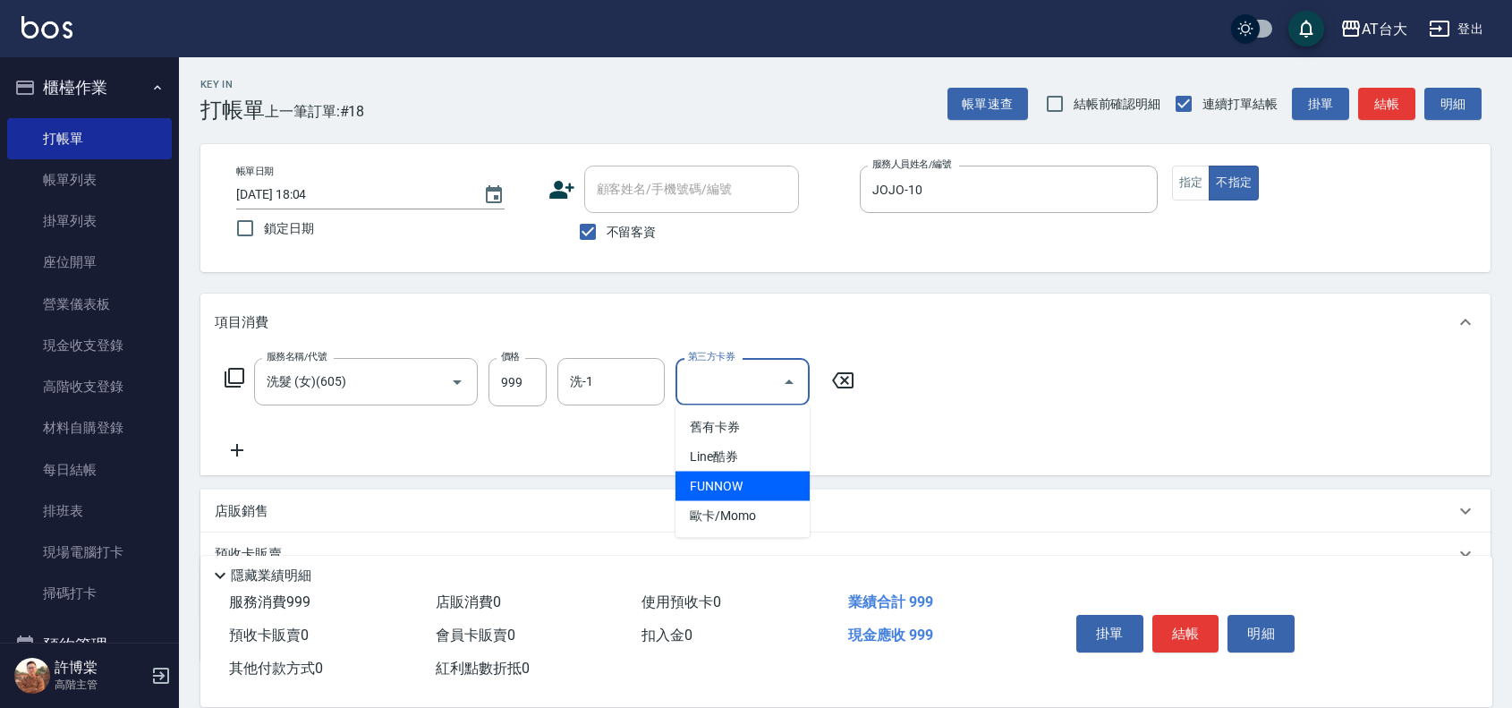
click at [711, 479] on span "FUNNOW" at bounding box center [742, 486] width 134 height 30
type input "FUNNOW"
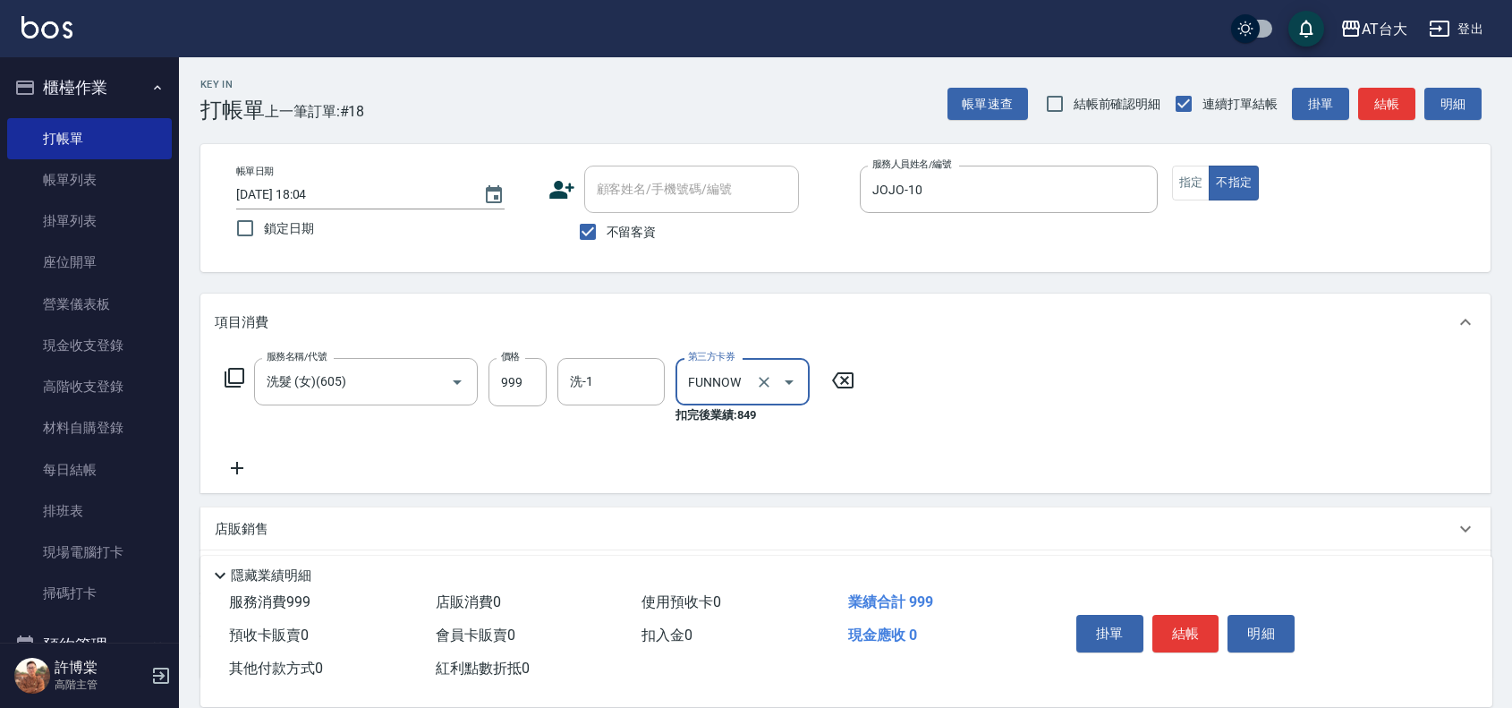
click at [239, 463] on icon at bounding box center [237, 467] width 45 height 21
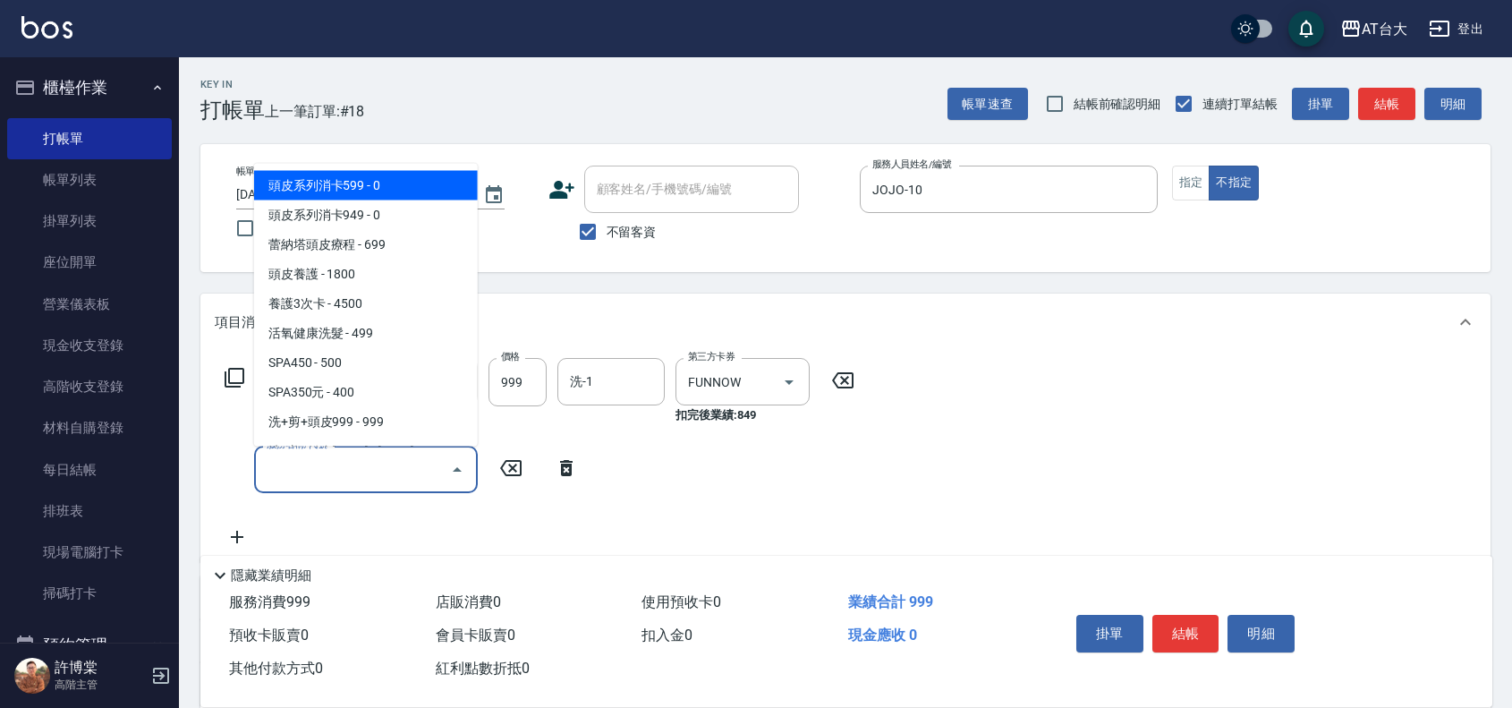
click at [327, 463] on input "服務名稱/代號" at bounding box center [352, 469] width 181 height 31
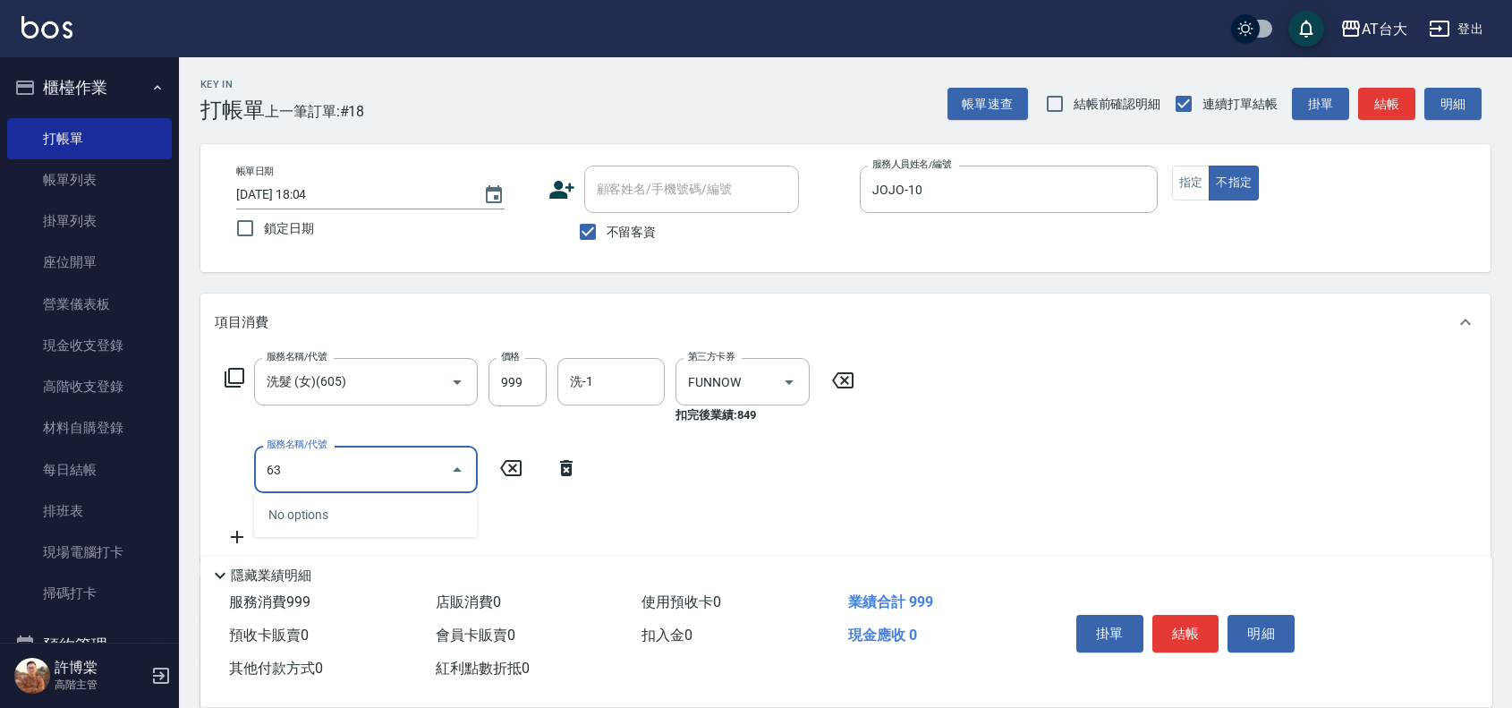
type input "6"
type input "剪髮(305)"
click at [517, 472] on input "199" at bounding box center [517, 470] width 58 height 48
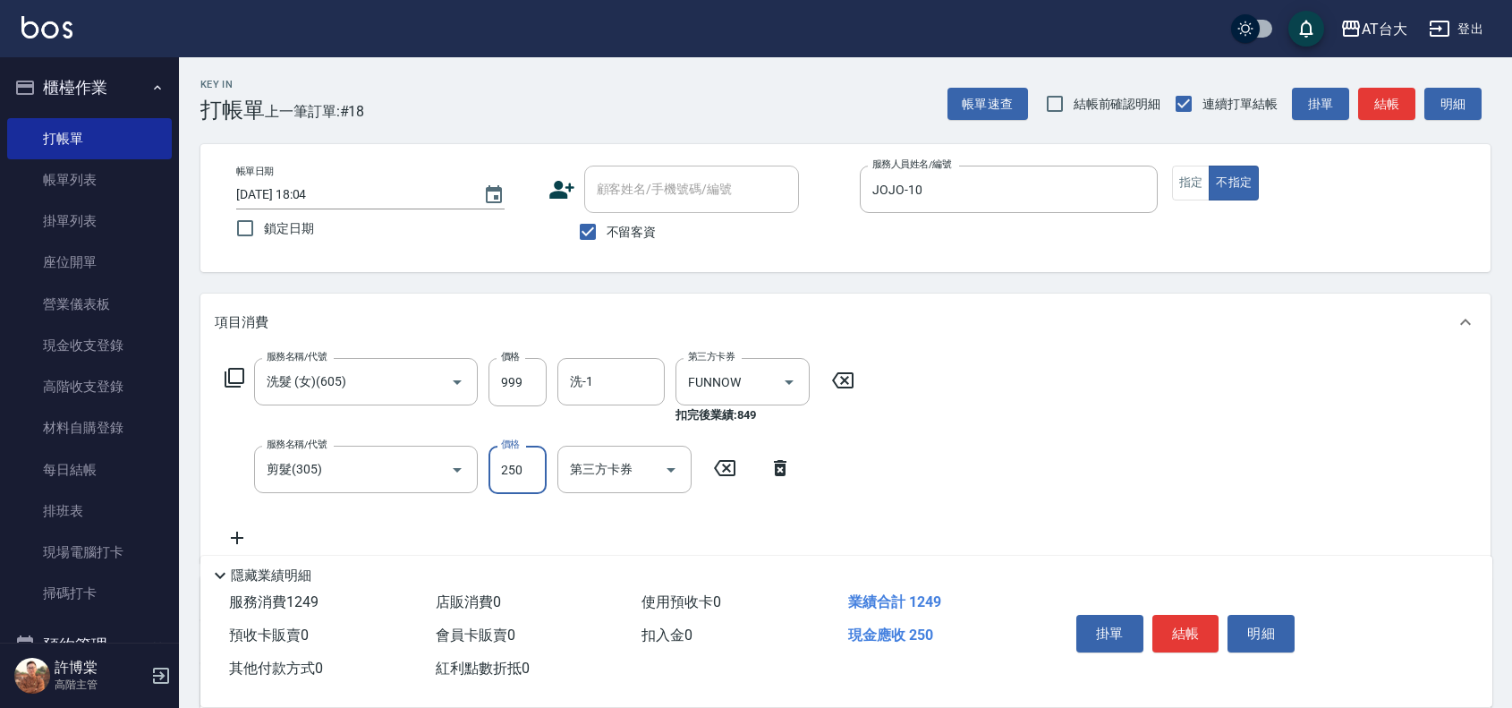
type input "250"
click at [1187, 624] on button "結帳" at bounding box center [1185, 634] width 67 height 38
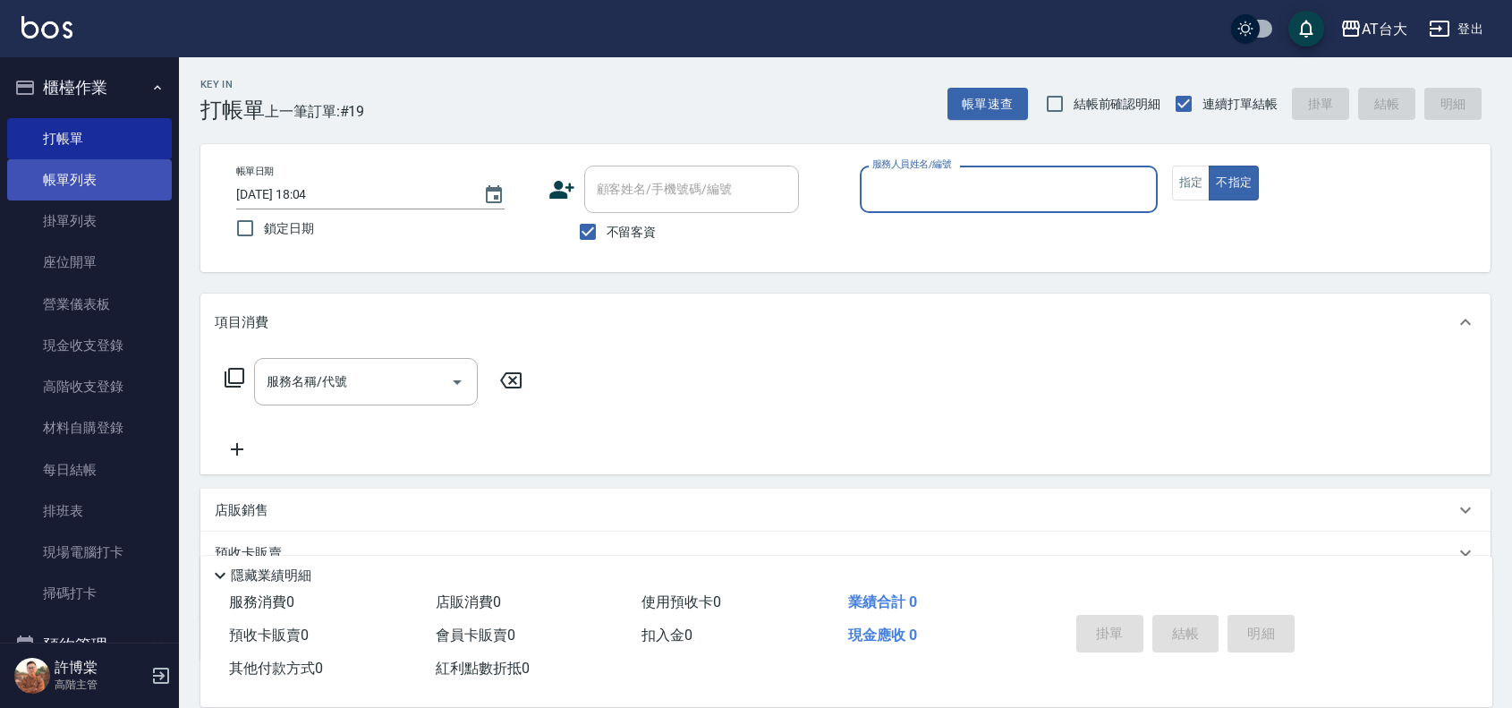
click at [88, 170] on link "帳單列表" at bounding box center [89, 179] width 165 height 41
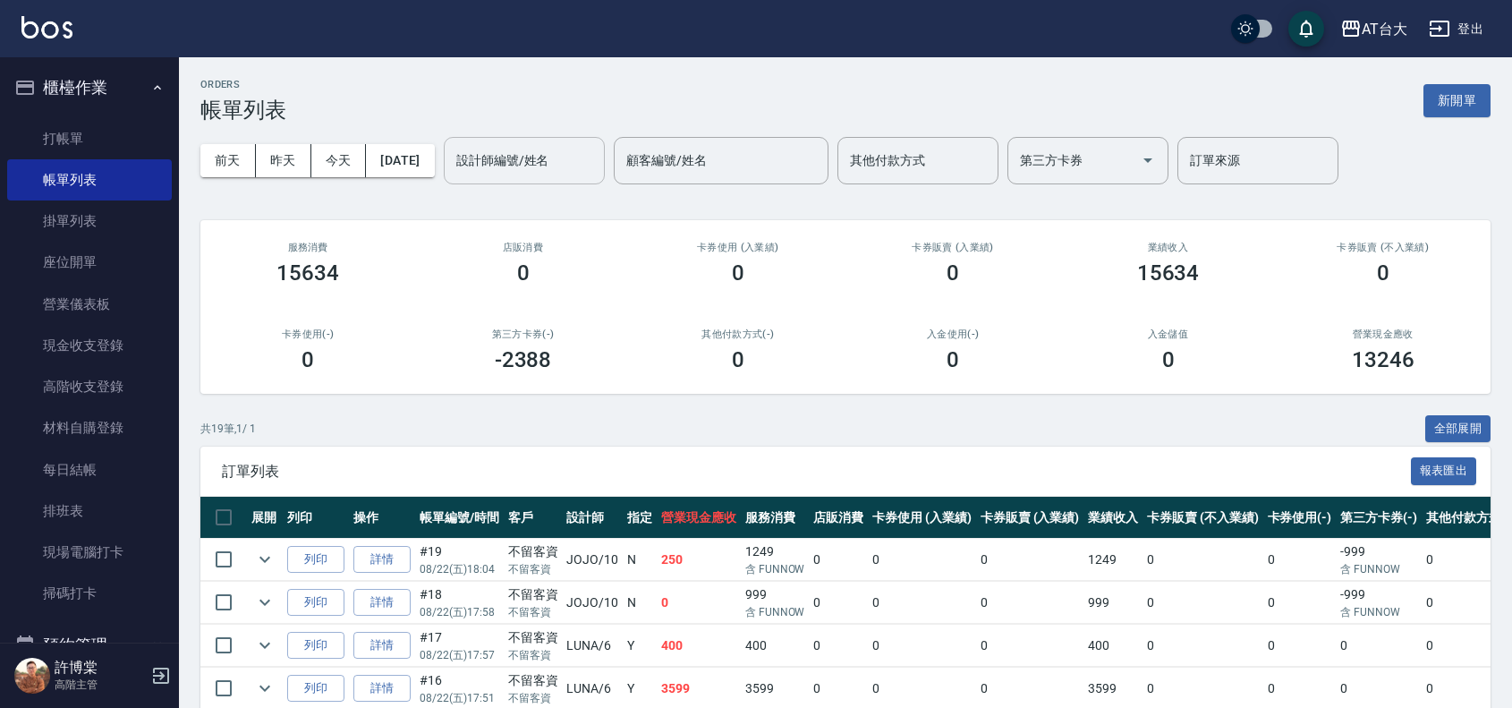
click at [580, 154] on input "設計師編號/姓名" at bounding box center [524, 160] width 145 height 31
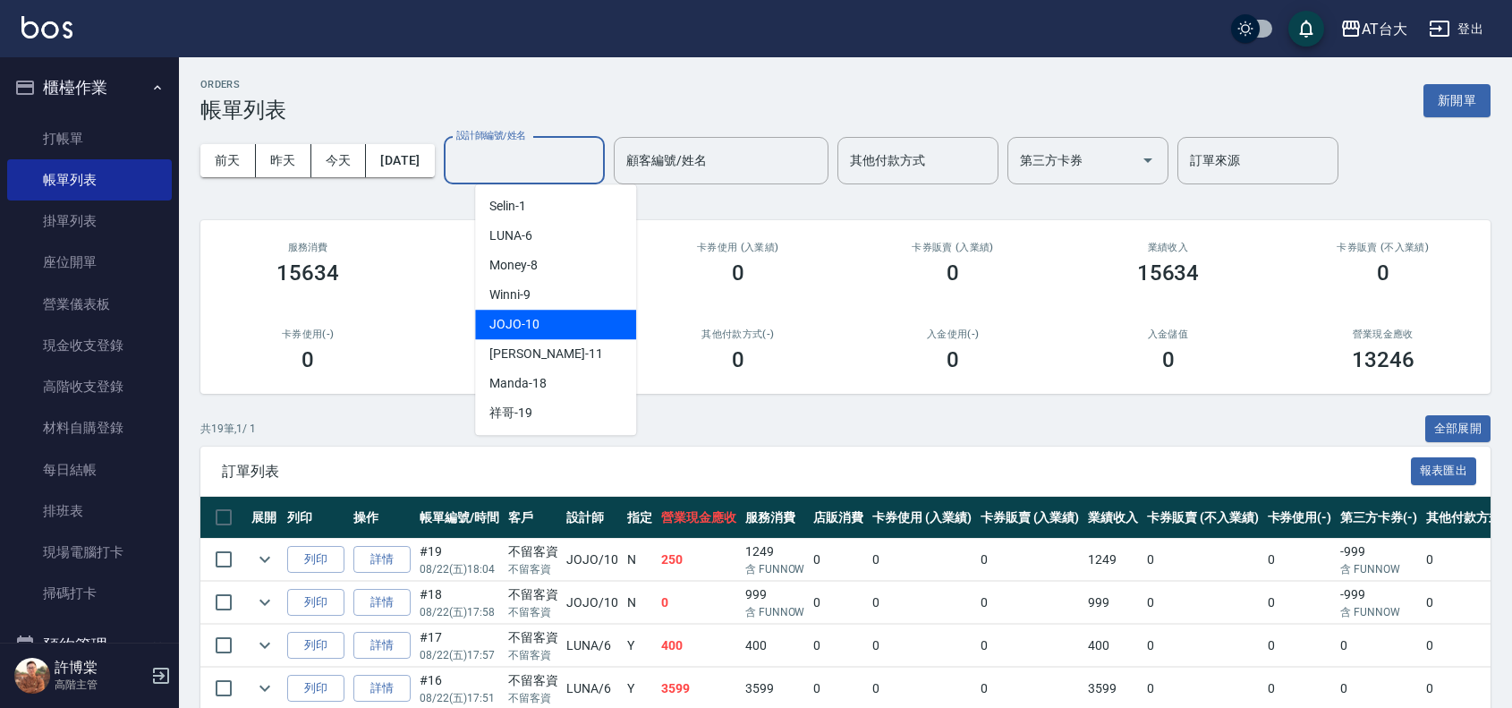
click at [564, 320] on div "JOJO -10" at bounding box center [555, 325] width 161 height 30
type input "JOJO-10"
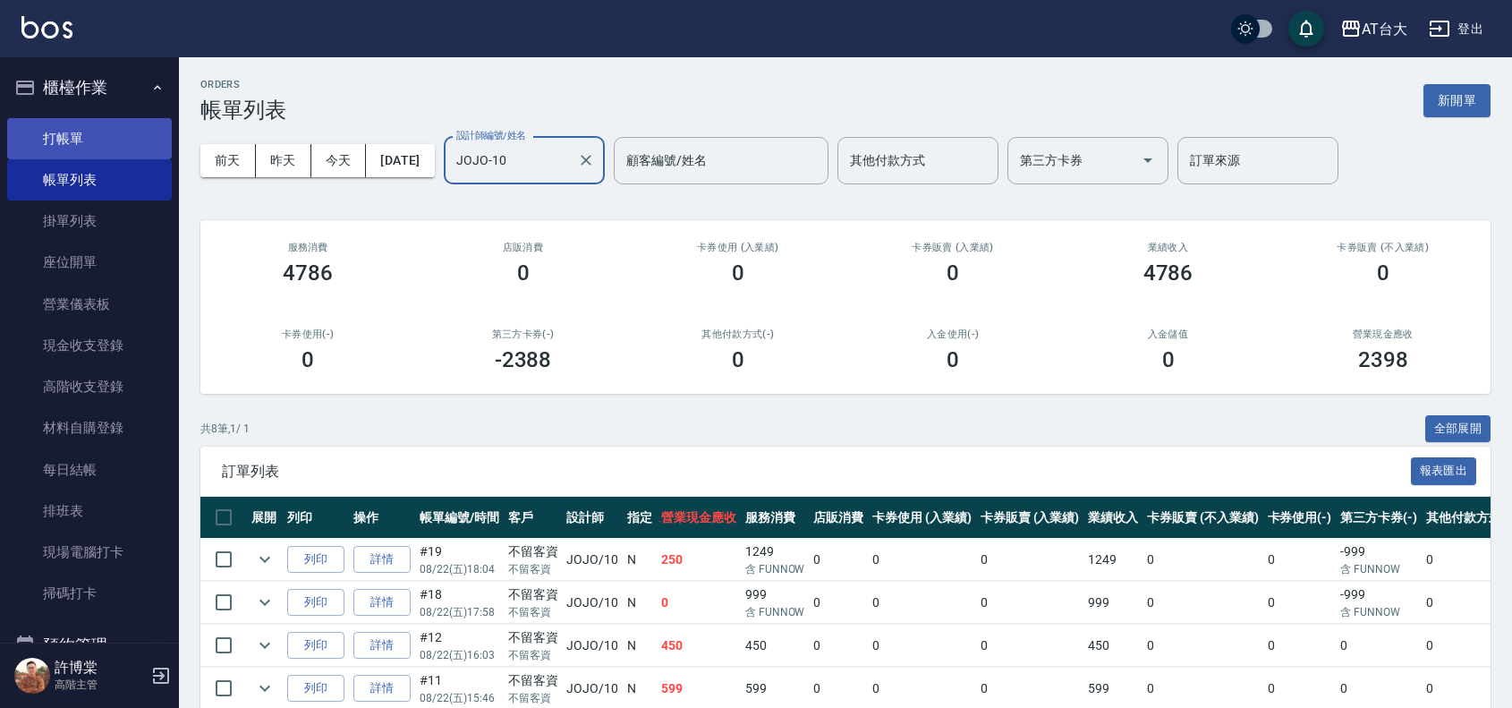
click at [94, 127] on link "打帳單" at bounding box center [89, 138] width 165 height 41
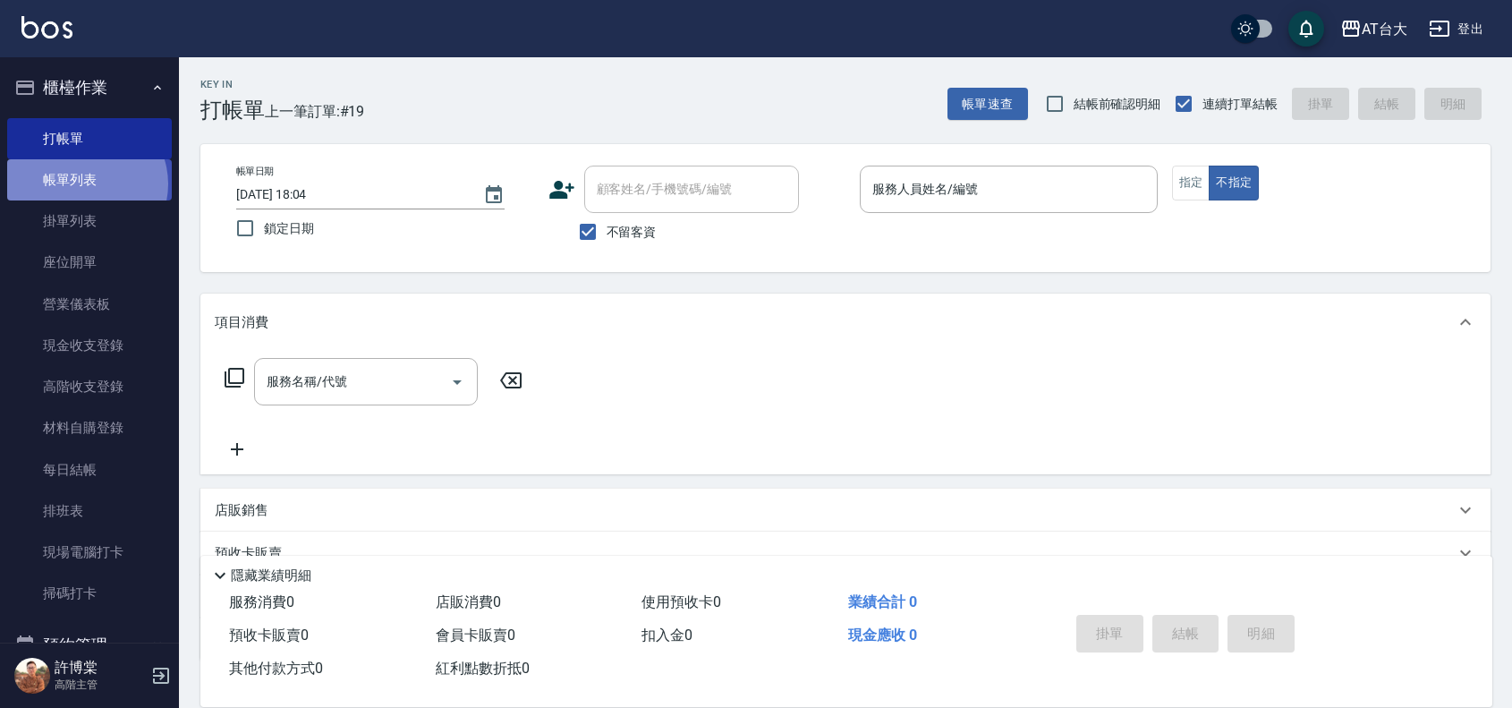
click at [85, 184] on link "帳單列表" at bounding box center [89, 179] width 165 height 41
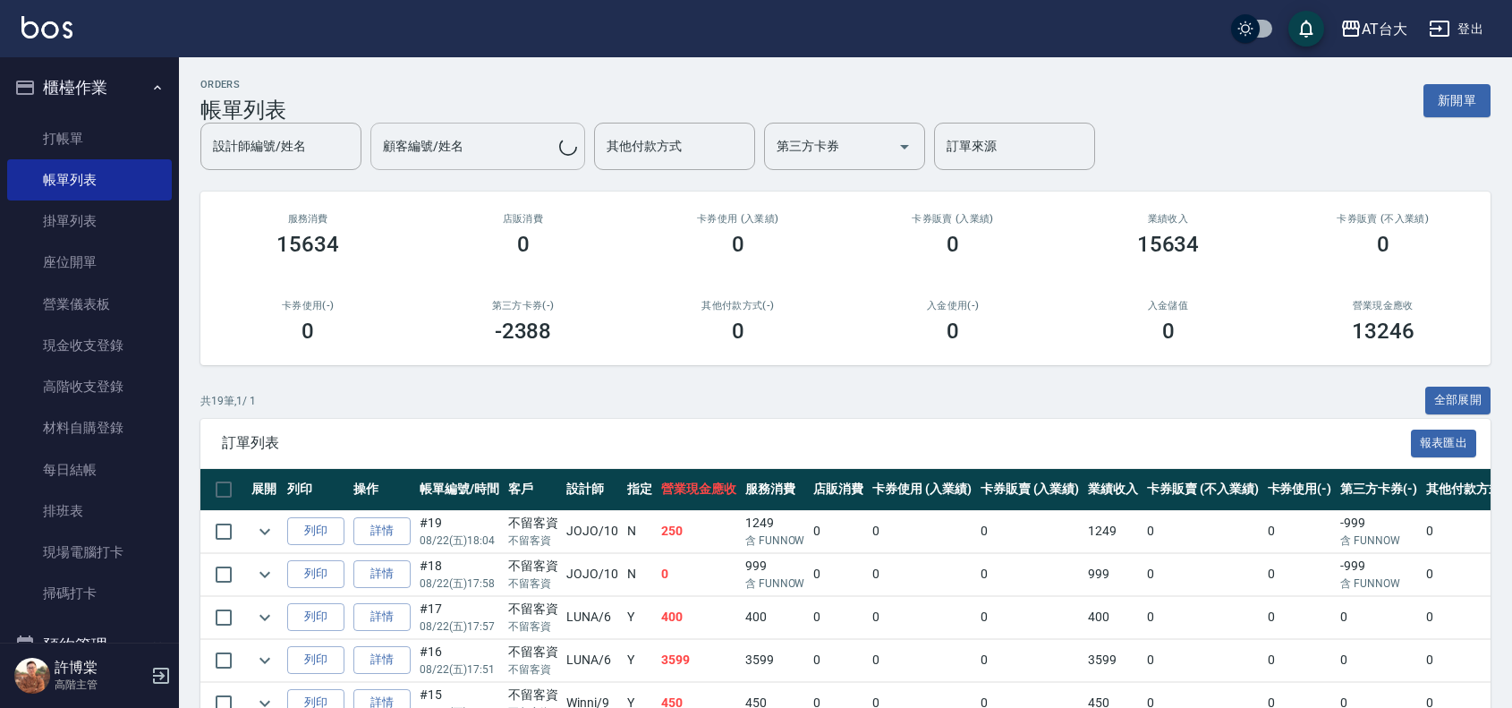
click at [408, 148] on div "顧客編號/姓名 顧客編號/姓名" at bounding box center [477, 146] width 215 height 47
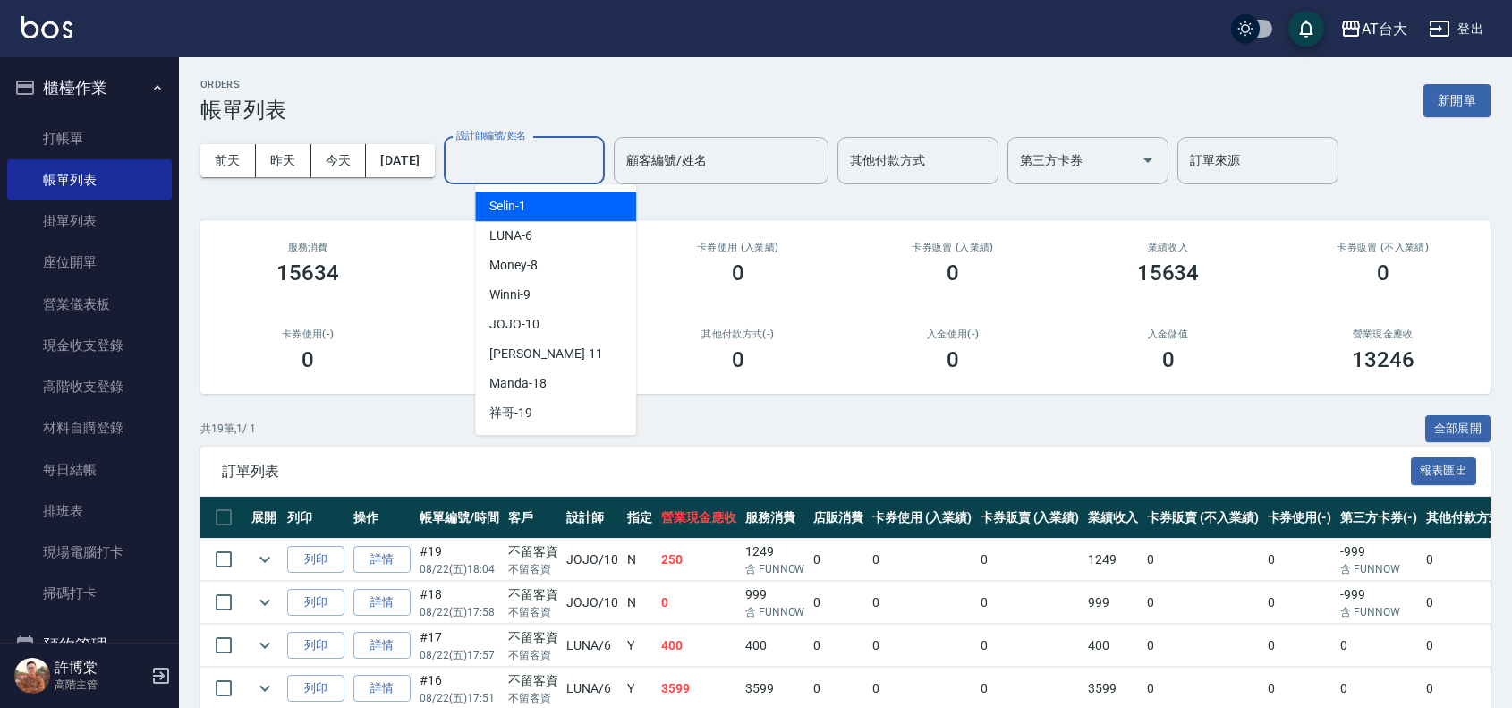
click at [530, 153] on input "設計師編號/姓名" at bounding box center [524, 160] width 145 height 31
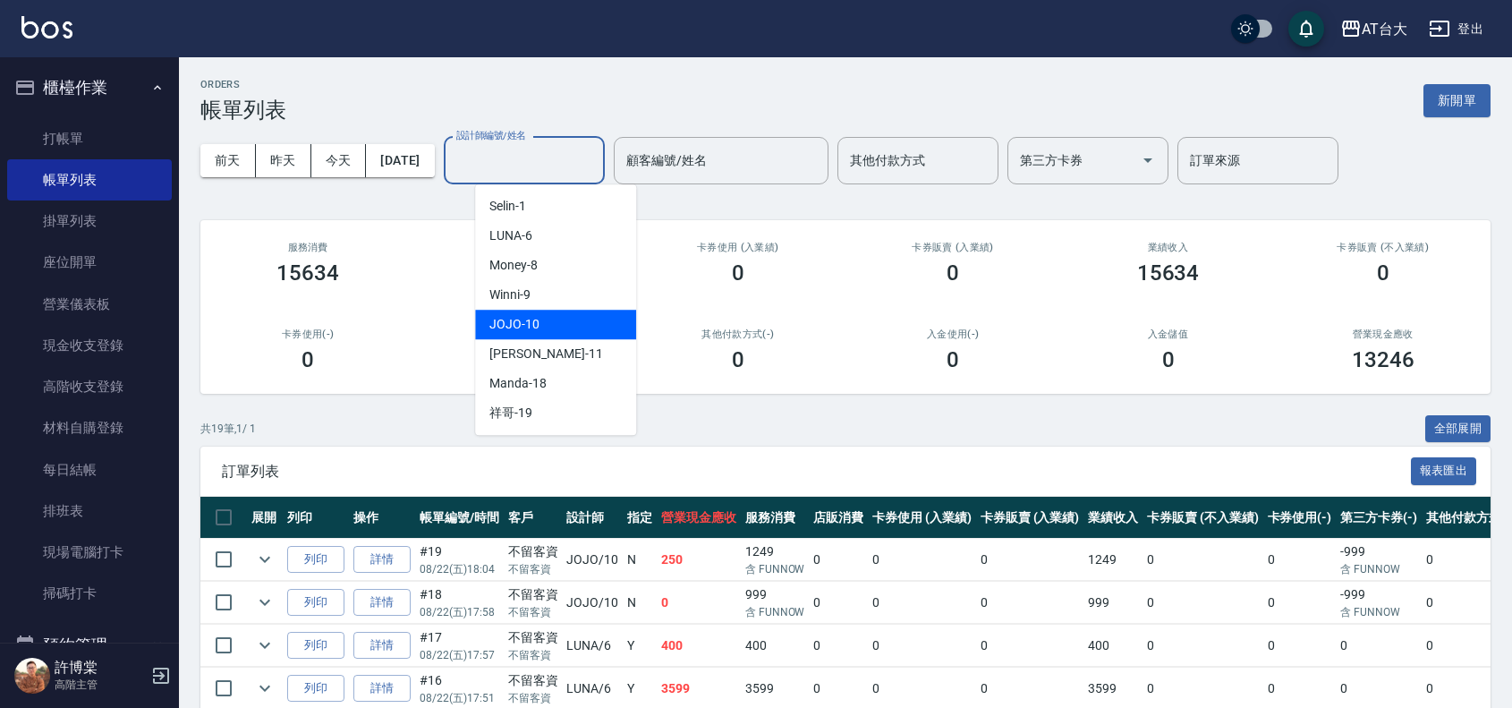
click at [526, 329] on span "JOJO -10" at bounding box center [514, 324] width 50 height 19
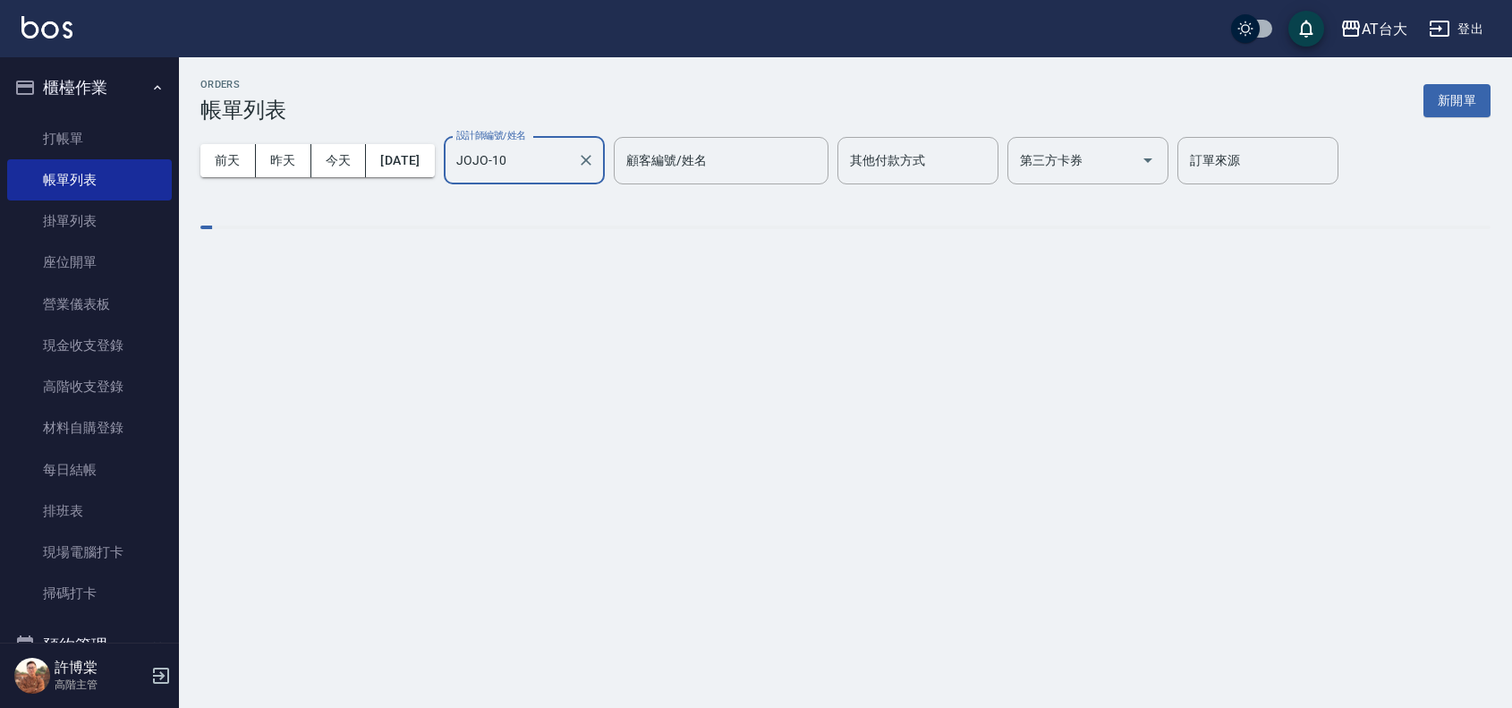
type input "JOJO-10"
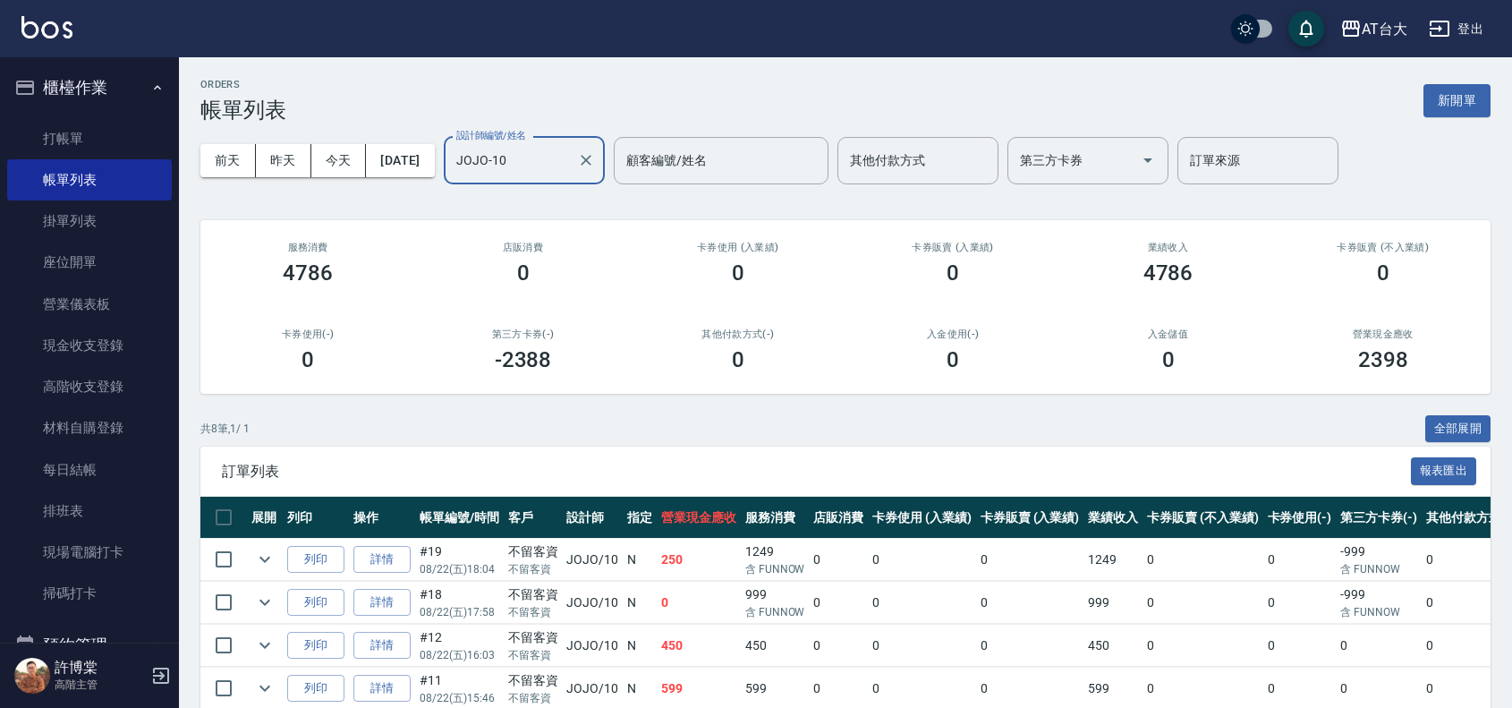
scroll to position [112, 0]
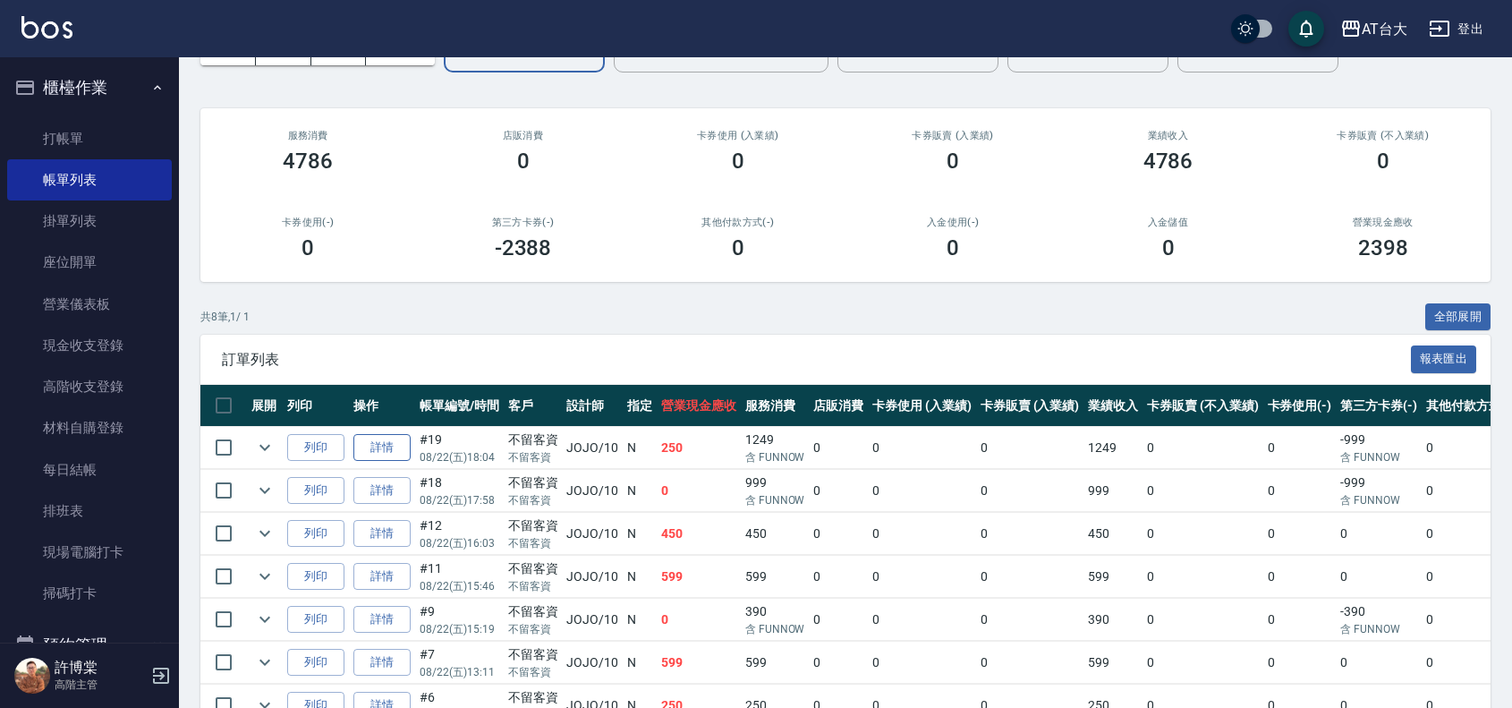
click at [372, 448] on link "詳情" at bounding box center [381, 448] width 57 height 28
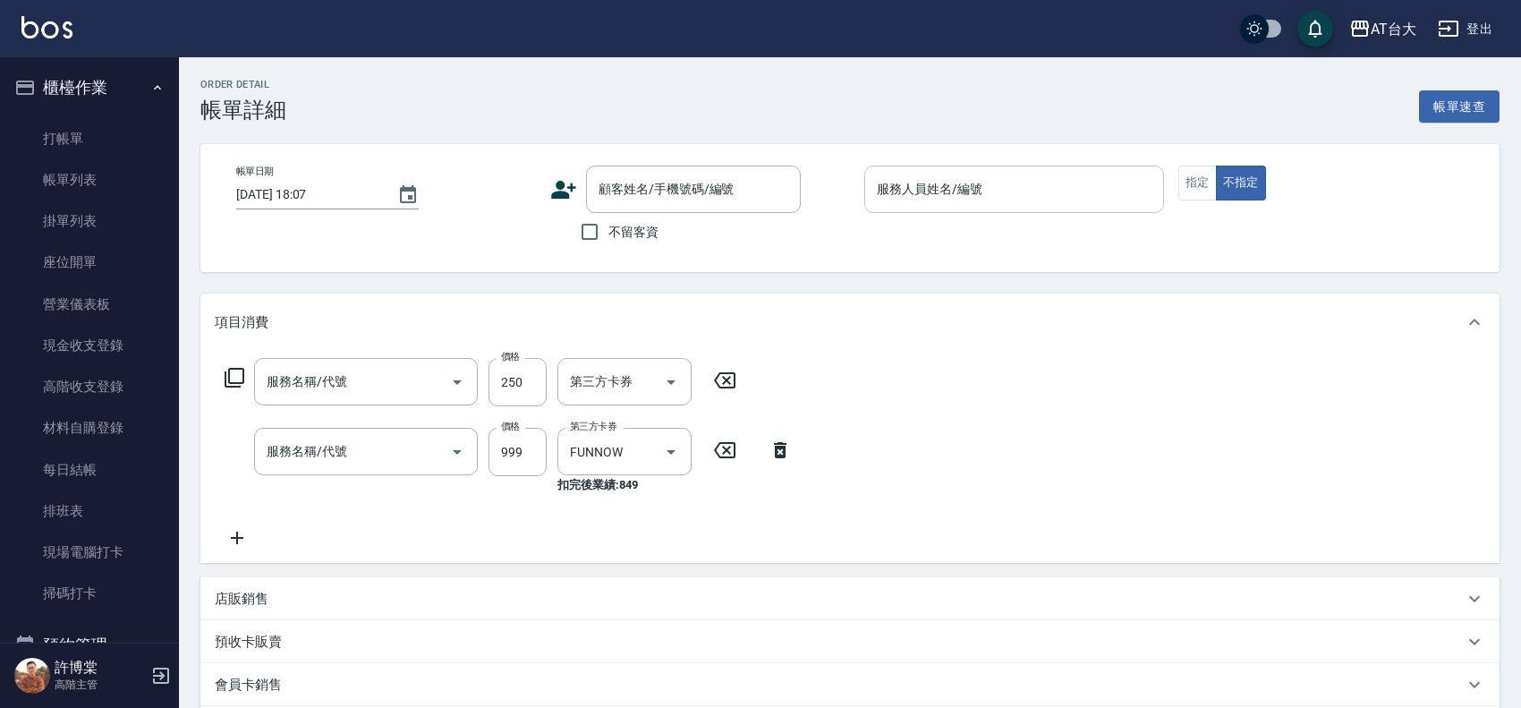
type input "[DATE] 18:04"
checkbox input "true"
type input "JOJO-10"
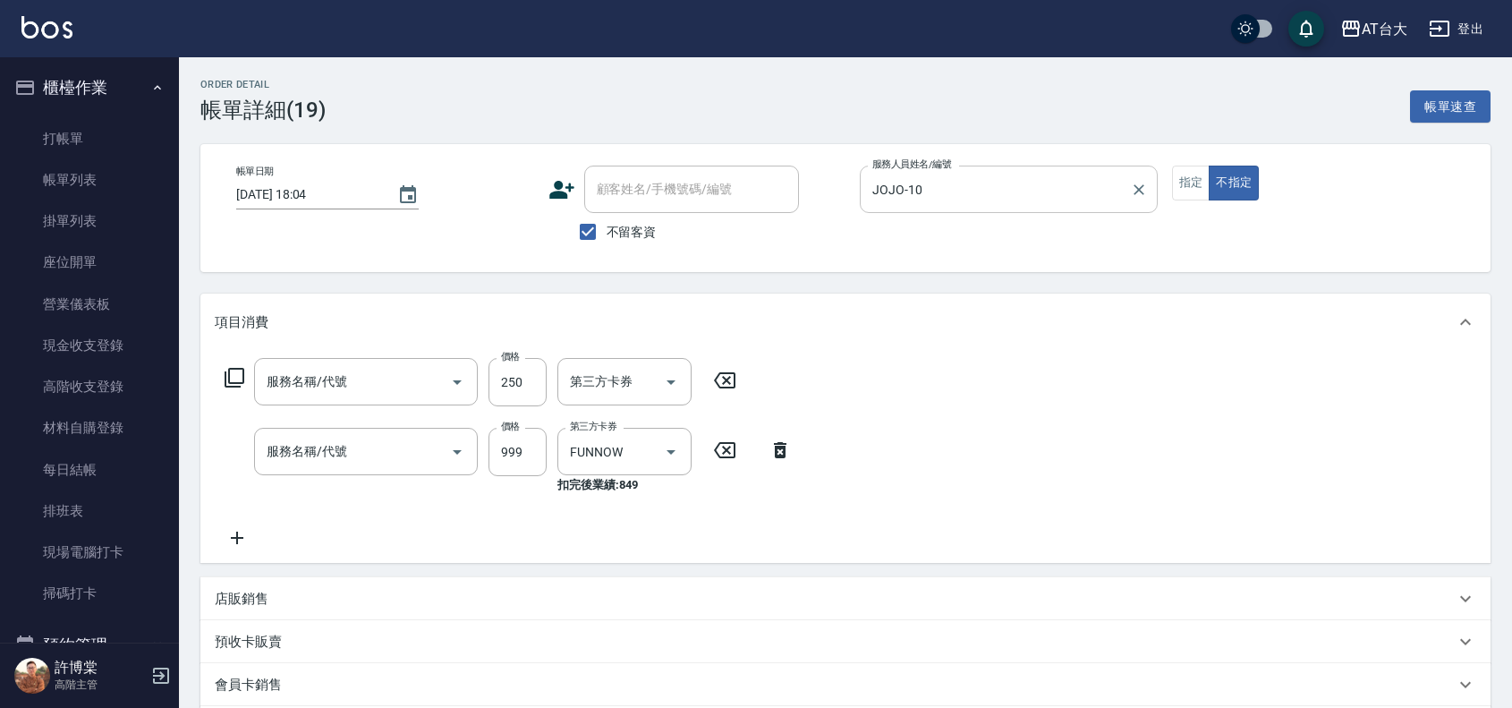
type input "剪髮(305)"
type input "洗髮 (女)(605)"
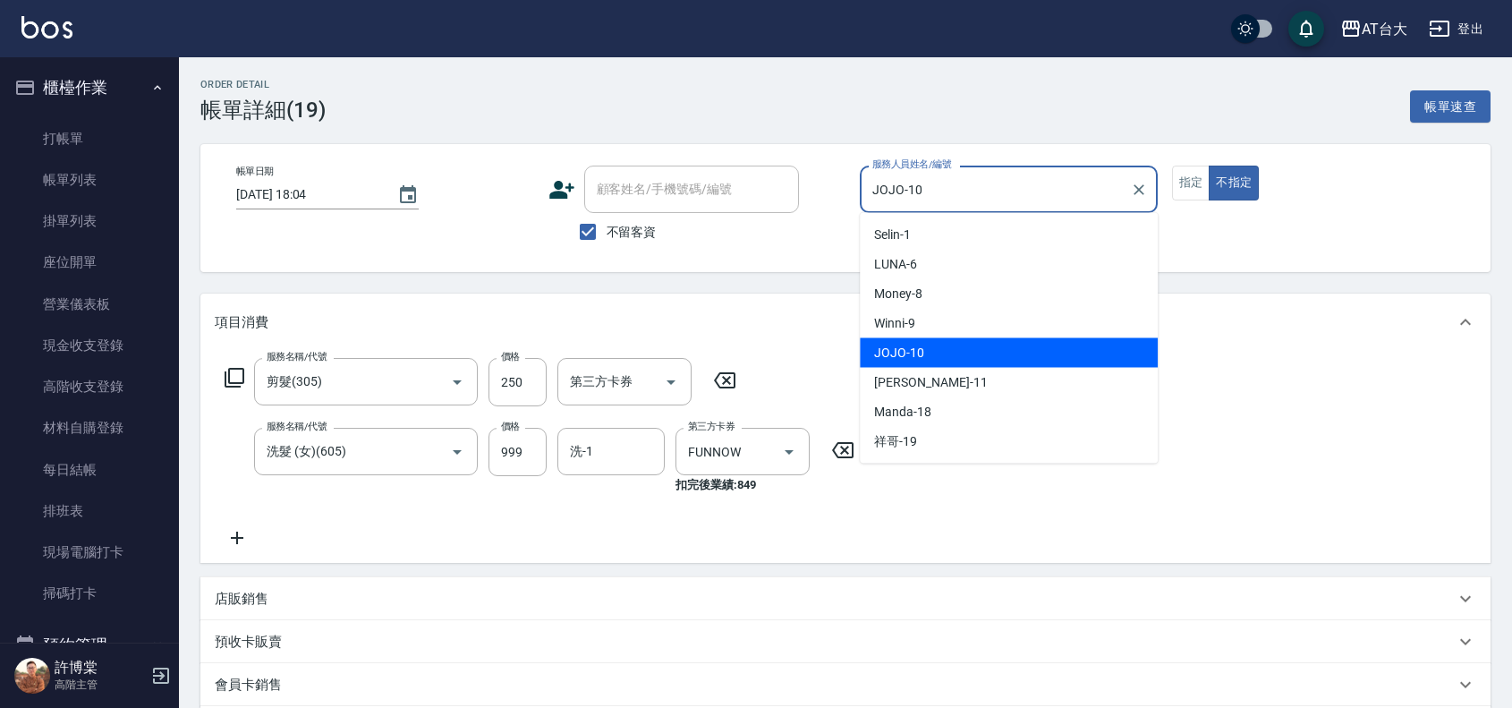
click at [1011, 186] on input "JOJO-10" at bounding box center [995, 189] width 255 height 31
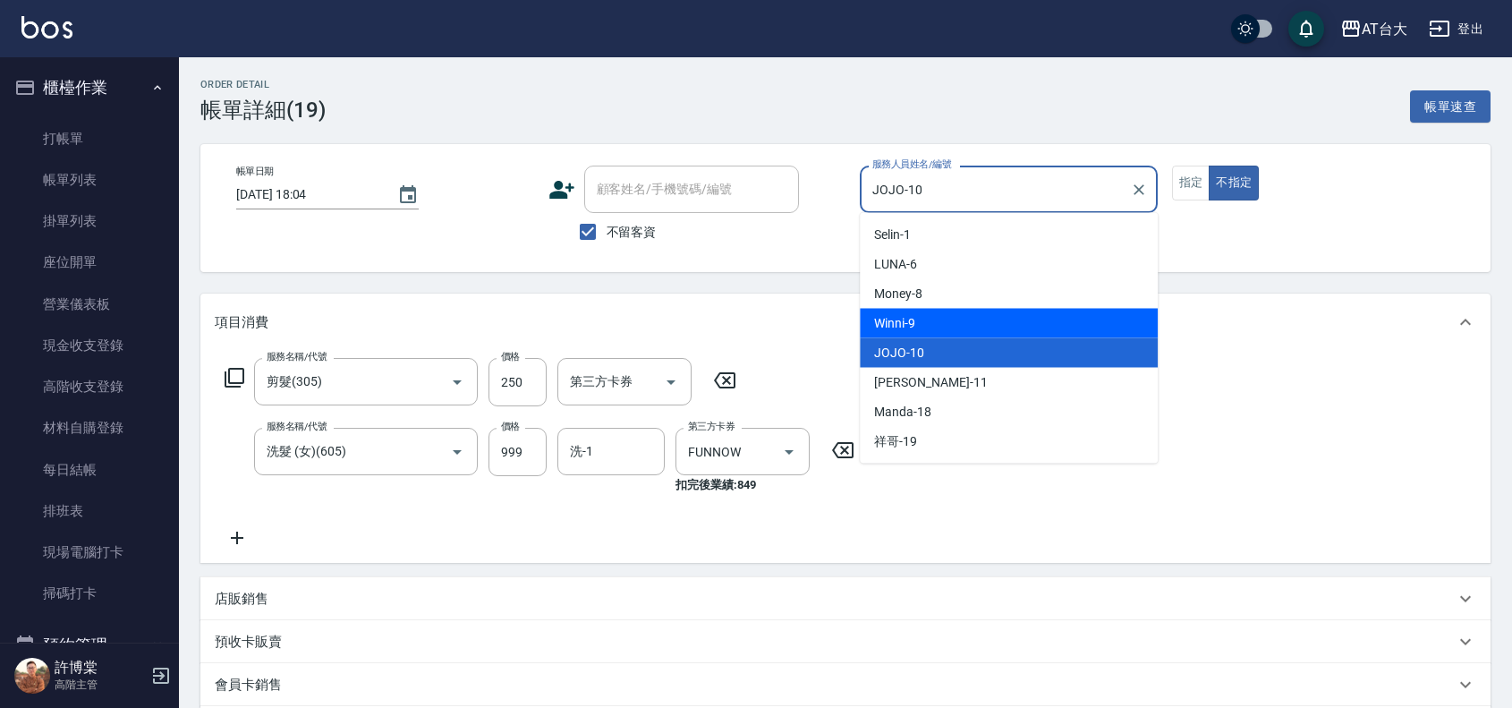
click at [886, 324] on span "Winni -9" at bounding box center [894, 323] width 41 height 19
type input "Winni-9"
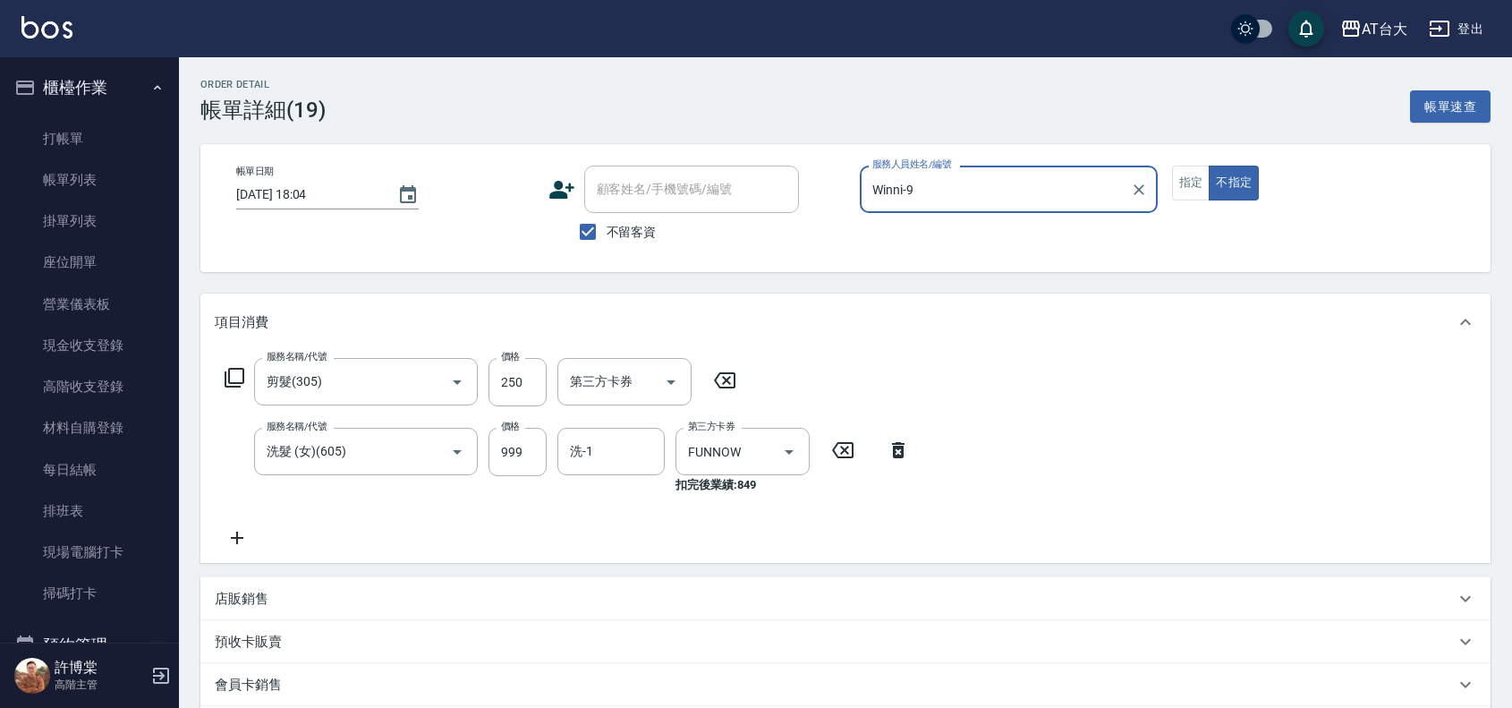
scroll to position [276, 0]
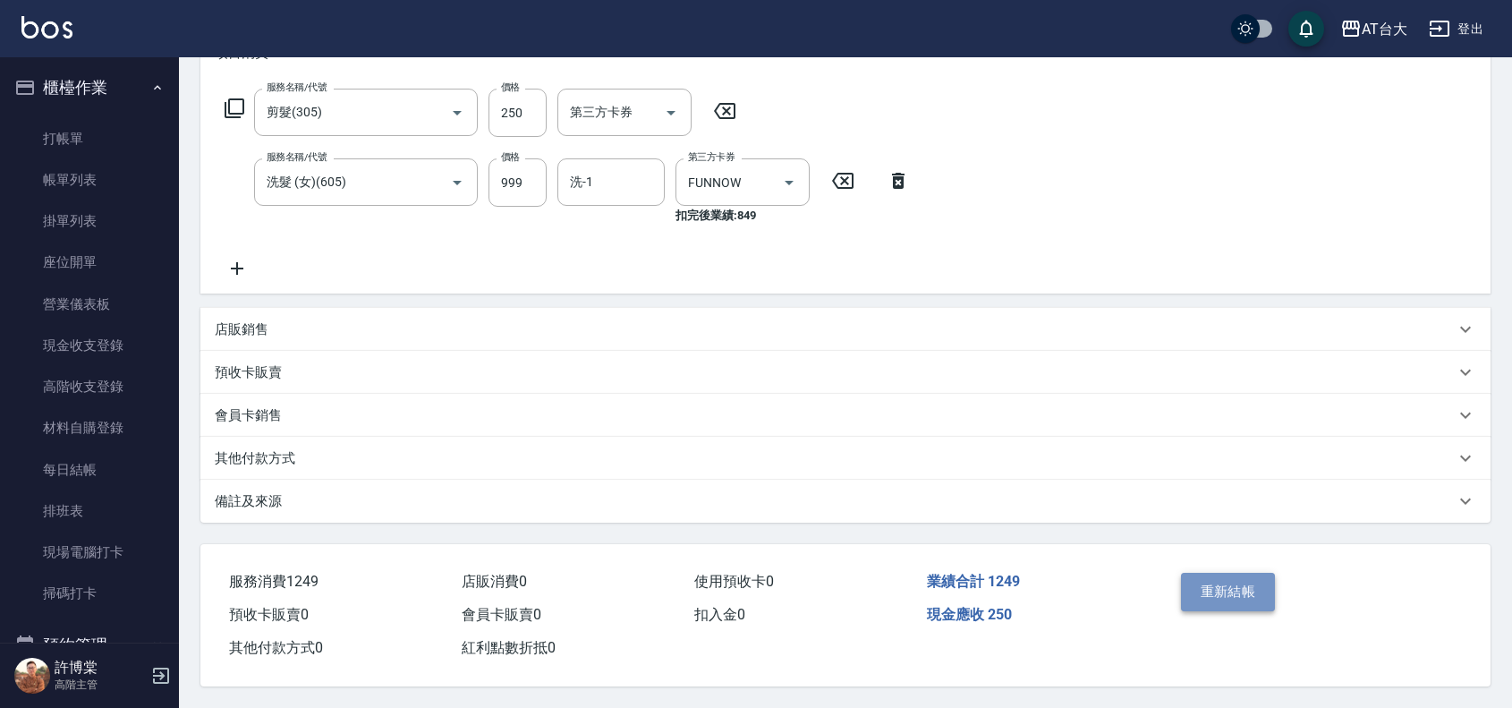
click at [1215, 582] on button "重新結帳" at bounding box center [1228, 592] width 95 height 38
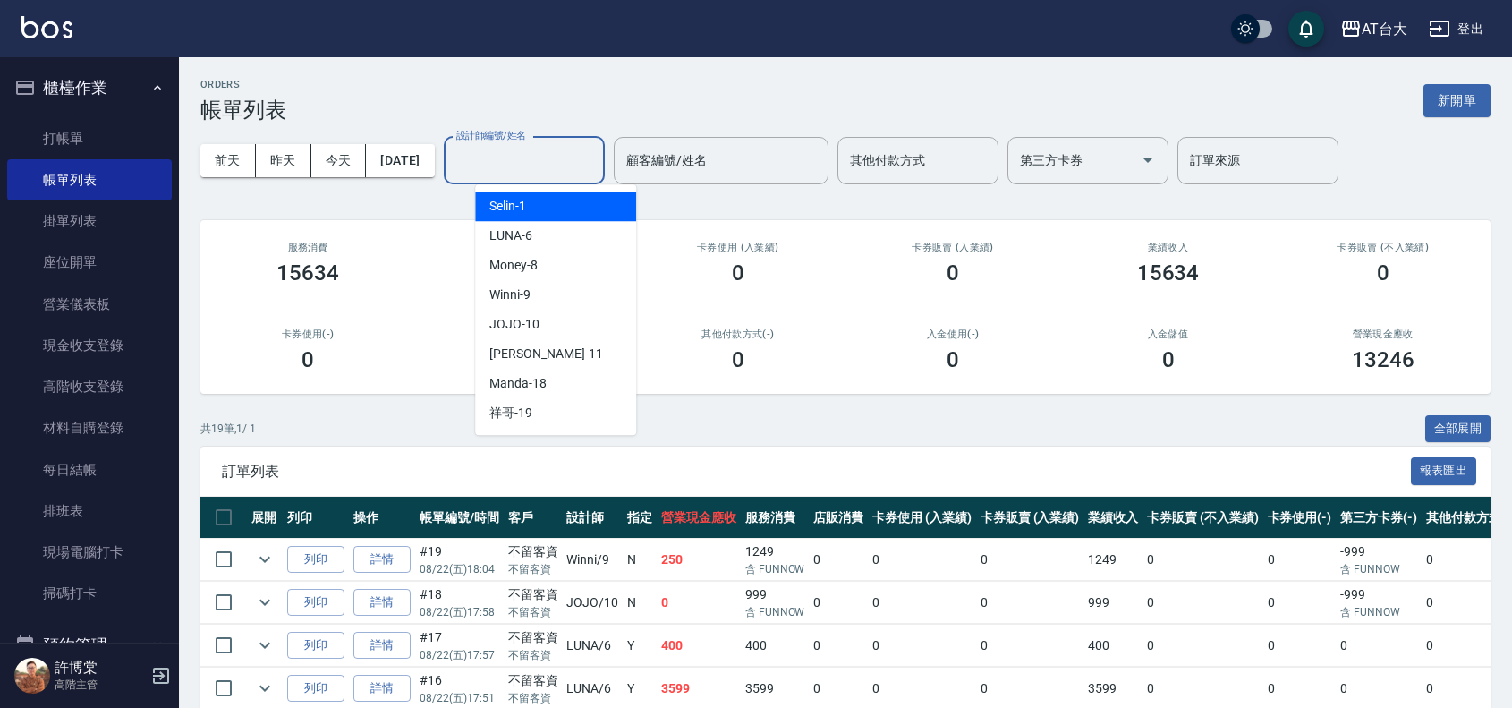
click at [535, 157] on input "設計師編號/姓名" at bounding box center [524, 160] width 145 height 31
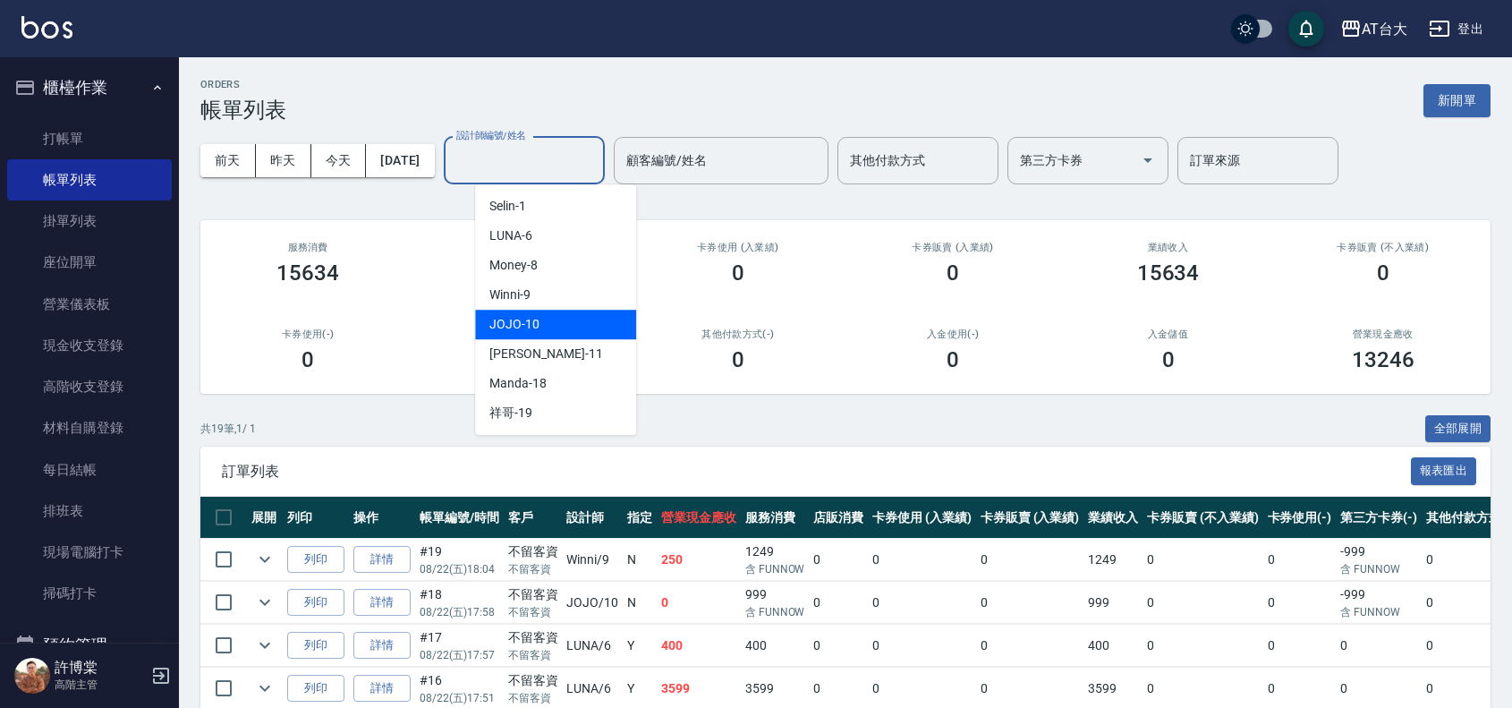
click at [561, 328] on div "JOJO -10" at bounding box center [555, 325] width 161 height 30
type input "JOJO-10"
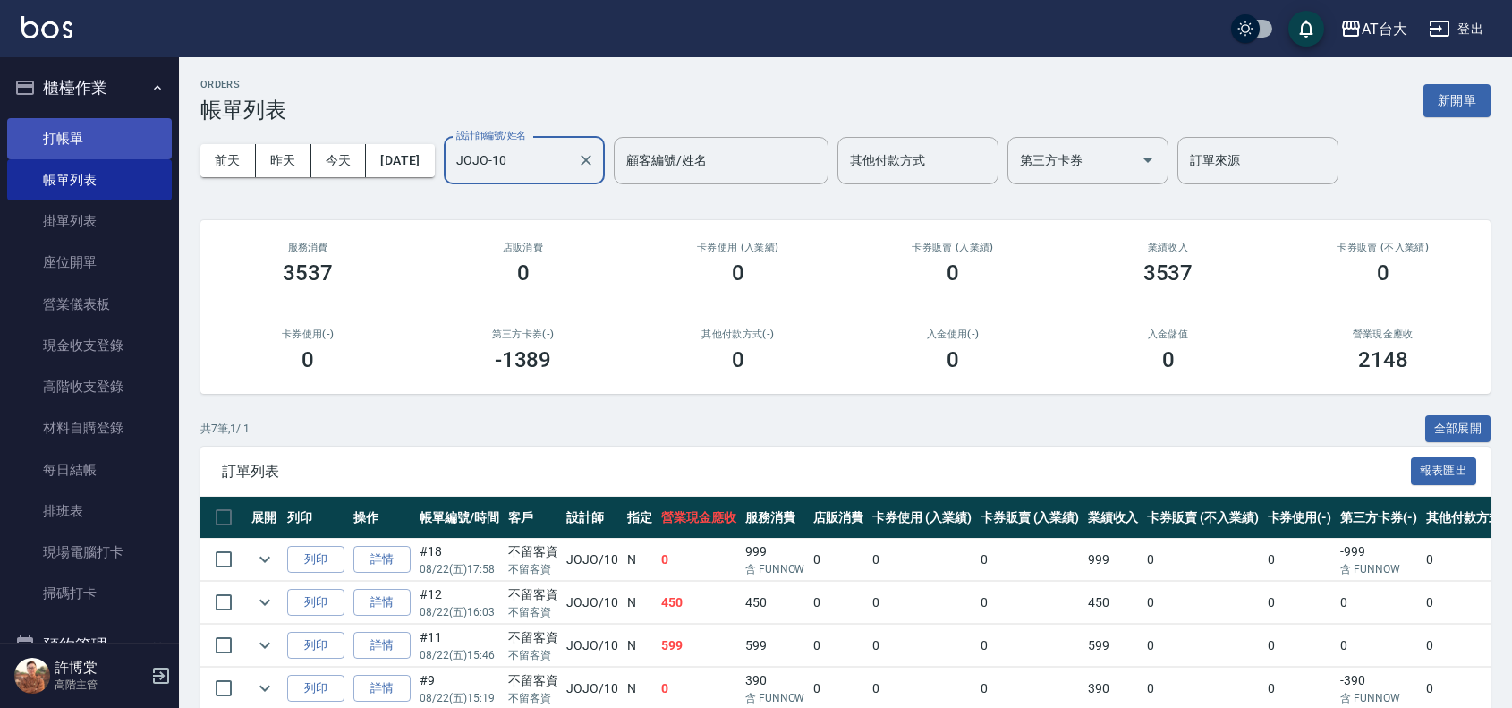
click at [134, 137] on link "打帳單" at bounding box center [89, 138] width 165 height 41
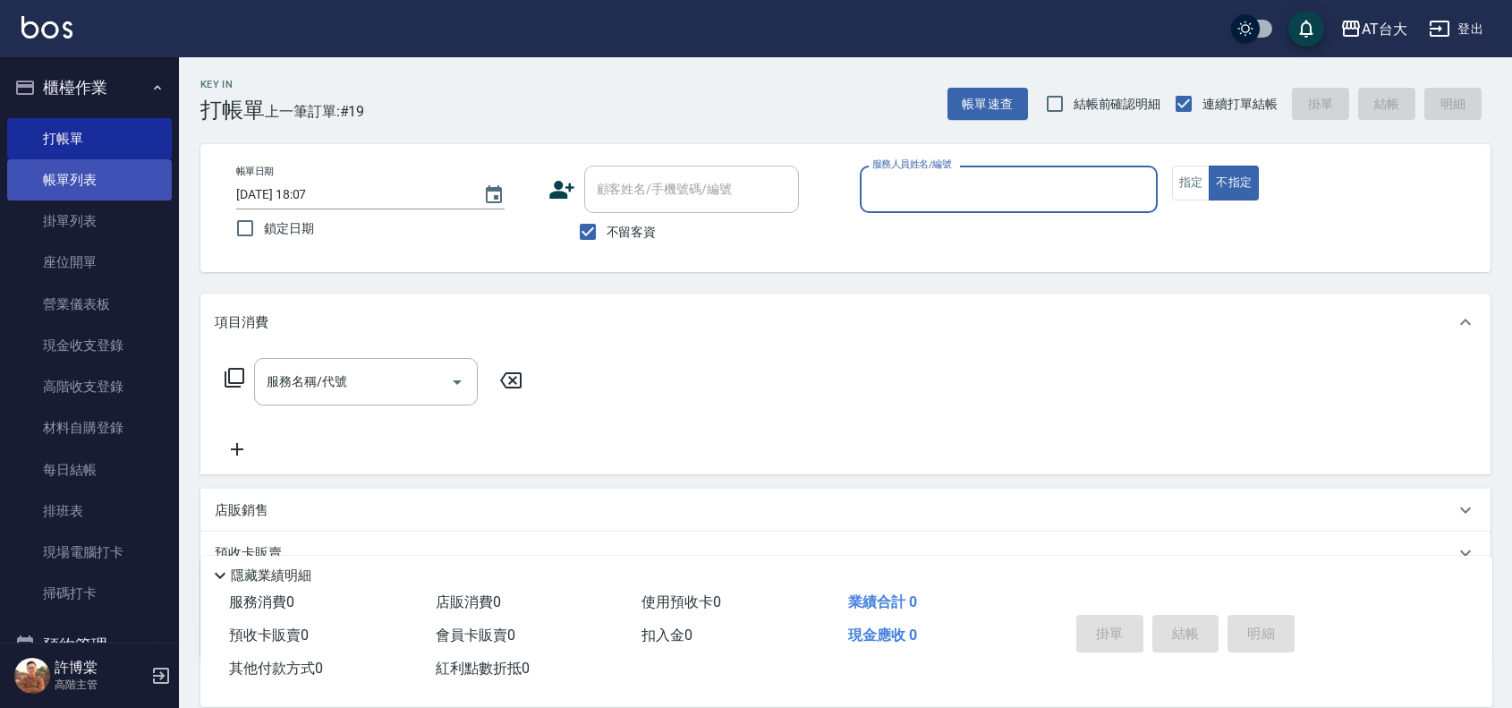
click at [144, 184] on link "帳單列表" at bounding box center [89, 179] width 165 height 41
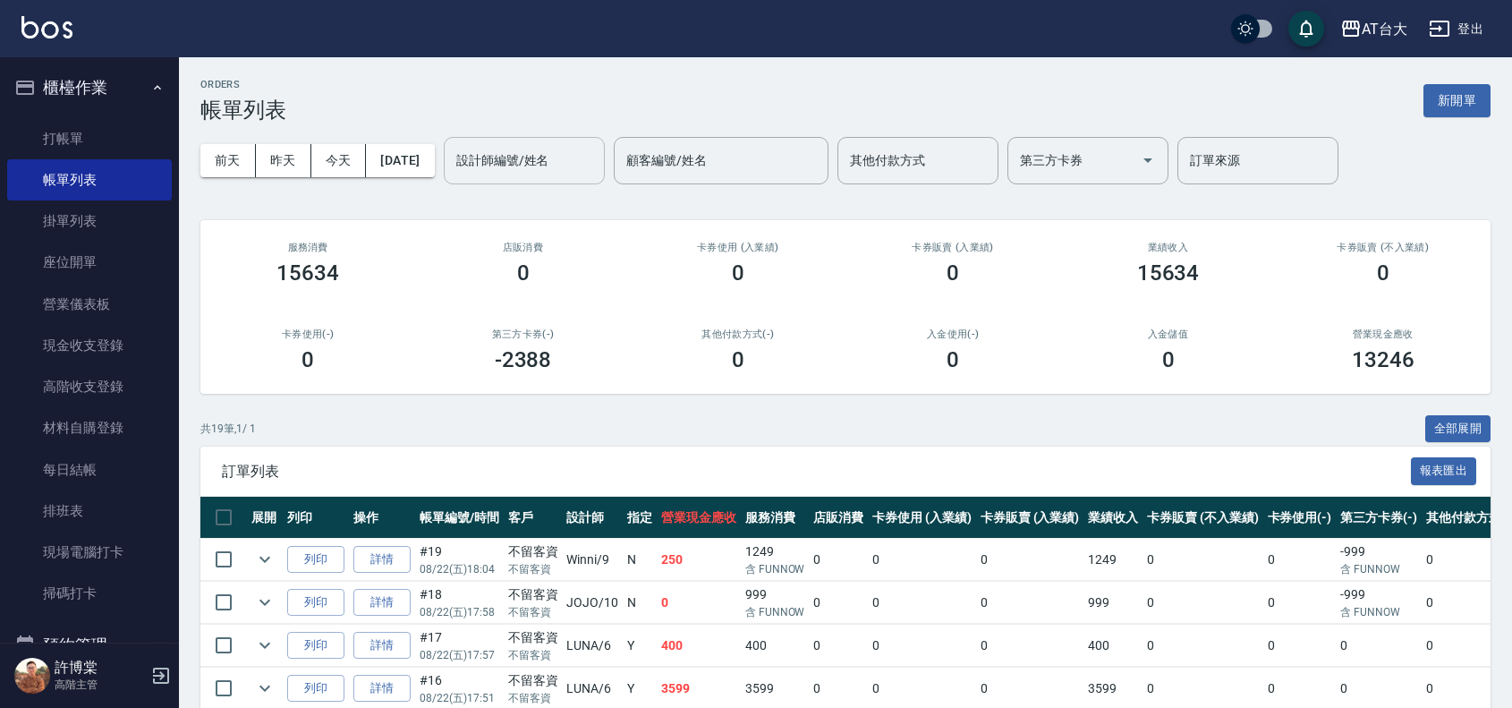
click at [534, 152] on input "設計師編號/姓名" at bounding box center [524, 160] width 145 height 31
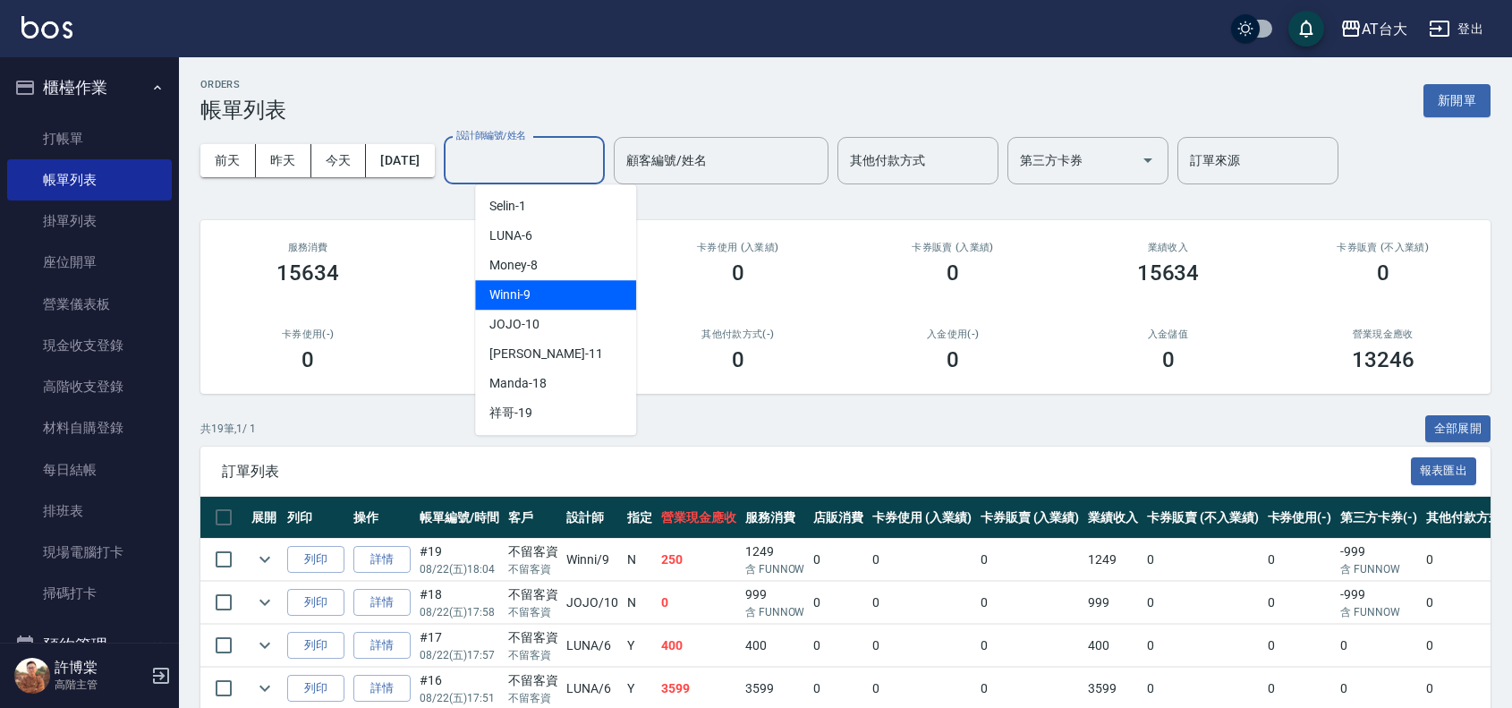
click at [591, 286] on div "Winni -9" at bounding box center [555, 295] width 161 height 30
type input "Winni-9"
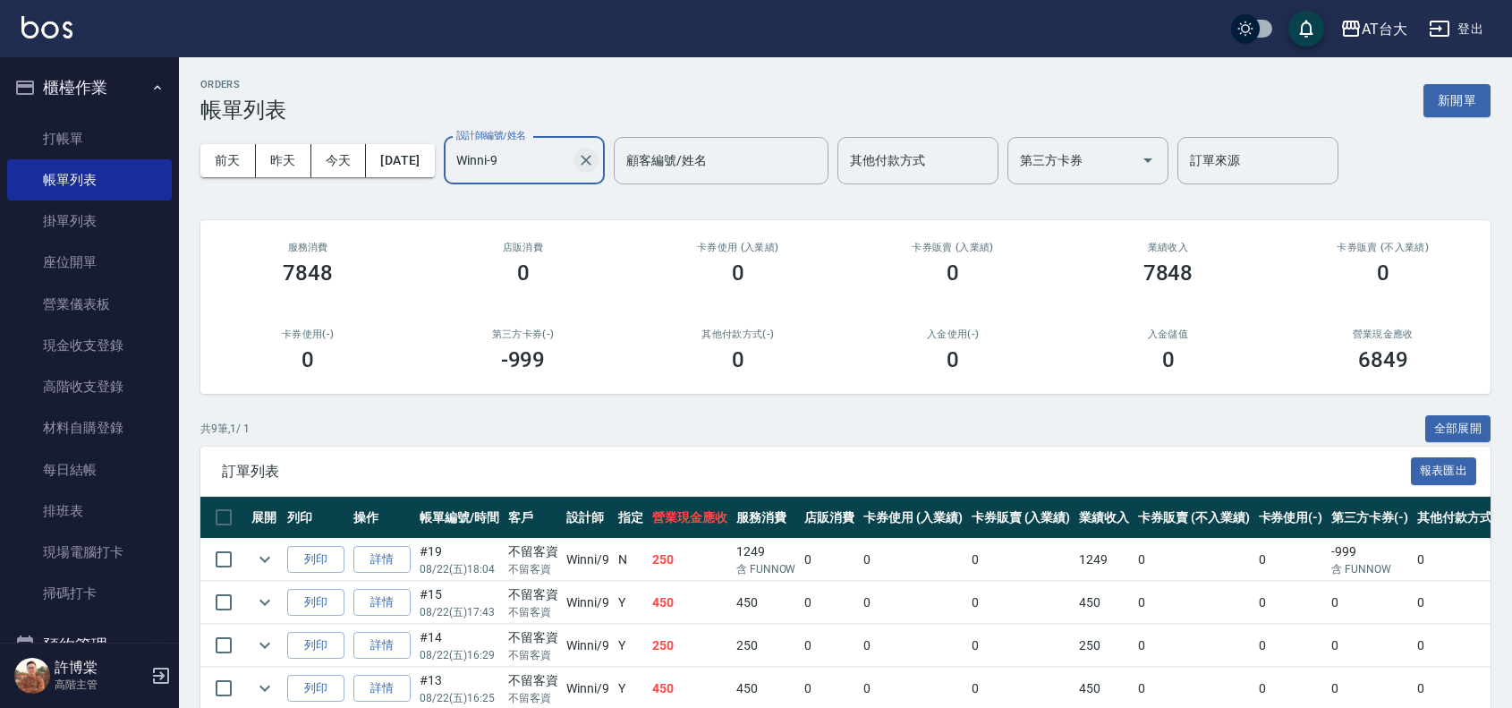
click at [595, 153] on icon "Clear" at bounding box center [586, 160] width 18 height 18
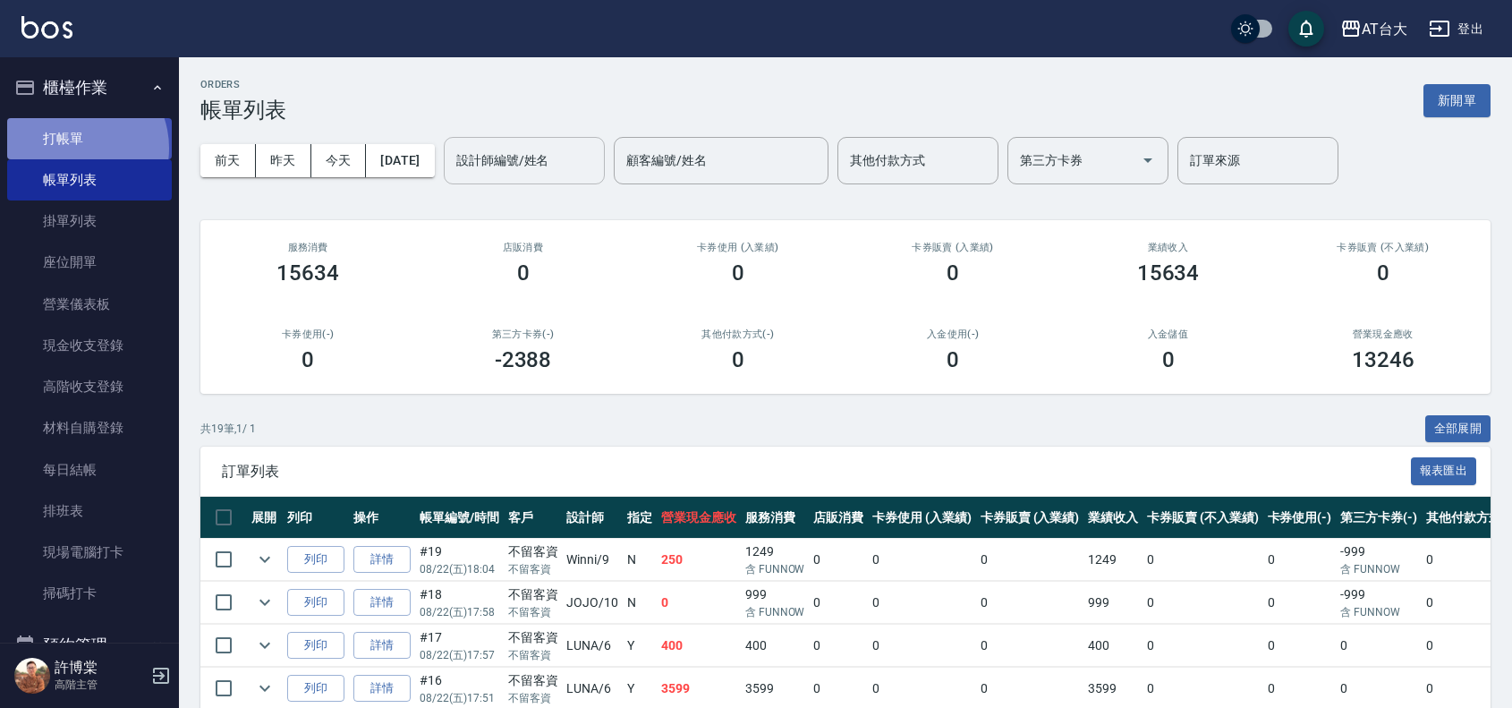
click at [76, 148] on link "打帳單" at bounding box center [89, 138] width 165 height 41
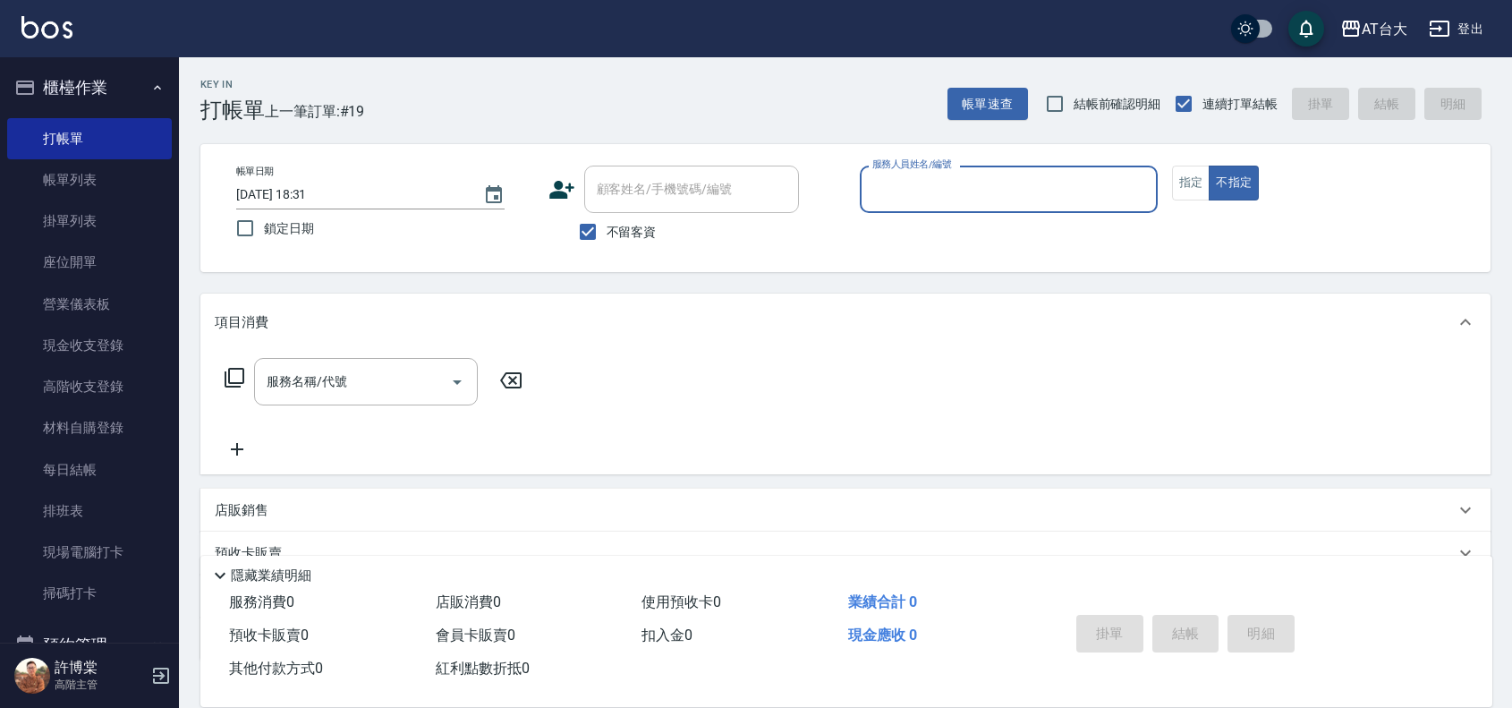
click at [1062, 193] on input "服務人員姓名/編號" at bounding box center [1009, 189] width 282 height 31
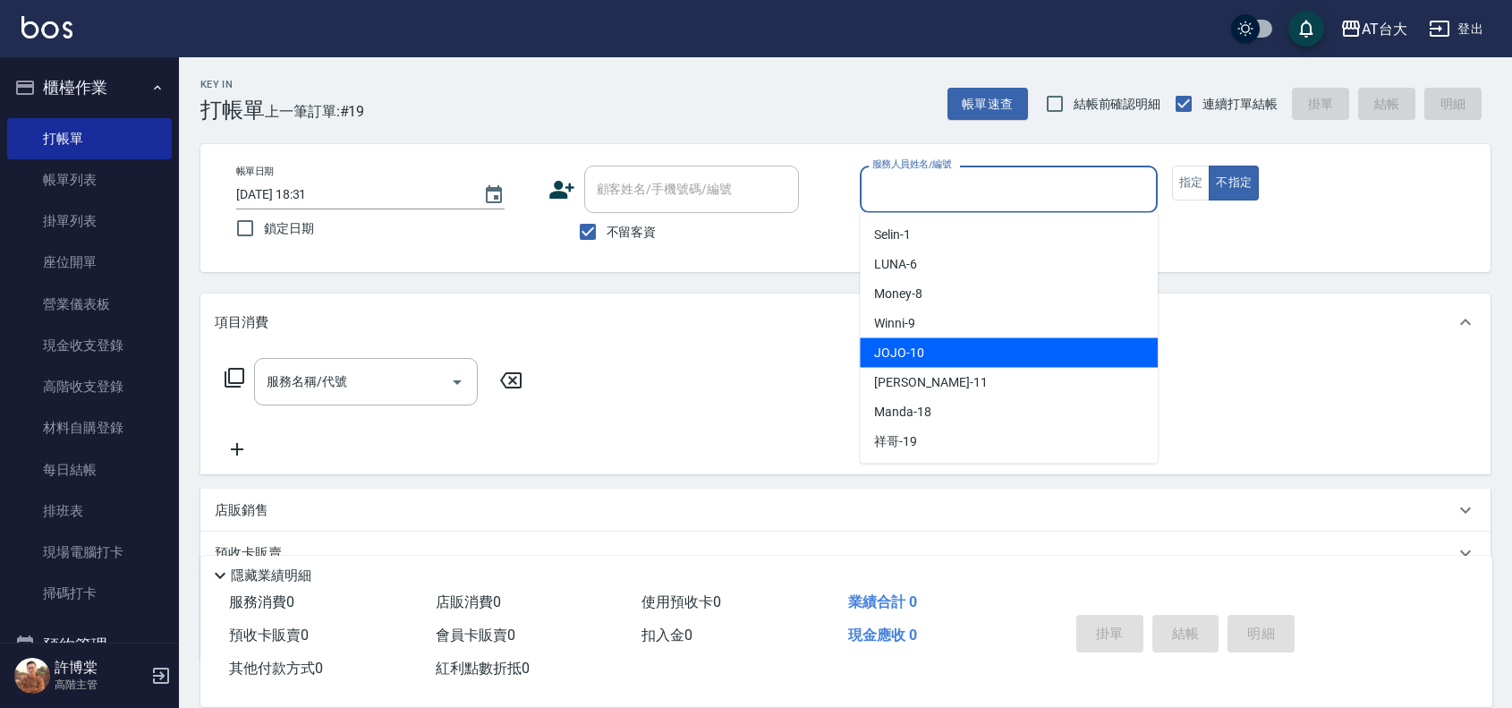
click at [984, 353] on div "JOJO -10" at bounding box center [1009, 353] width 298 height 30
type input "JOJO-10"
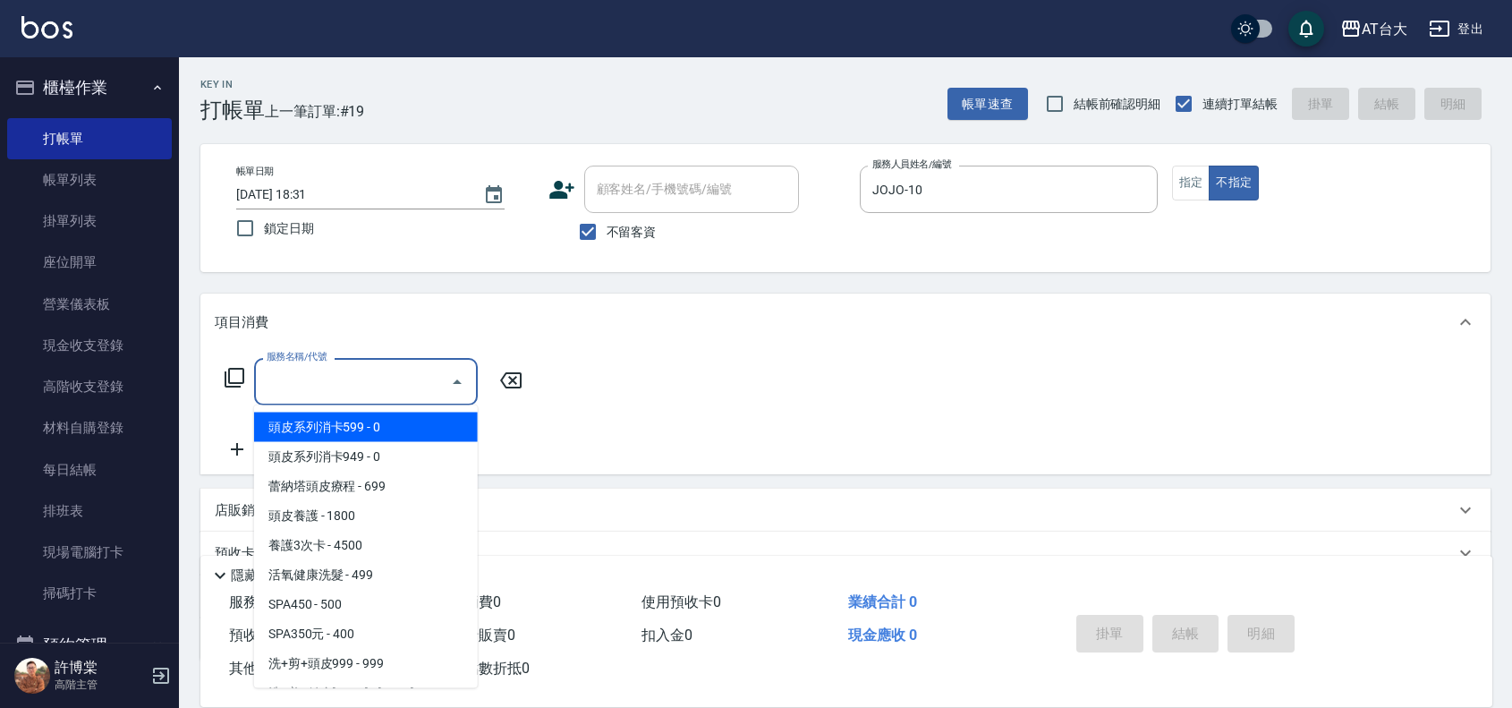
click at [284, 373] on div "服務名稱/代號 服務名稱/代號" at bounding box center [366, 381] width 224 height 47
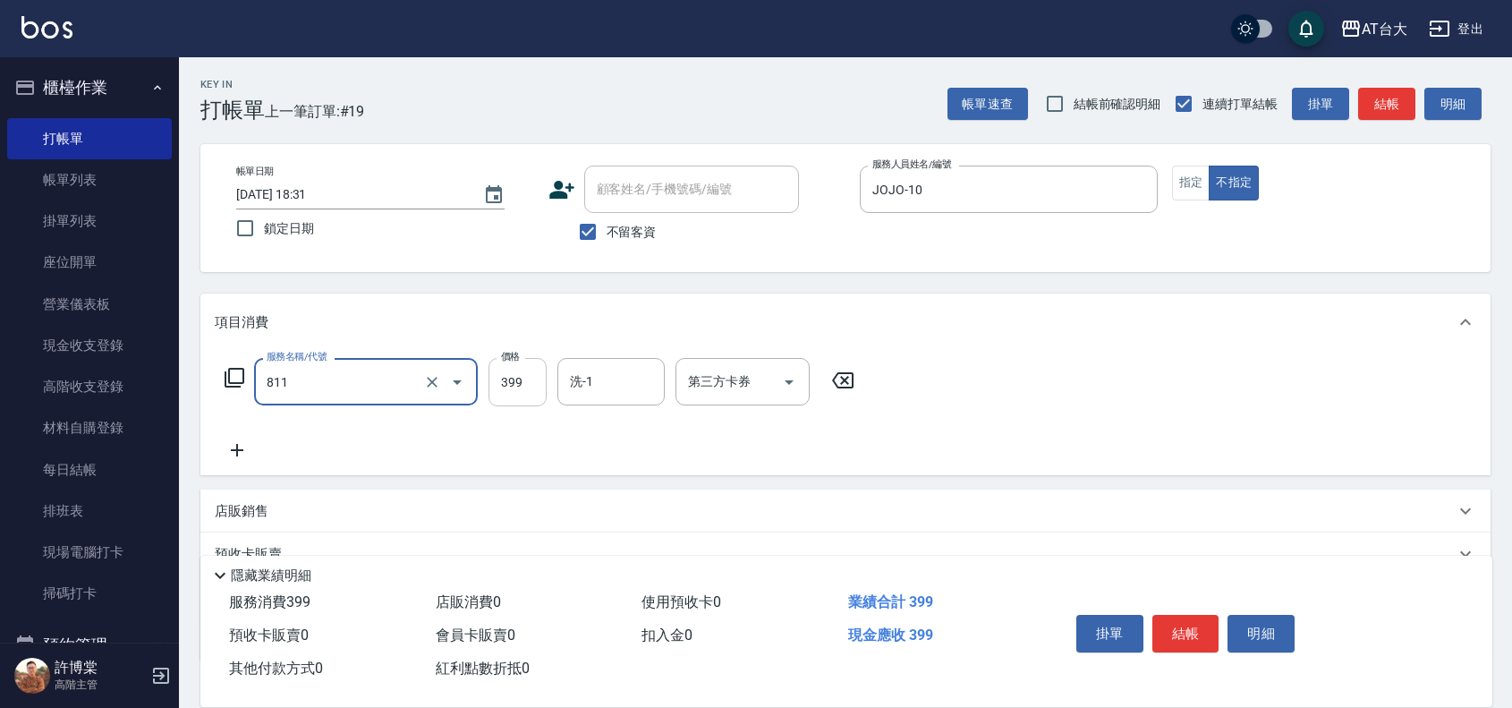
type input "洗+剪(811)"
click at [498, 372] on input "399" at bounding box center [517, 382] width 58 height 48
type input "450"
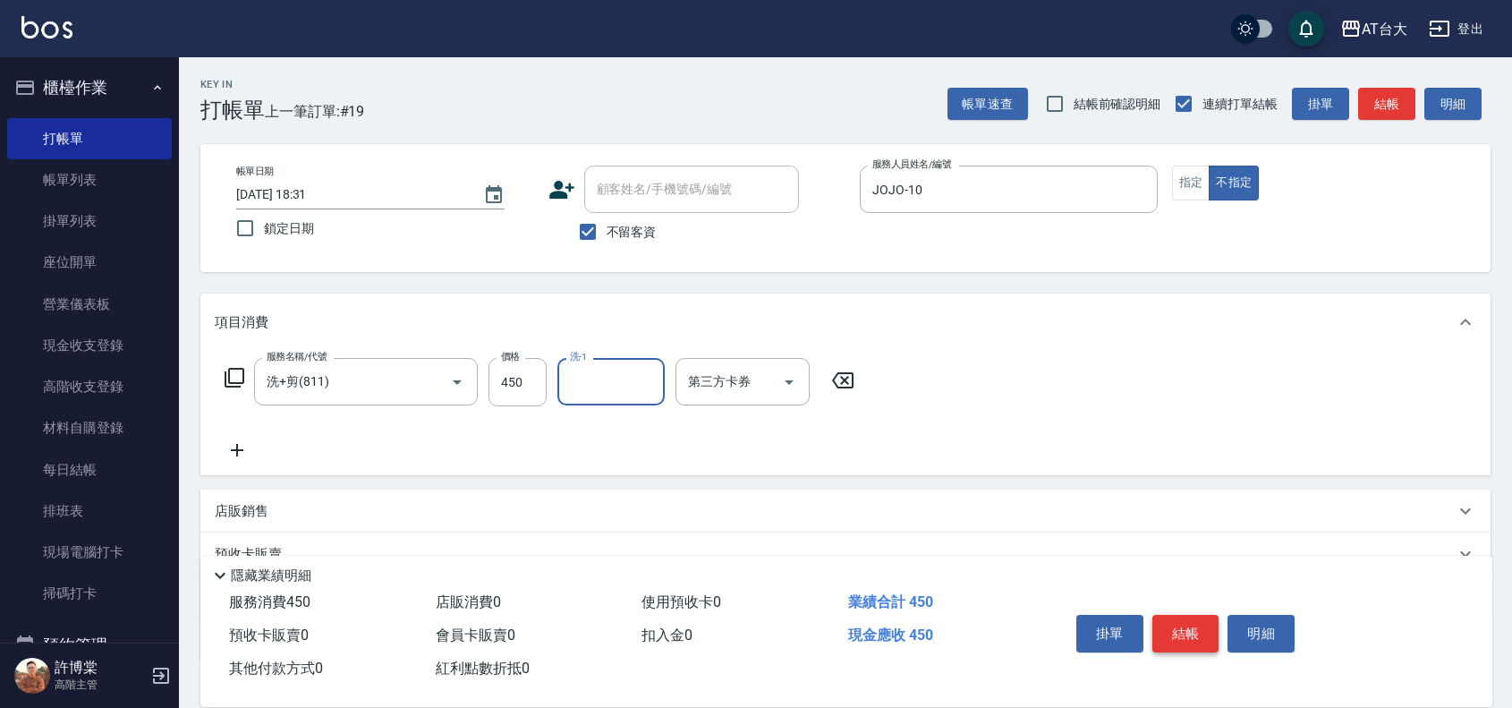
click at [1181, 616] on button "結帳" at bounding box center [1185, 634] width 67 height 38
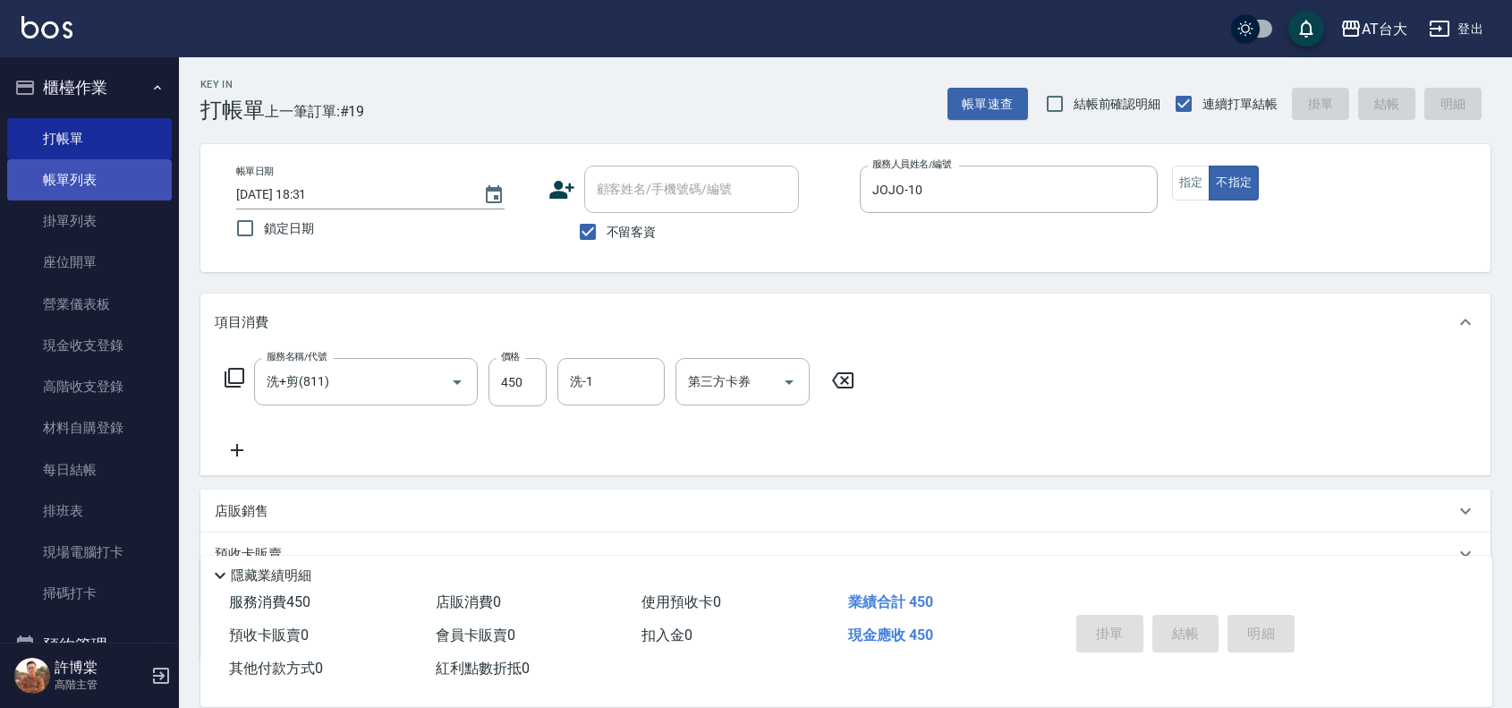
type input "[DATE] 18:33"
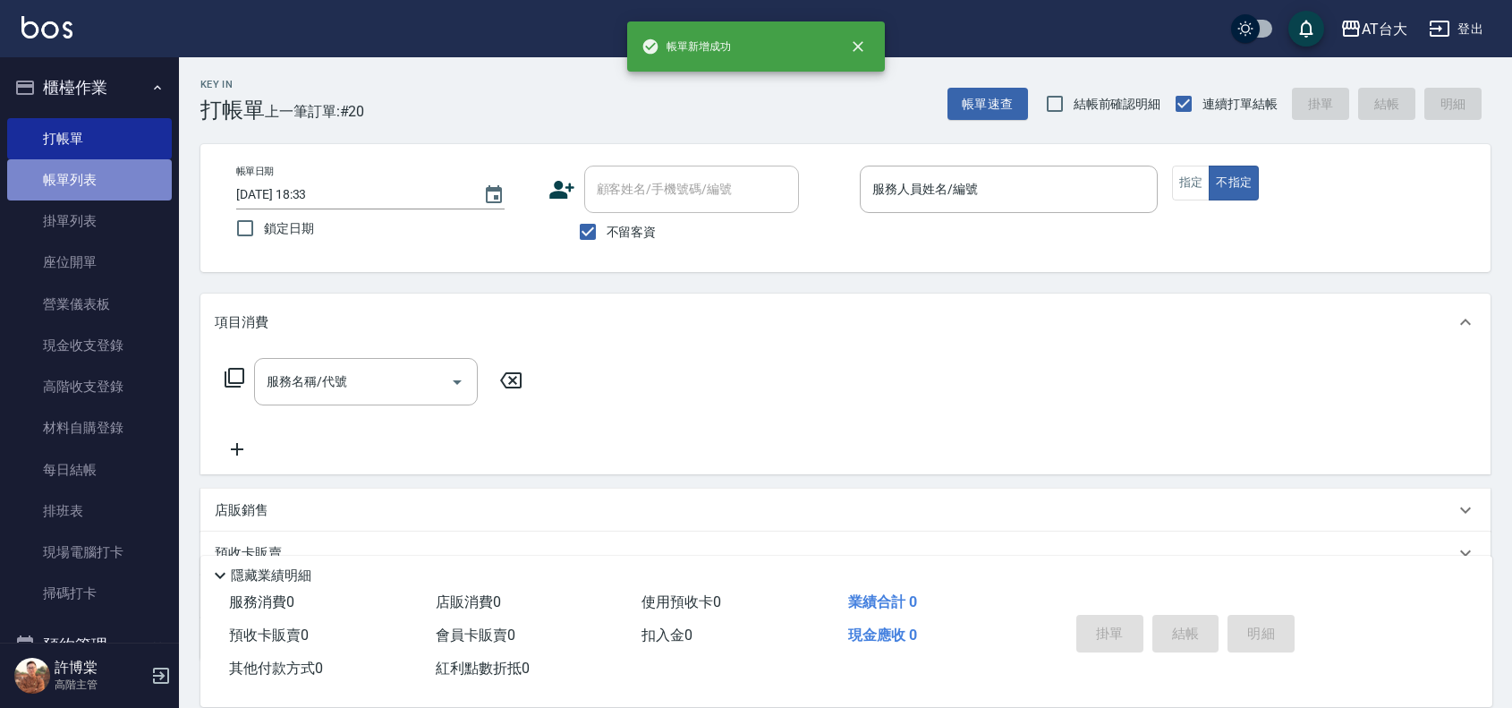
click at [95, 164] on link "帳單列表" at bounding box center [89, 179] width 165 height 41
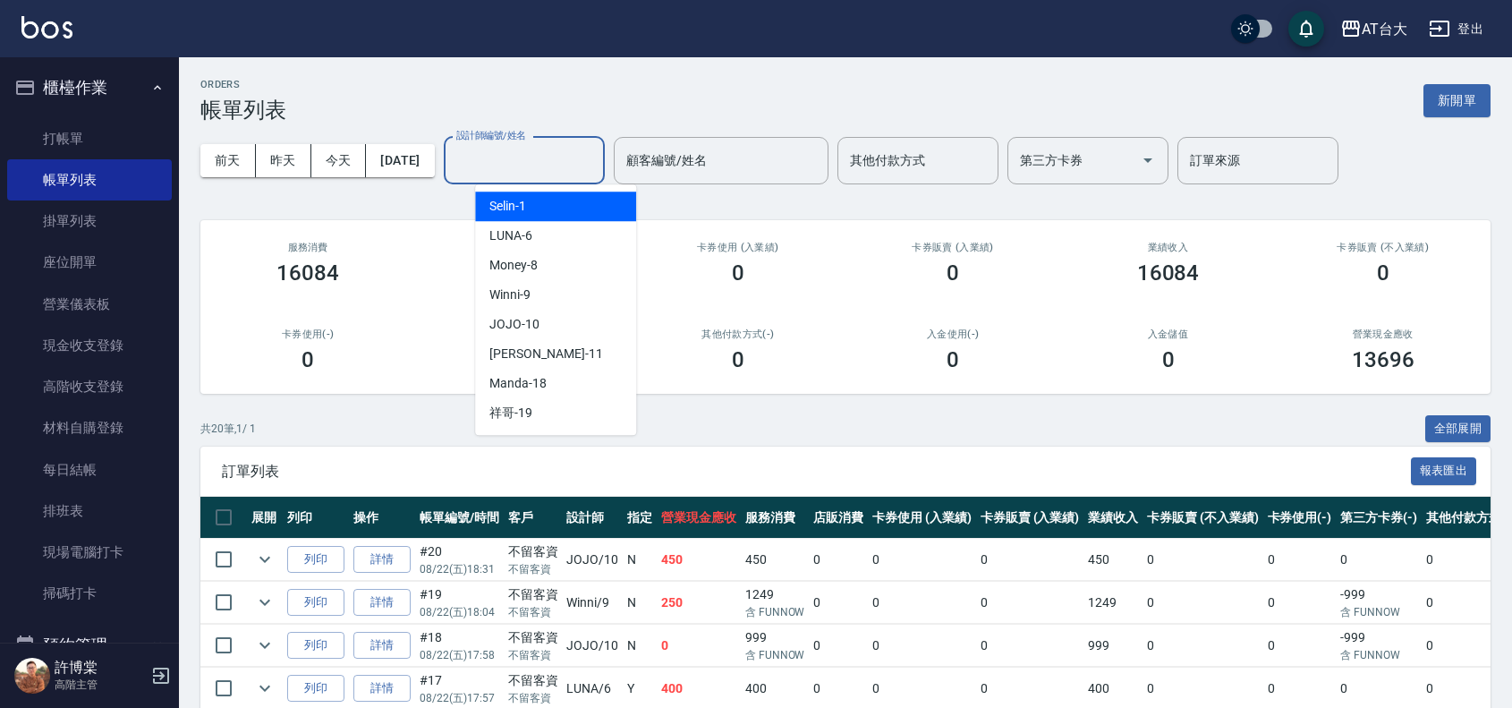
click at [550, 150] on input "設計師編號/姓名" at bounding box center [524, 160] width 145 height 31
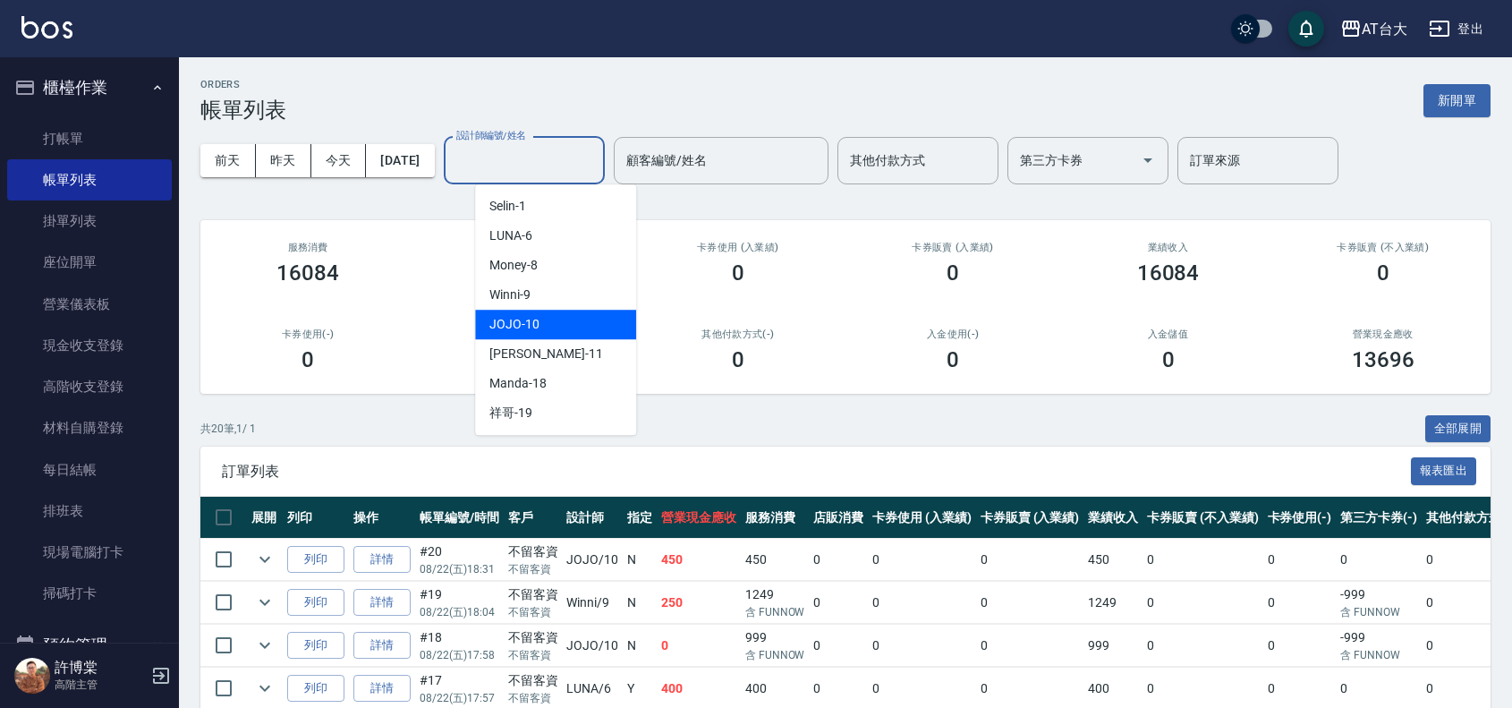
click at [544, 329] on div "JOJO -10" at bounding box center [555, 325] width 161 height 30
type input "JOJO-10"
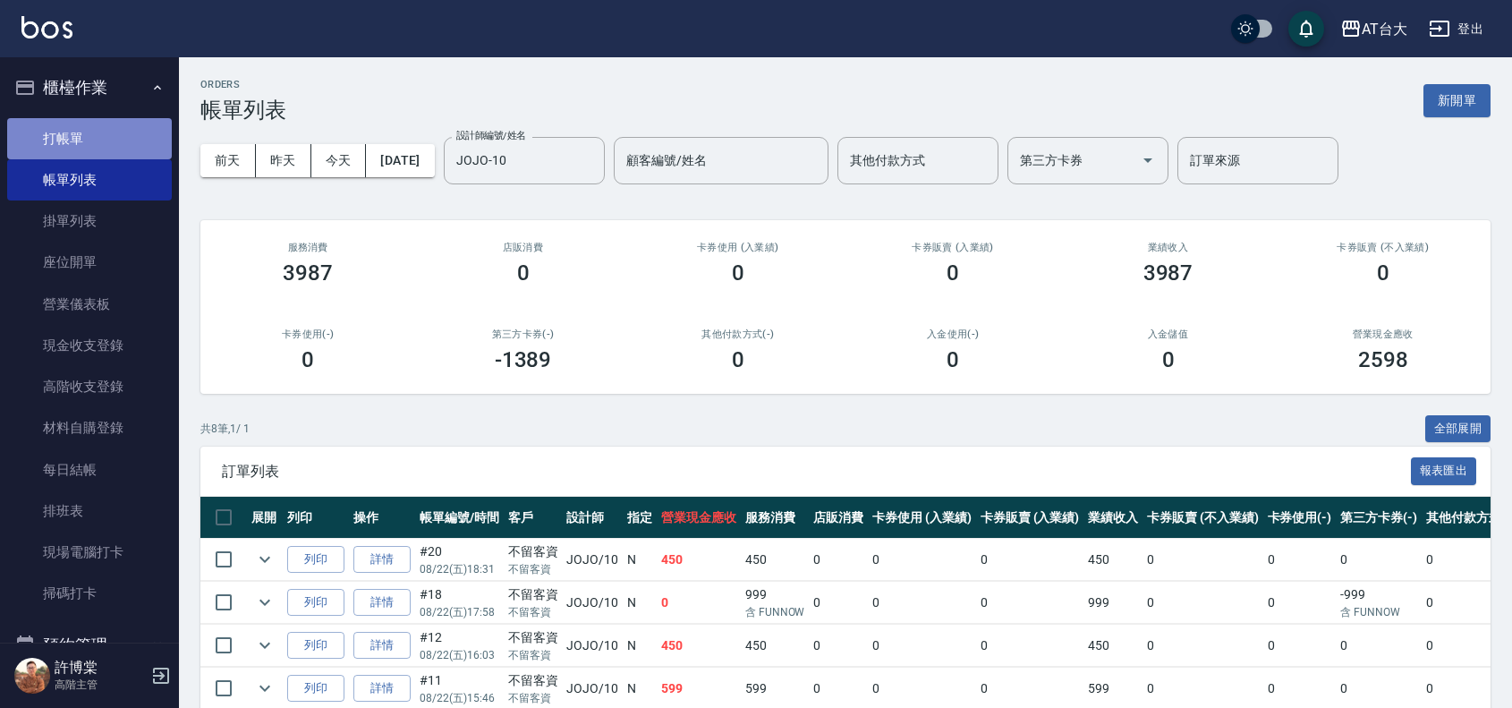
click at [107, 139] on link "打帳單" at bounding box center [89, 138] width 165 height 41
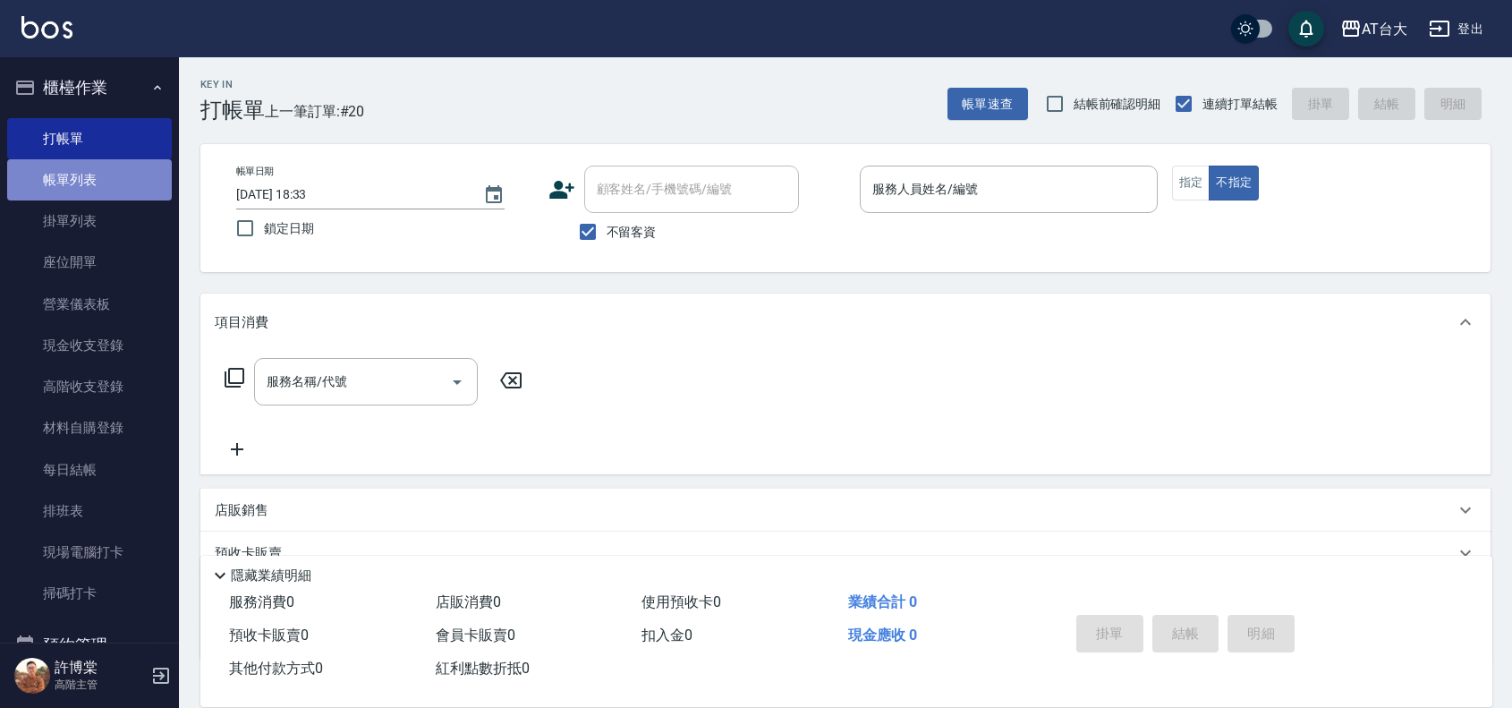
click at [114, 174] on link "帳單列表" at bounding box center [89, 179] width 165 height 41
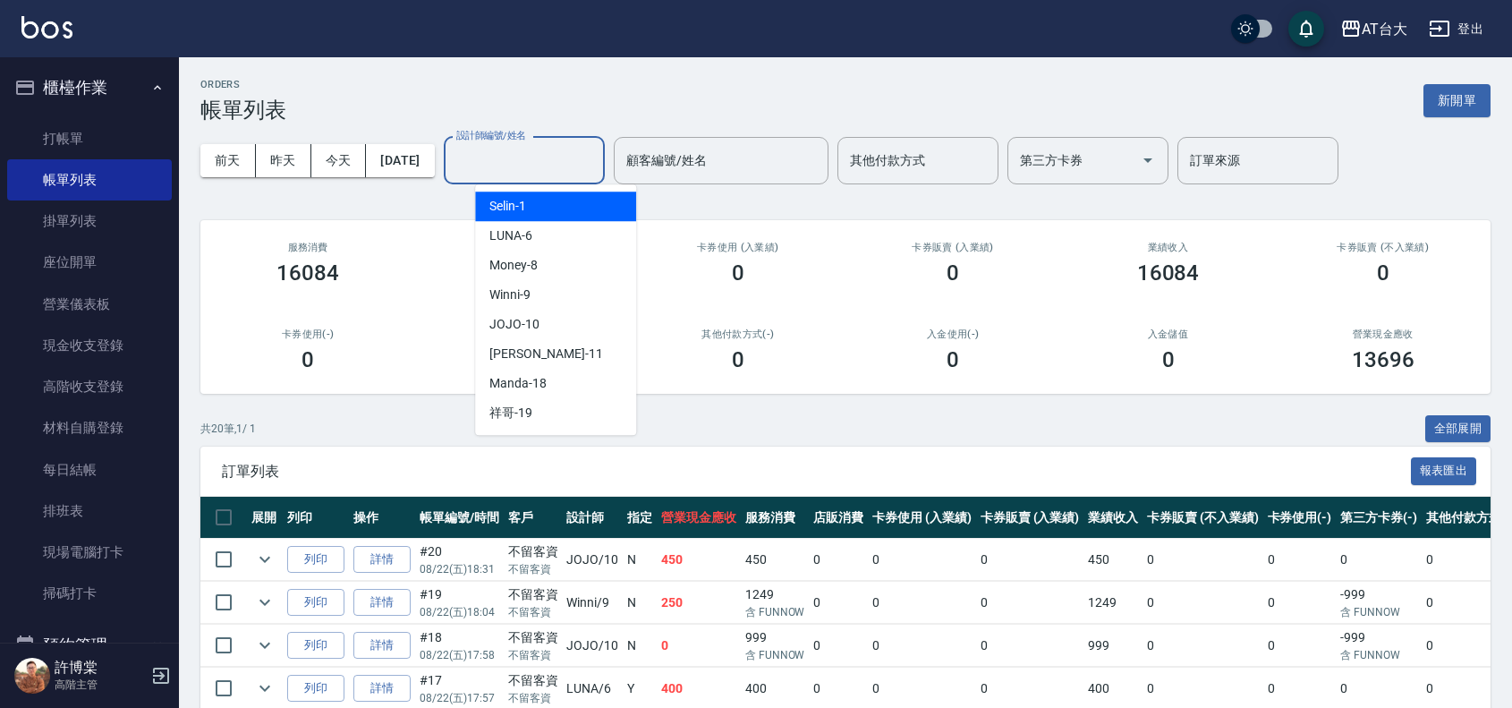
click at [564, 158] on input "設計師編號/姓名" at bounding box center [524, 160] width 145 height 31
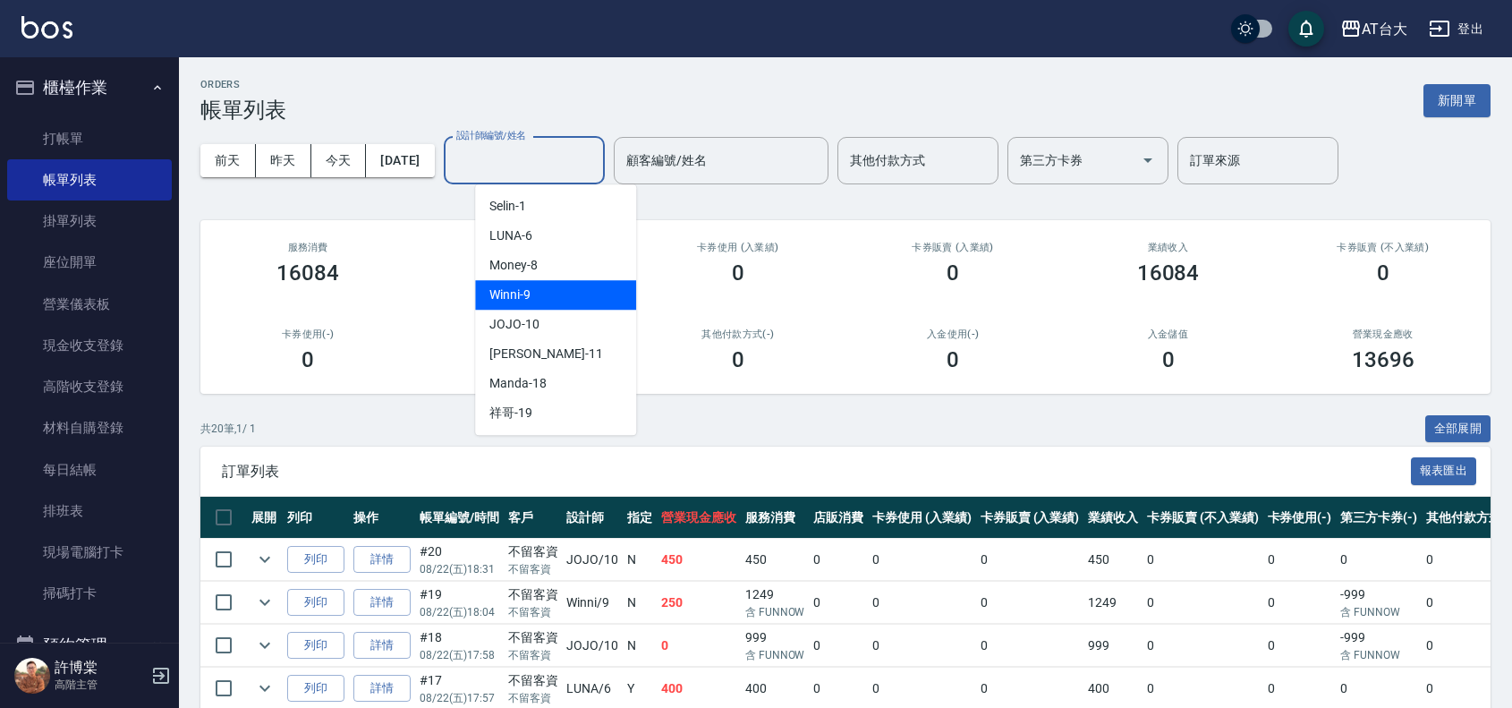
click at [546, 296] on div "Winni -9" at bounding box center [555, 295] width 161 height 30
type input "Winni-9"
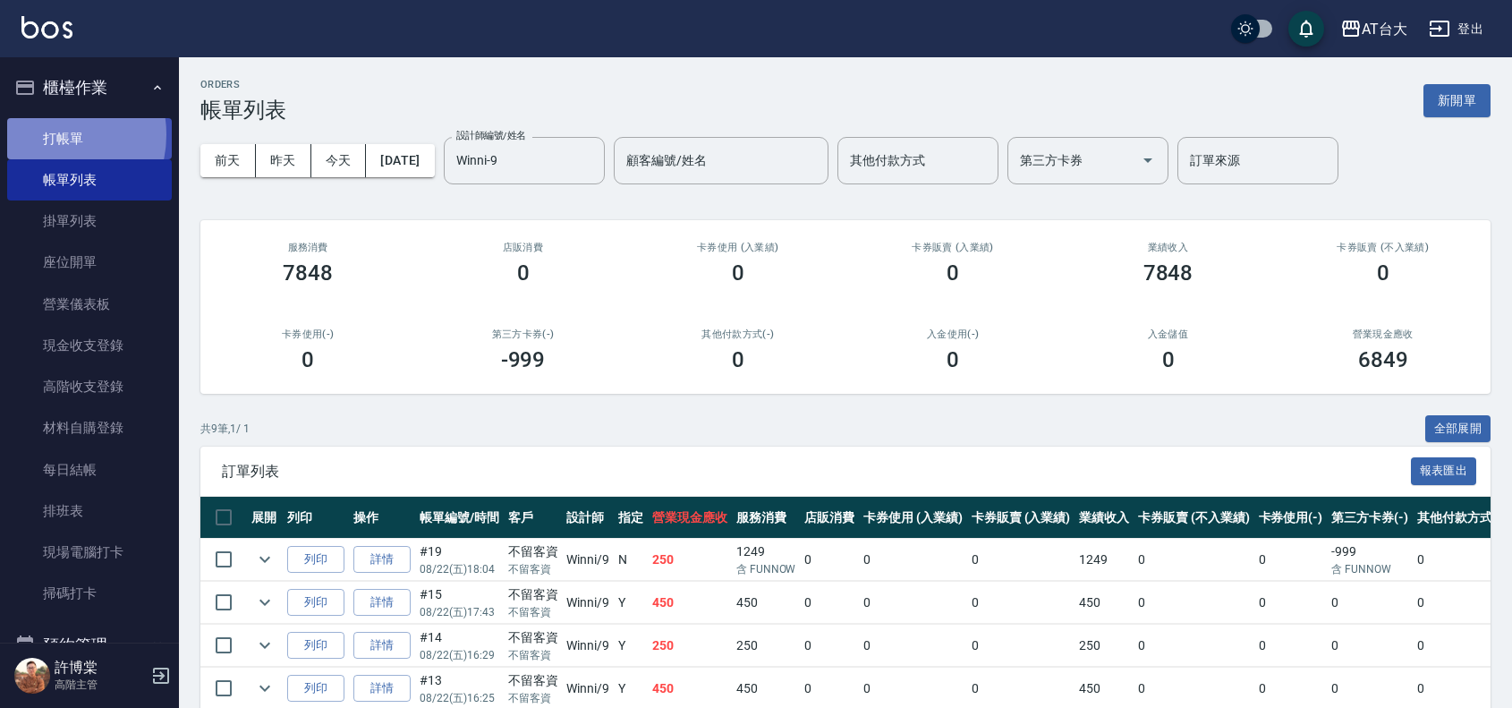
click at [49, 134] on link "打帳單" at bounding box center [89, 138] width 165 height 41
